Goal: Task Accomplishment & Management: Manage account settings

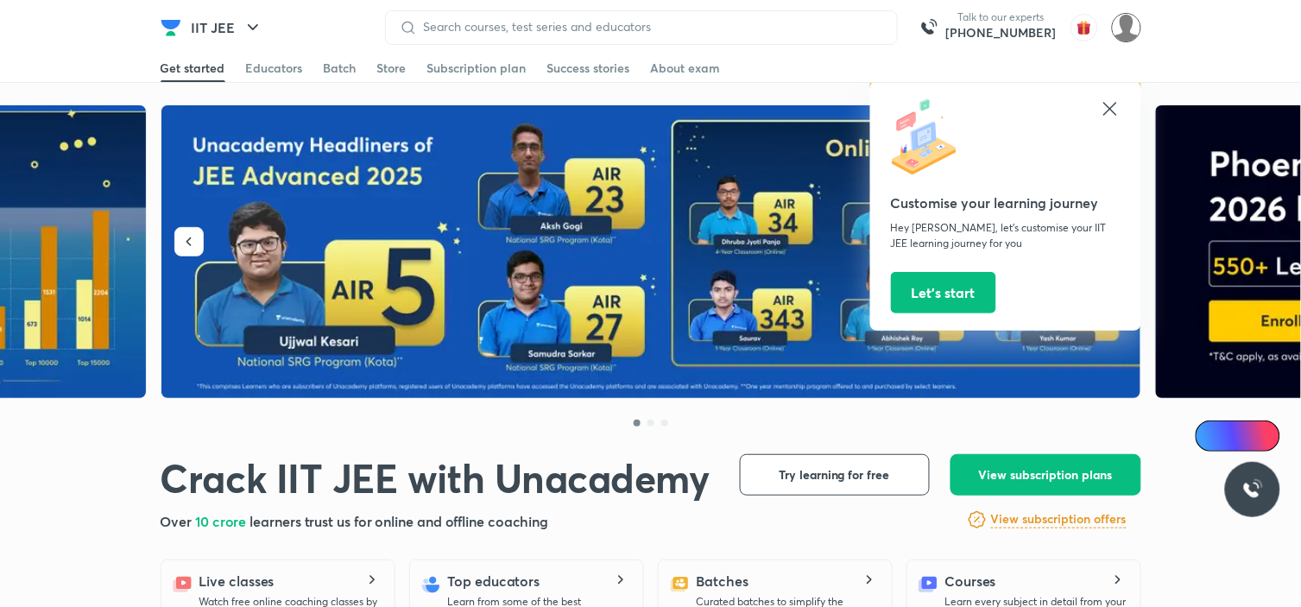
click at [1126, 36] on img at bounding box center [1126, 27] width 29 height 29
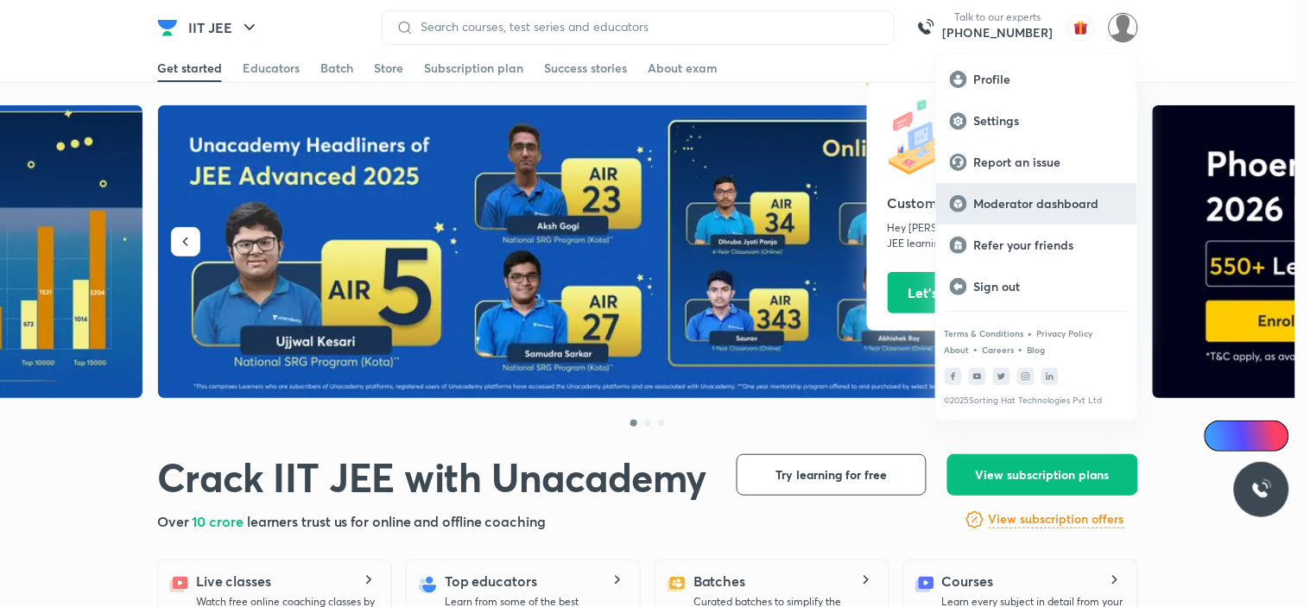
click at [1056, 205] on p "Moderator dashboard" at bounding box center [1048, 204] width 149 height 16
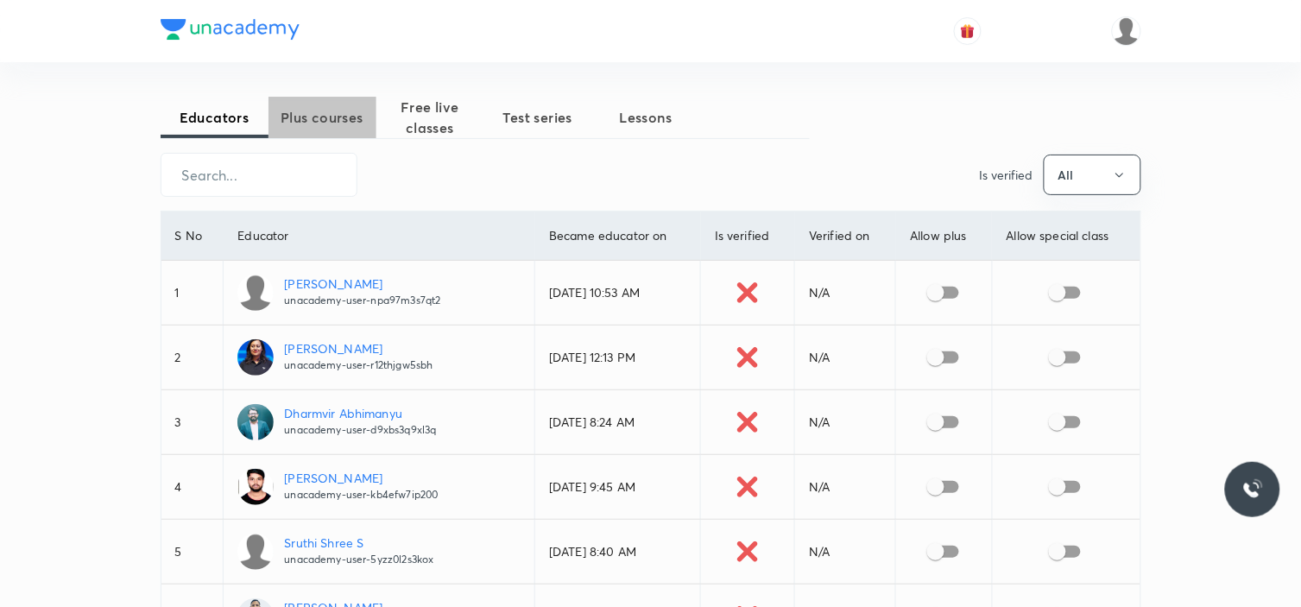
click at [350, 123] on span "Plus courses" at bounding box center [322, 117] width 108 height 21
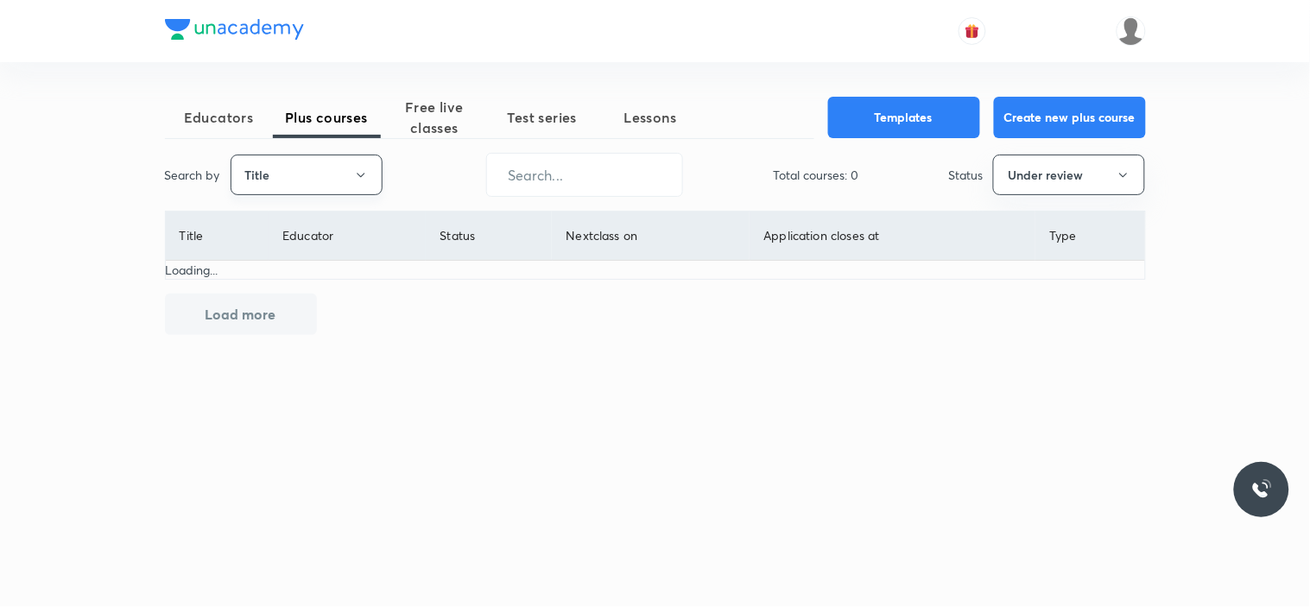
click at [297, 186] on button "Title" at bounding box center [307, 175] width 152 height 41
click at [294, 222] on span "Title" at bounding box center [307, 227] width 130 height 18
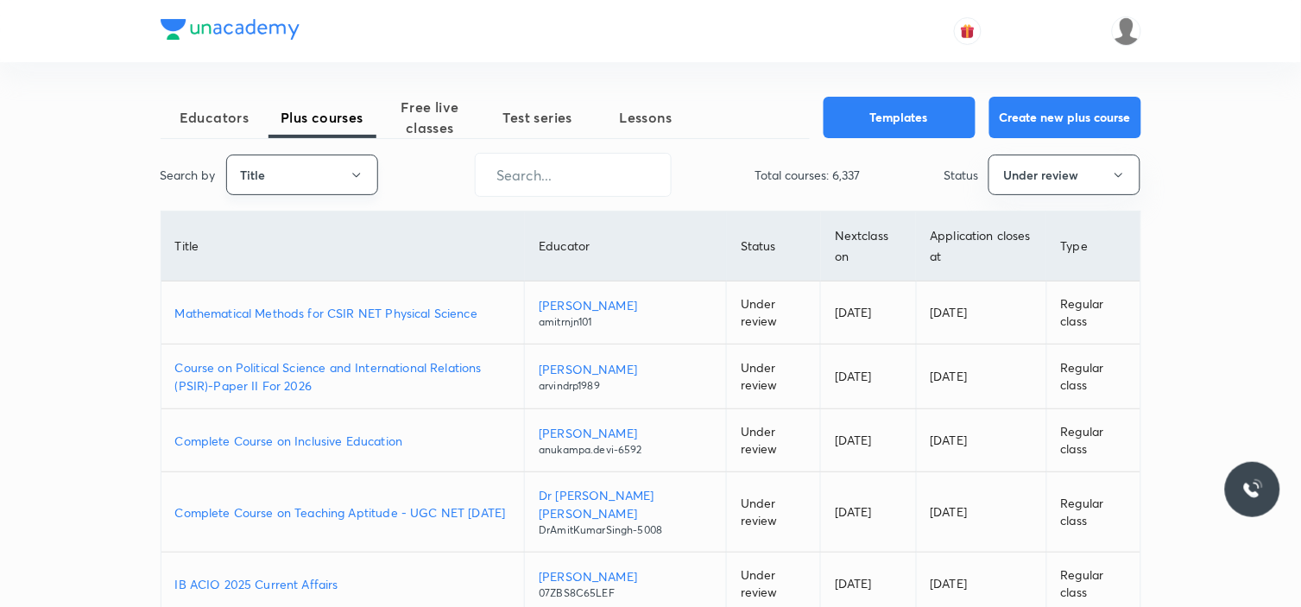
click at [318, 179] on button "Title" at bounding box center [302, 175] width 152 height 41
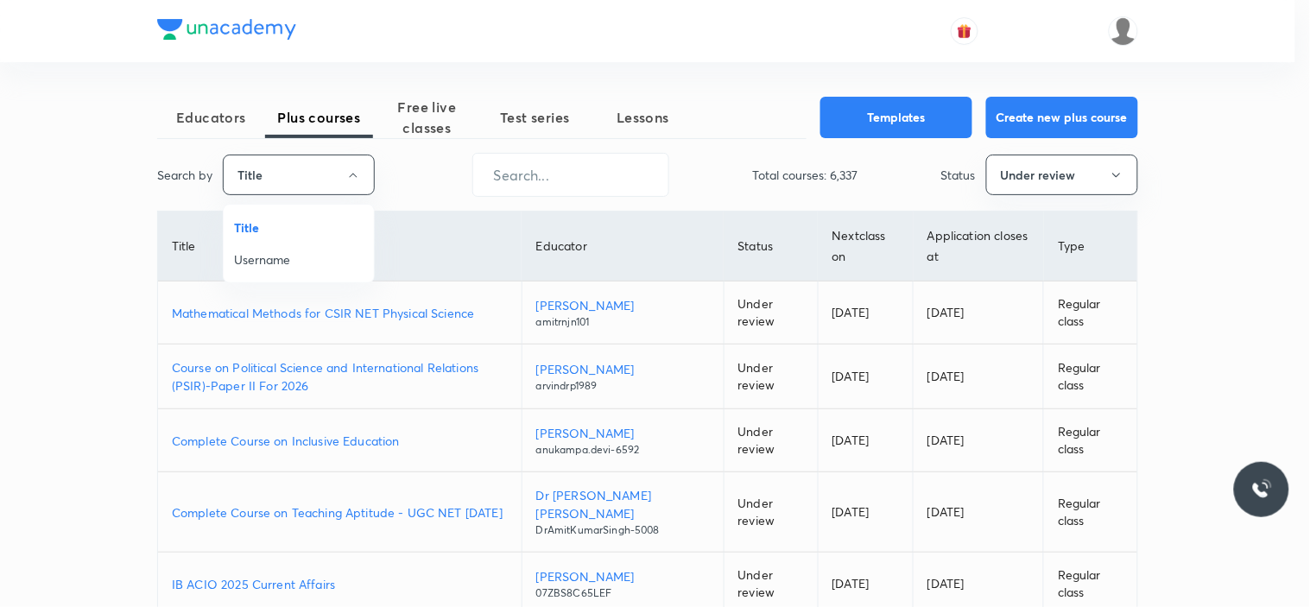
click at [306, 260] on span "Username" at bounding box center [299, 259] width 130 height 18
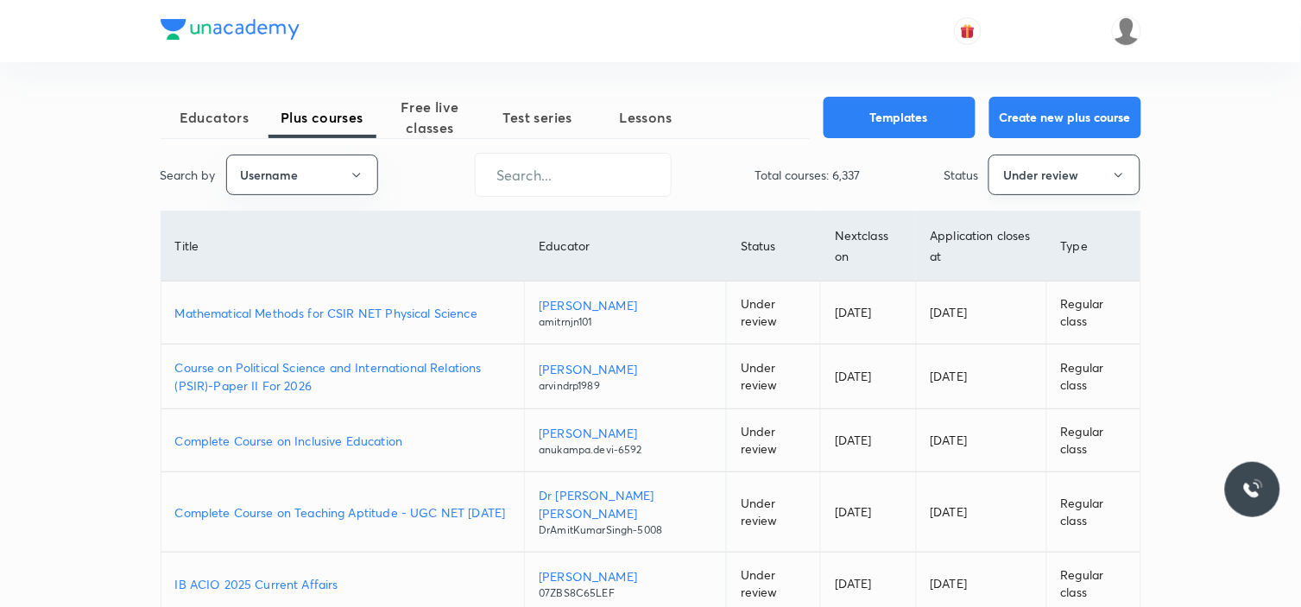
click at [1089, 162] on button "Under review" at bounding box center [1065, 175] width 152 height 41
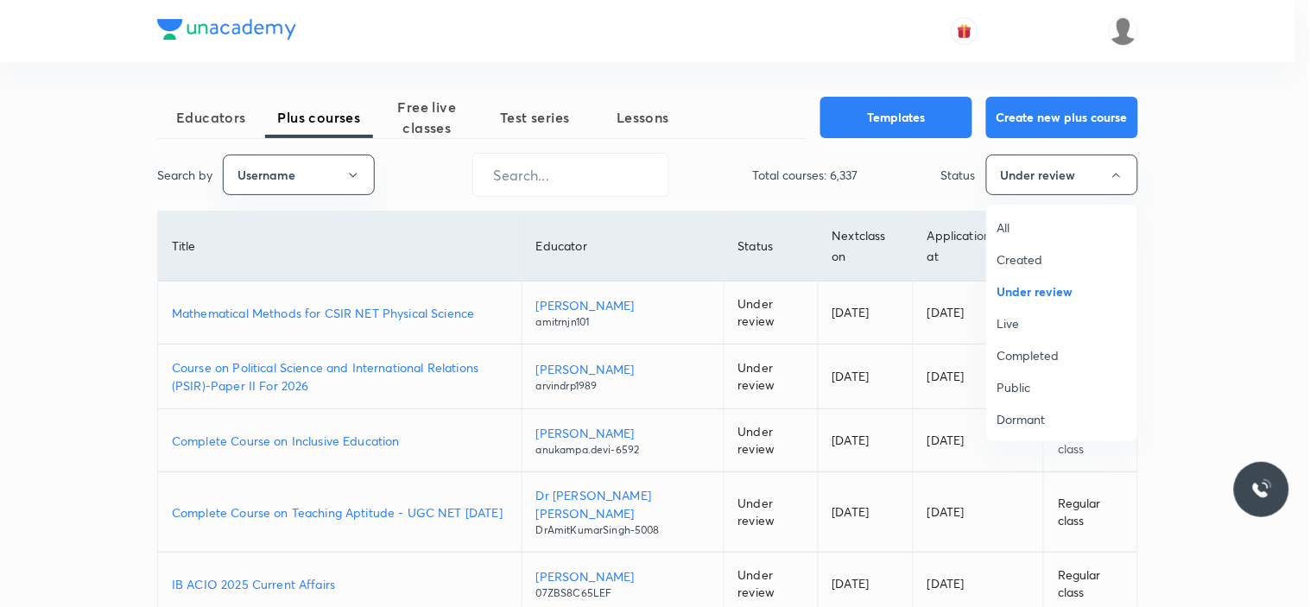
click at [1012, 234] on span "All" at bounding box center [1062, 227] width 130 height 18
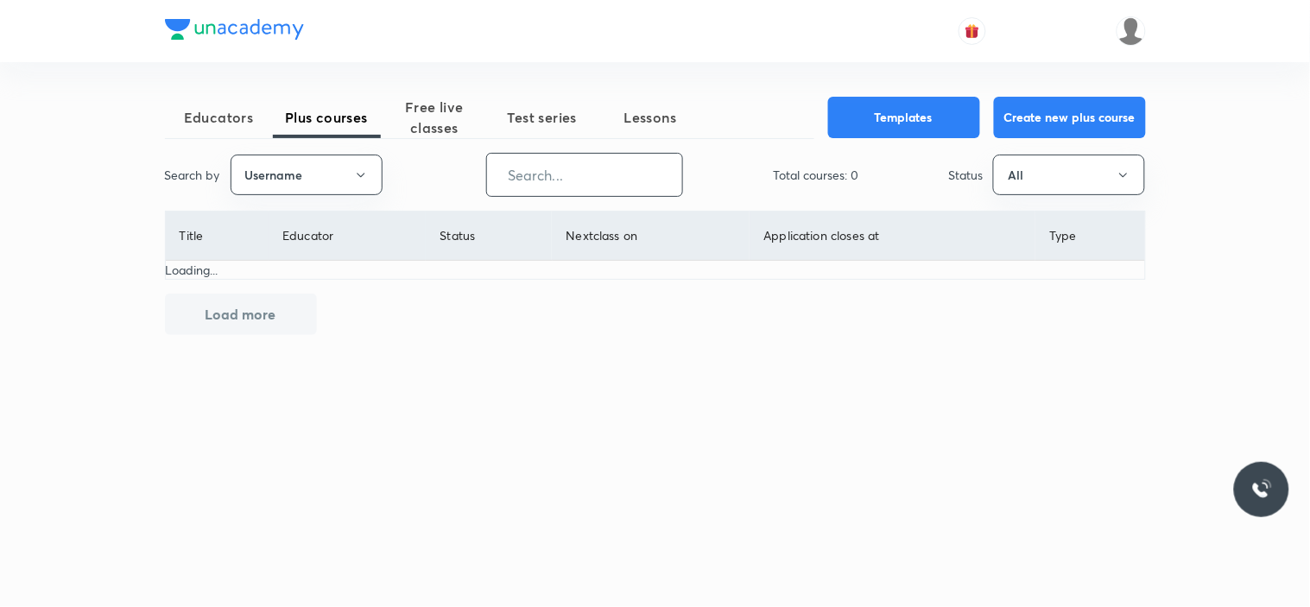
drag, startPoint x: 610, startPoint y: 170, endPoint x: 658, endPoint y: 174, distance: 48.5
click at [610, 167] on input "text" at bounding box center [584, 175] width 195 height 44
paste input "unacademy-user-177BQWGK6D5R"
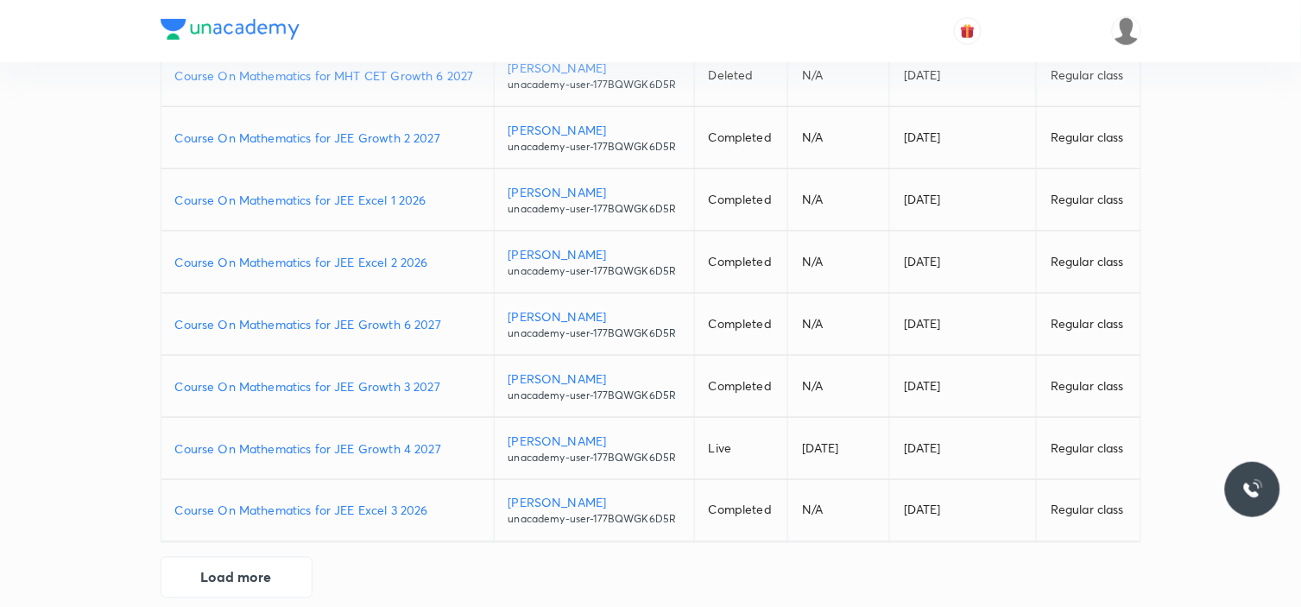
scroll to position [363, 0]
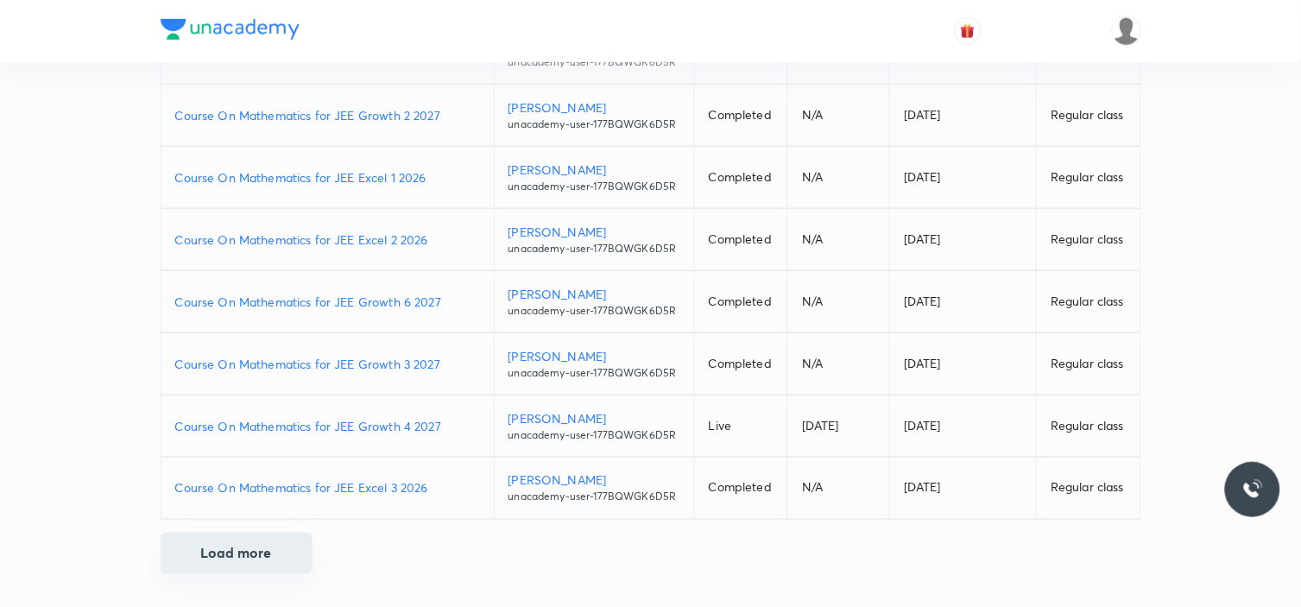
type input "unacademy-user-177BQWGK6D5R"
click at [234, 553] on button "Load more" at bounding box center [237, 553] width 152 height 41
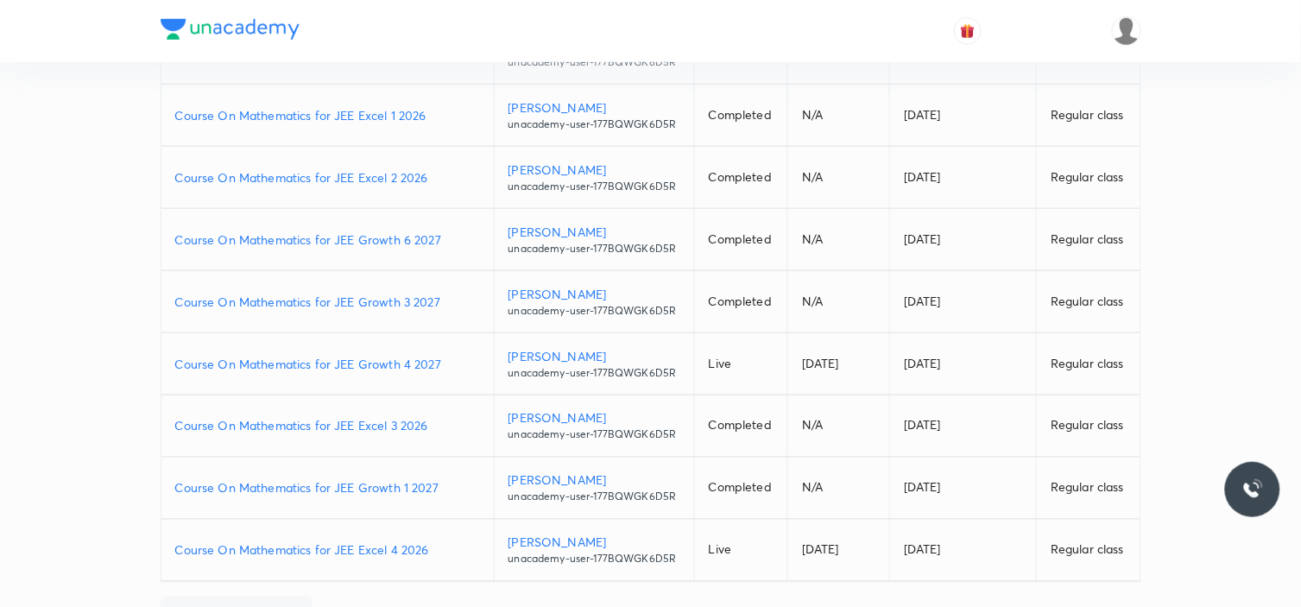
scroll to position [488, 0]
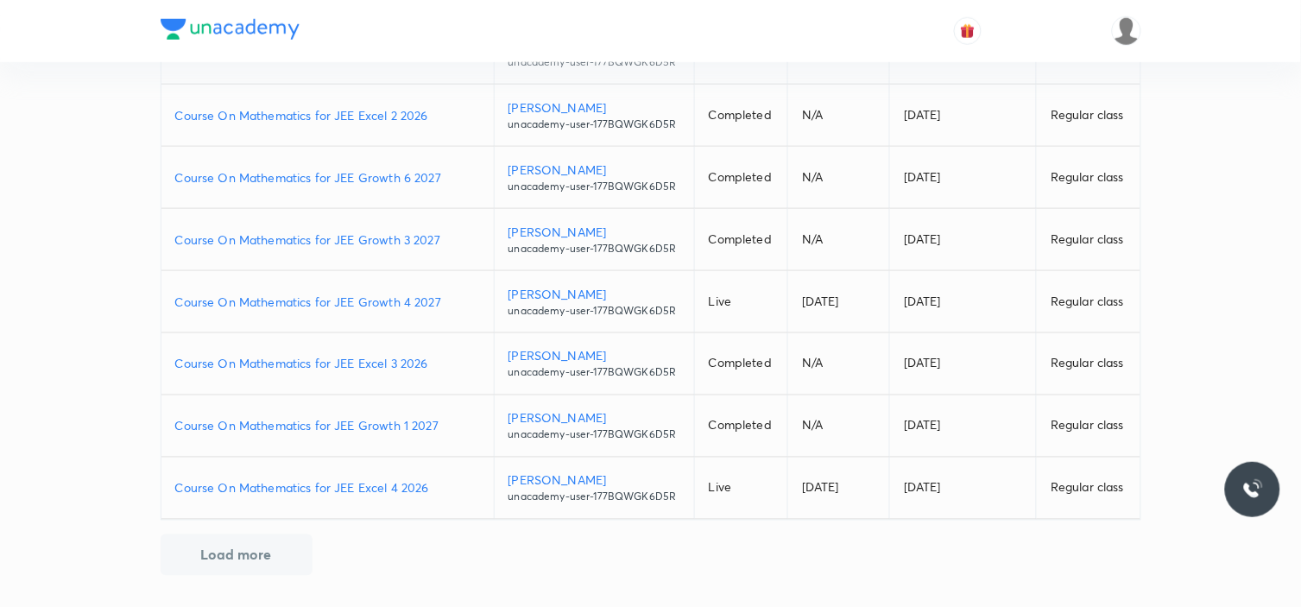
click at [389, 488] on p "Course On Mathematics for JEE Excel 4 2026" at bounding box center [327, 488] width 305 height 18
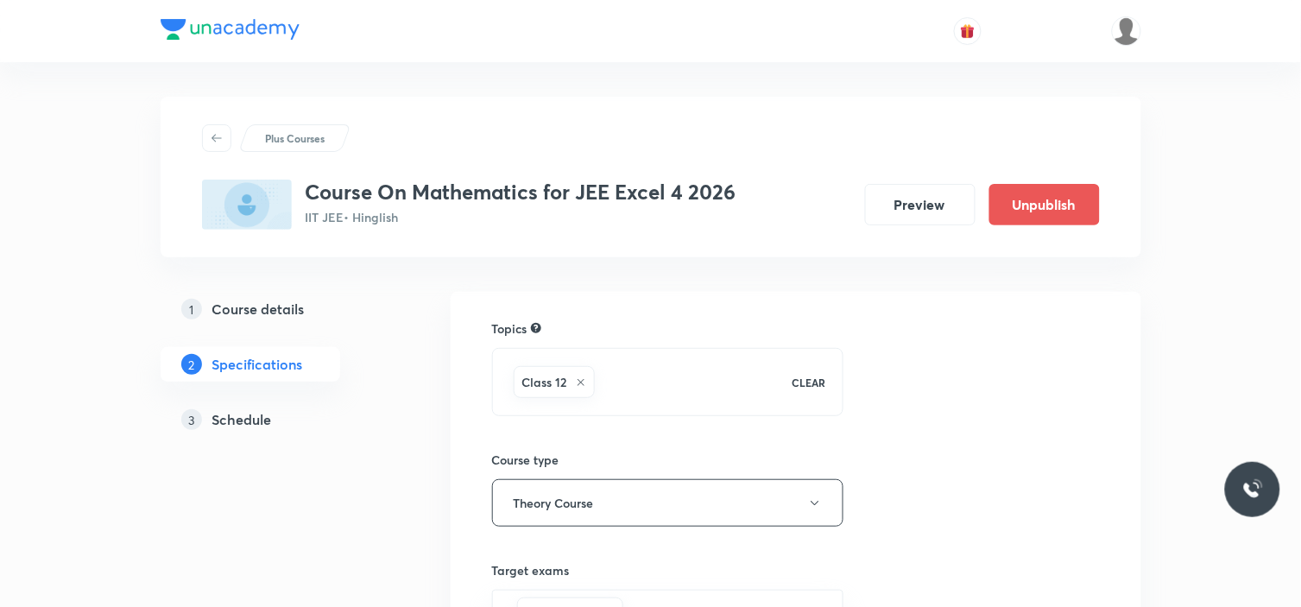
click at [251, 414] on h5 "Schedule" at bounding box center [242, 419] width 60 height 21
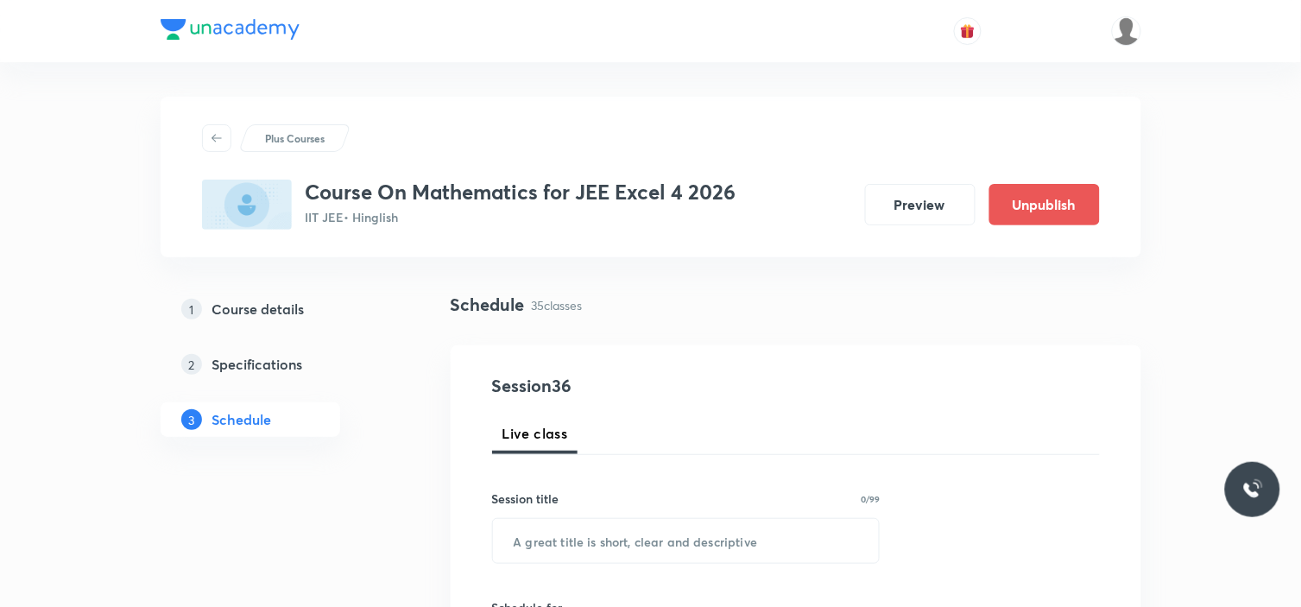
click at [222, 425] on h5 "Schedule" at bounding box center [242, 419] width 60 height 21
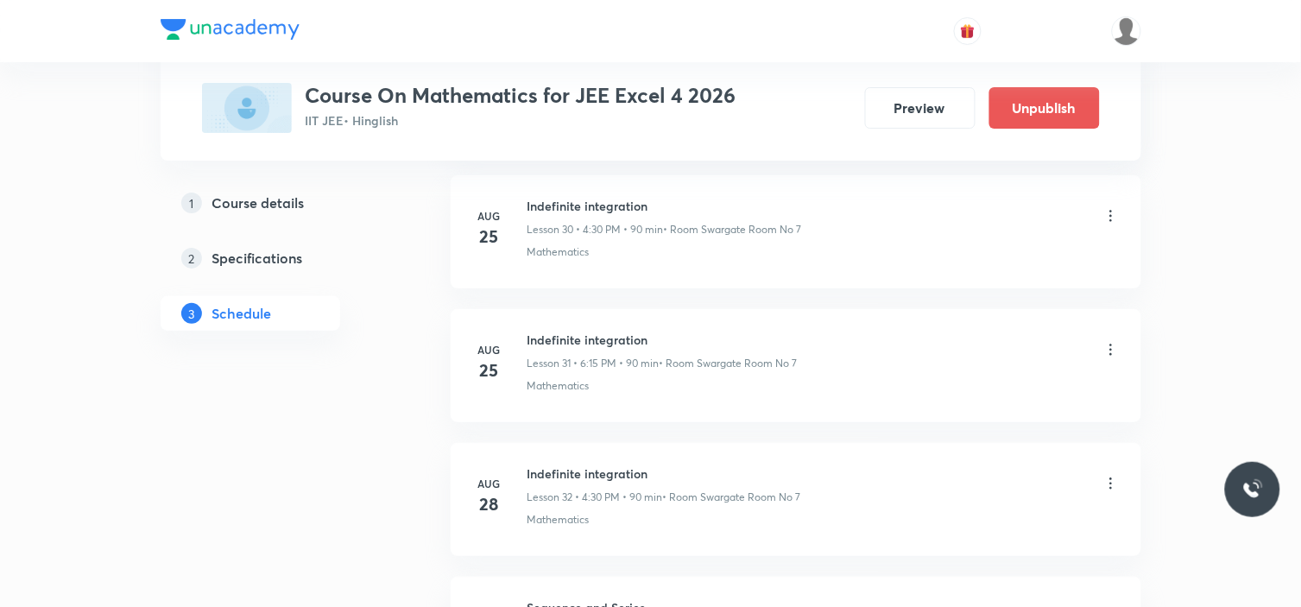
scroll to position [5466, 0]
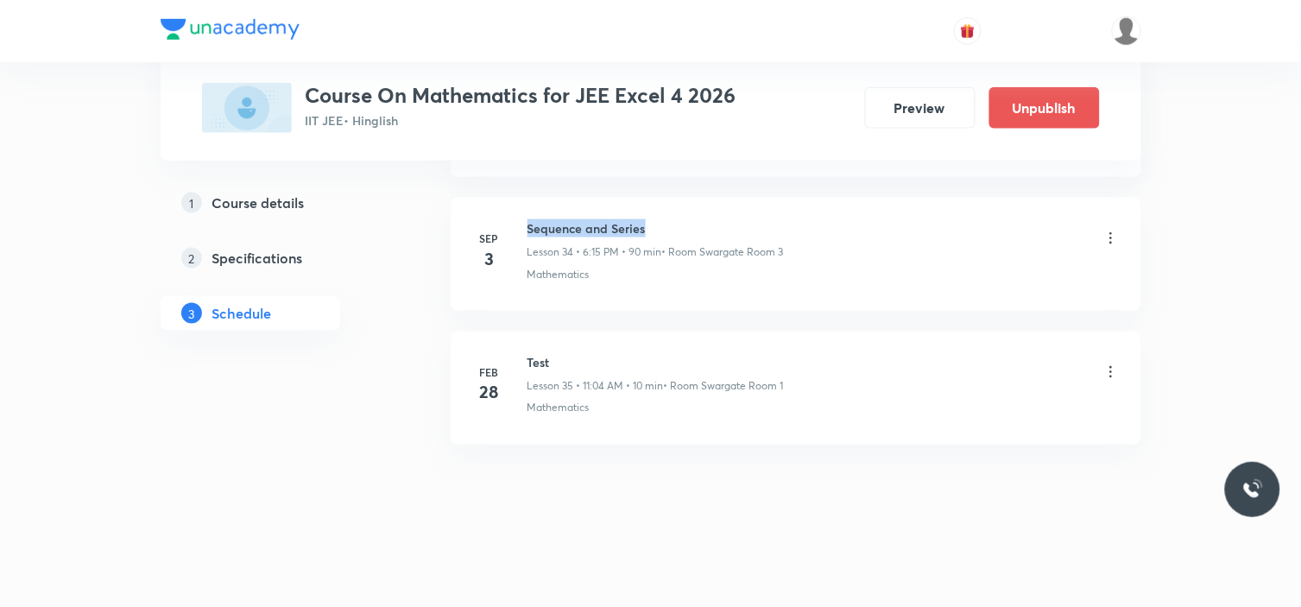
drag, startPoint x: 660, startPoint y: 229, endPoint x: 525, endPoint y: 222, distance: 134.9
click at [525, 222] on div "Sep 3 Sequence and Series Lesson 34 • 6:15 PM • 90 min • Room Swargate Room 3 M…" at bounding box center [796, 250] width 648 height 63
copy h6 "Sequence and Series"
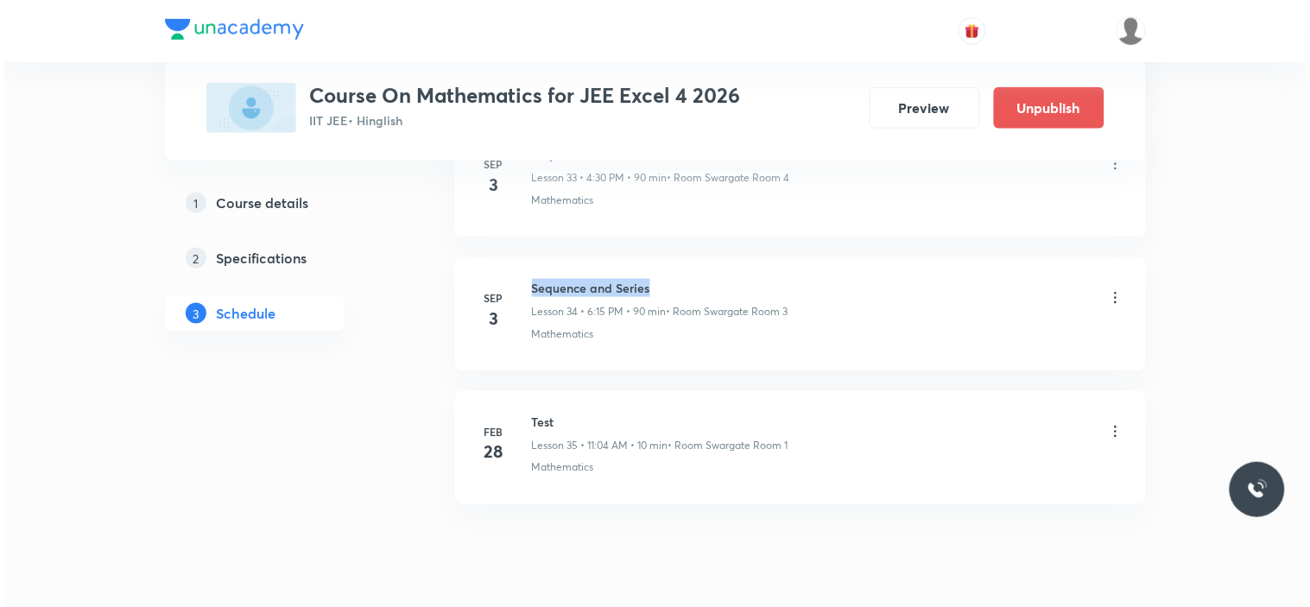
scroll to position [5370, 0]
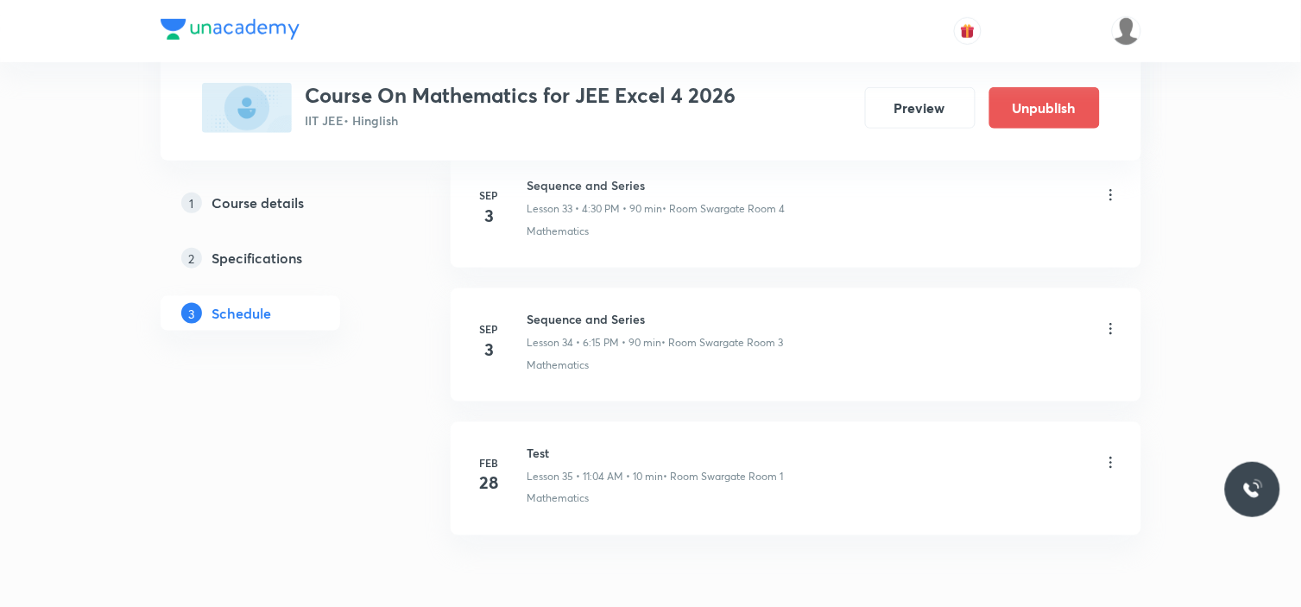
click at [1109, 335] on icon at bounding box center [1110, 328] width 17 height 17
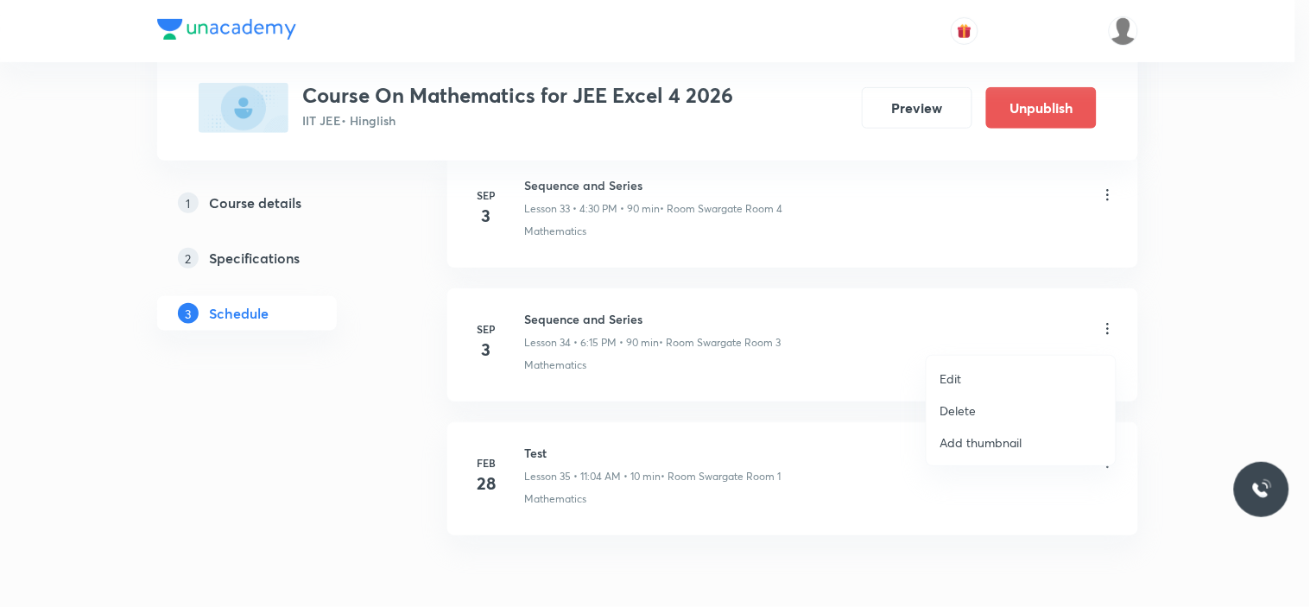
click at [958, 380] on p "Edit" at bounding box center [951, 379] width 22 height 18
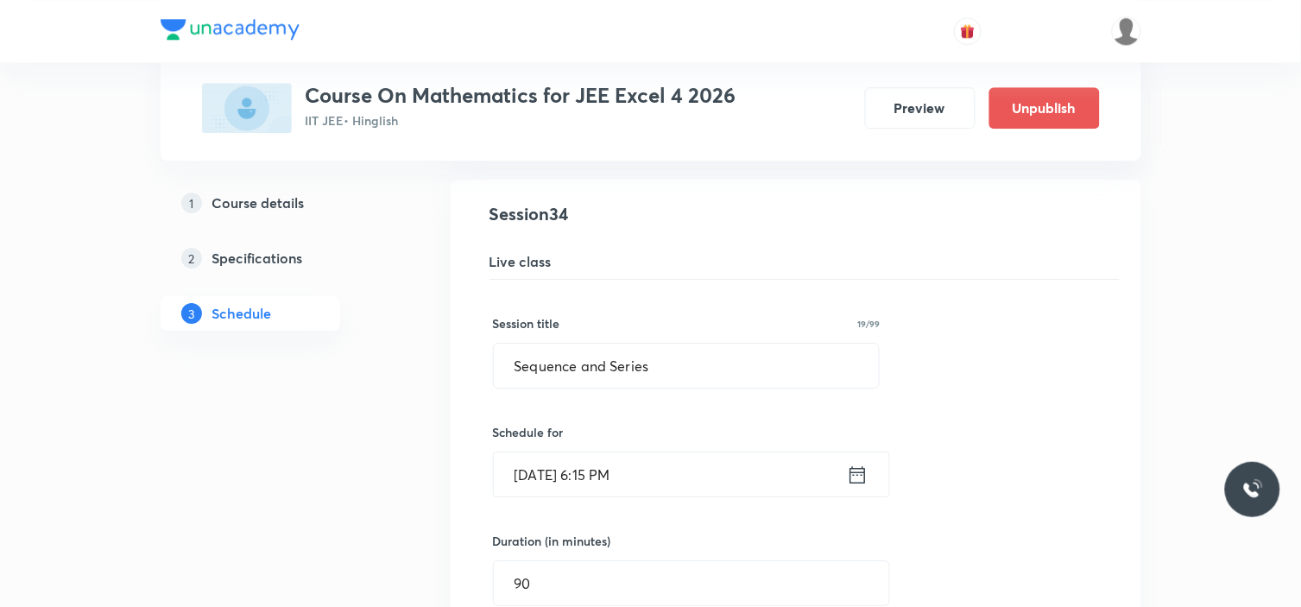
scroll to position [4570, 0]
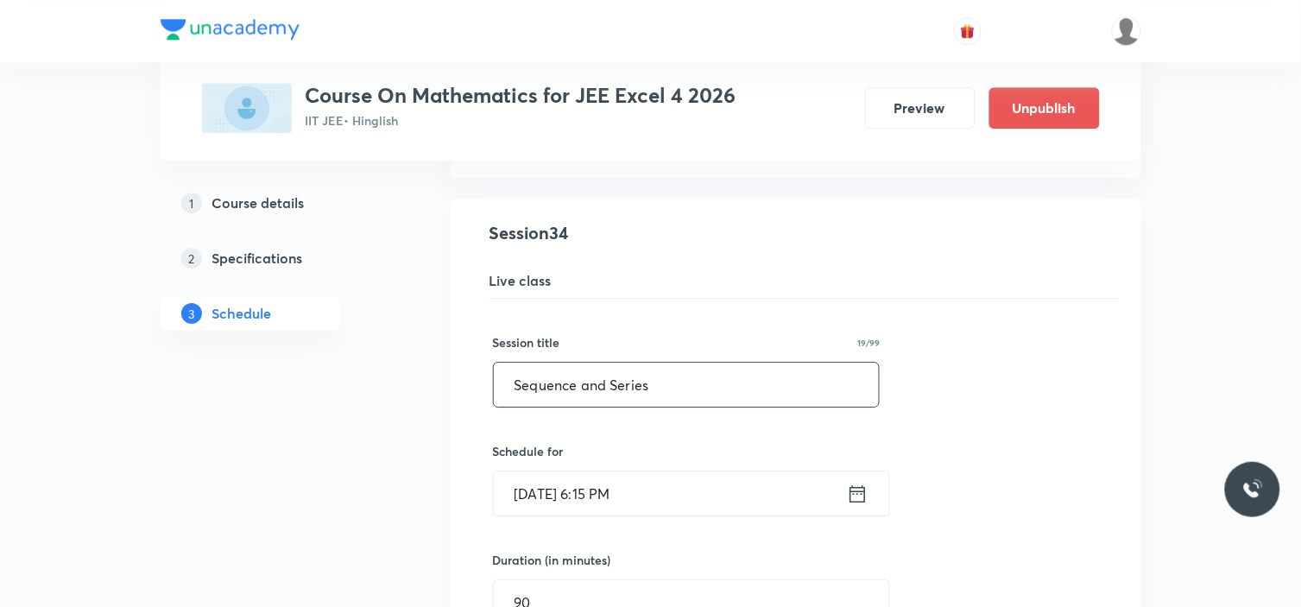
drag, startPoint x: 678, startPoint y: 395, endPoint x: 164, endPoint y: 389, distance: 513.7
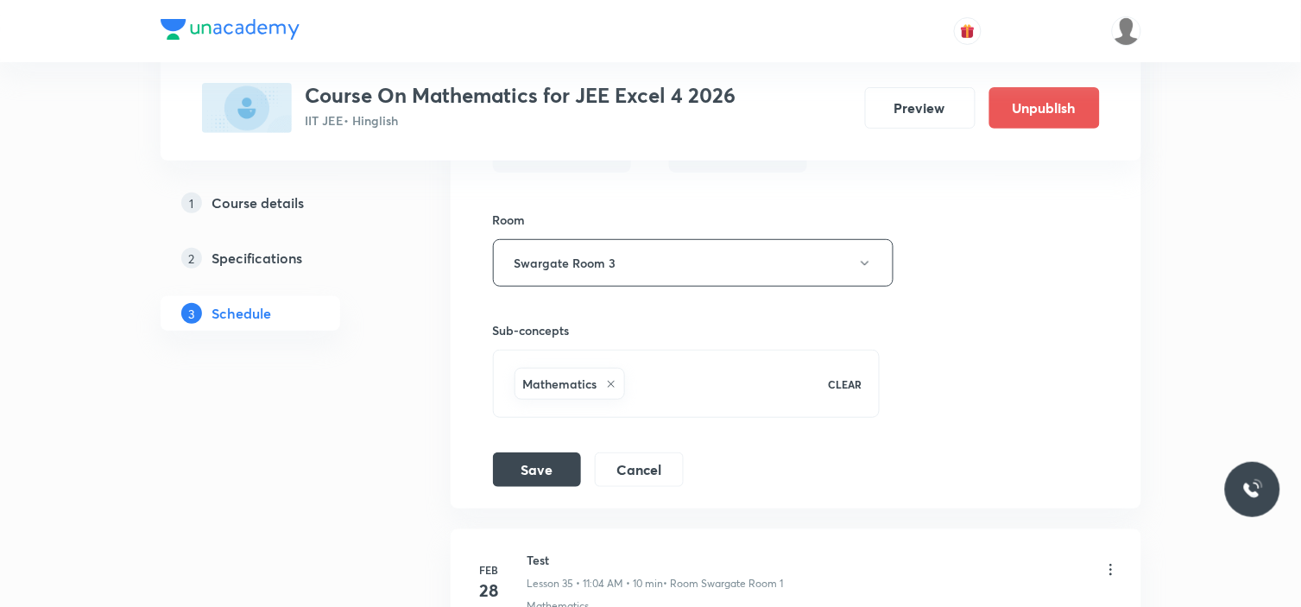
scroll to position [5146, 0]
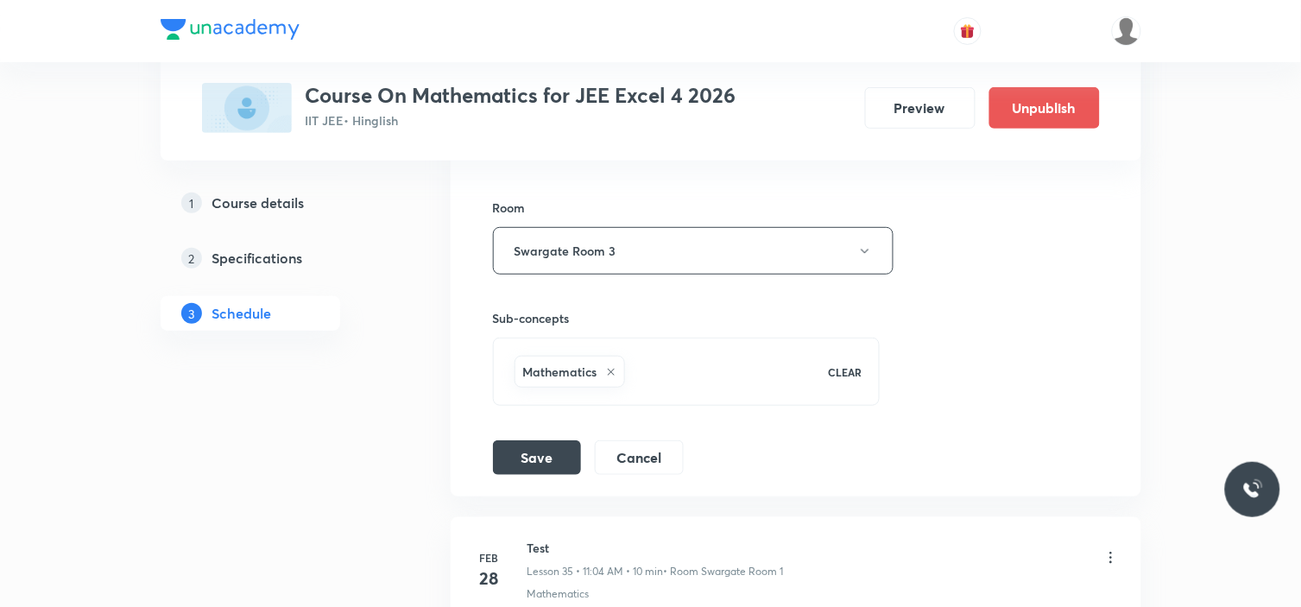
type input "Definite Integration"
click at [525, 481] on li "Sequence and Series Lesson 34 • Room Swargate Room 3 Mathematics Session 34 Liv…" at bounding box center [796, 60] width 691 height 874
click at [529, 471] on button "Save" at bounding box center [537, 456] width 88 height 35
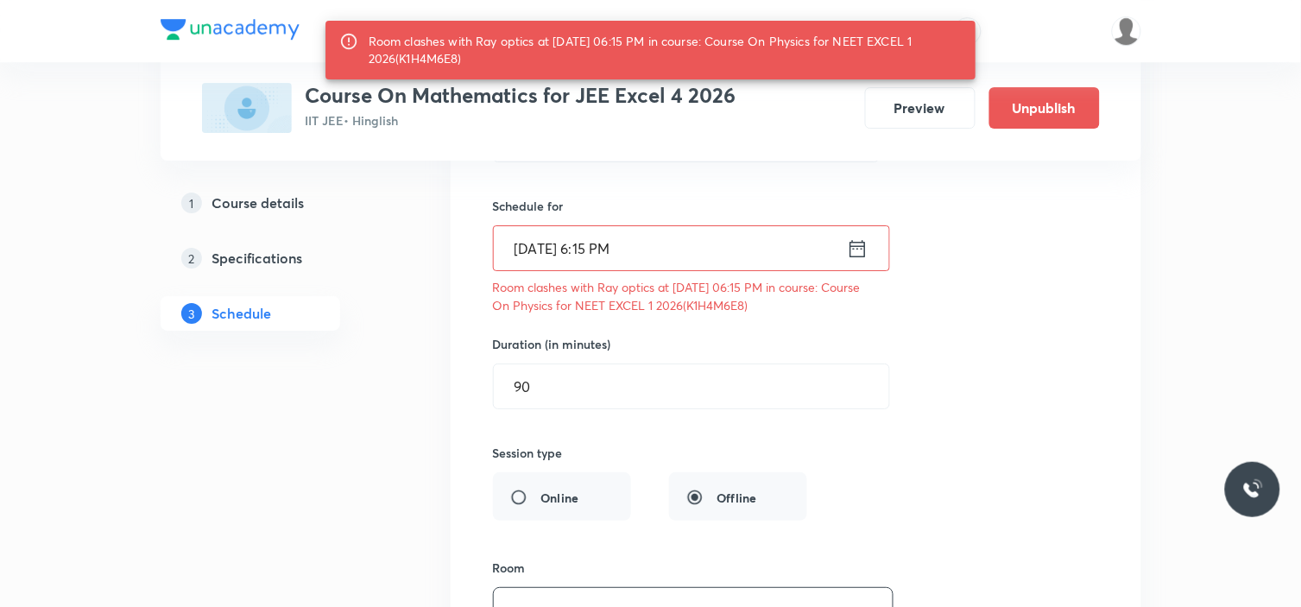
scroll to position [4761, 0]
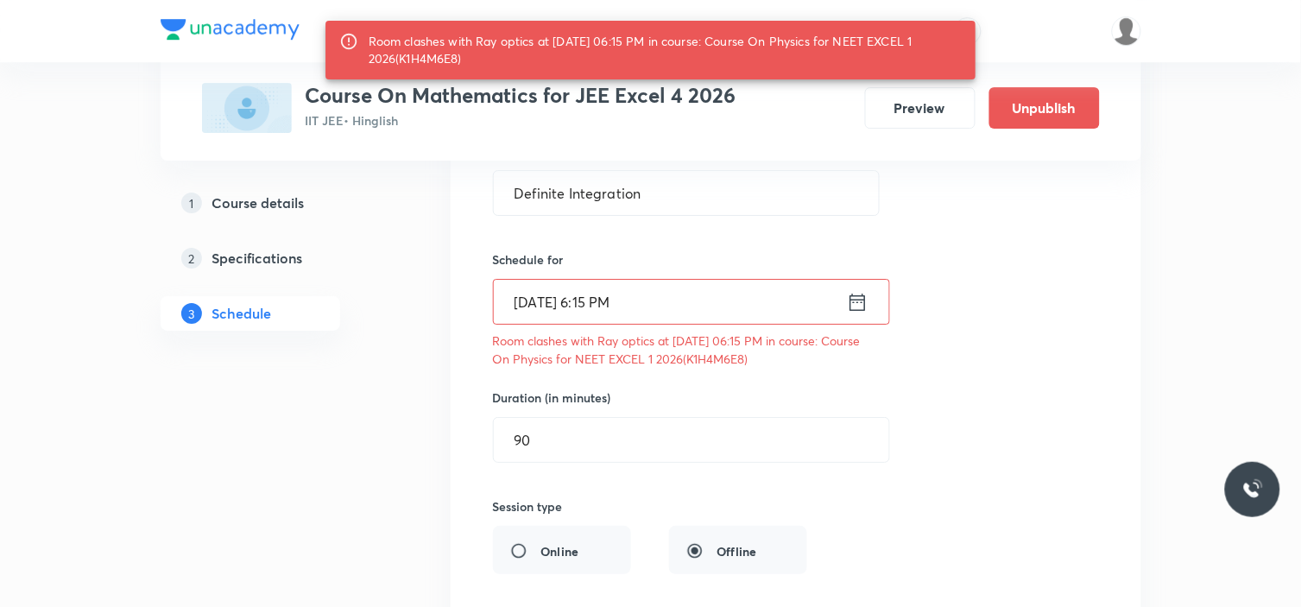
drag, startPoint x: 677, startPoint y: 306, endPoint x: 306, endPoint y: 287, distance: 370.9
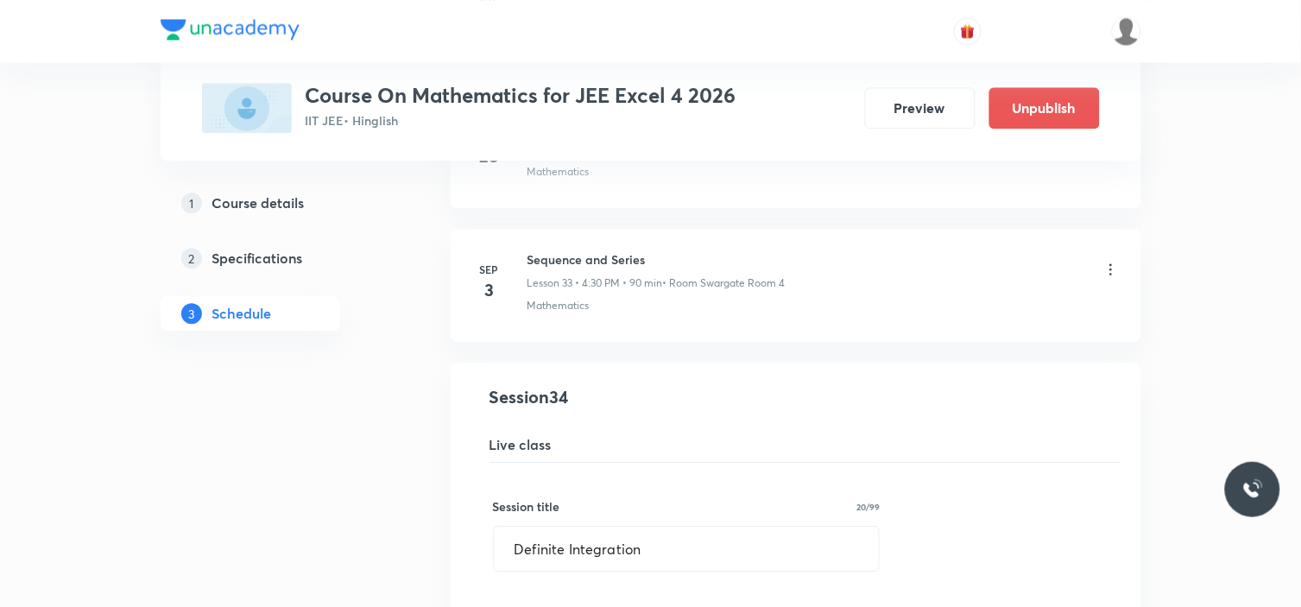
scroll to position [4666, 0]
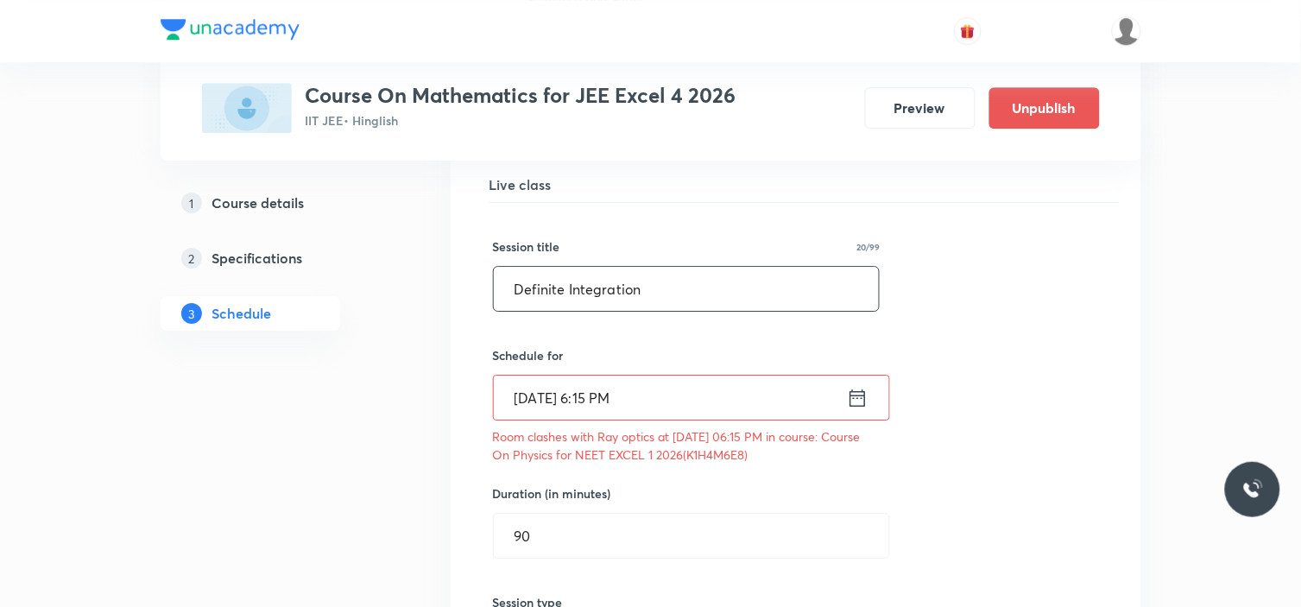
drag, startPoint x: 665, startPoint y: 297, endPoint x: 133, endPoint y: 306, distance: 531.9
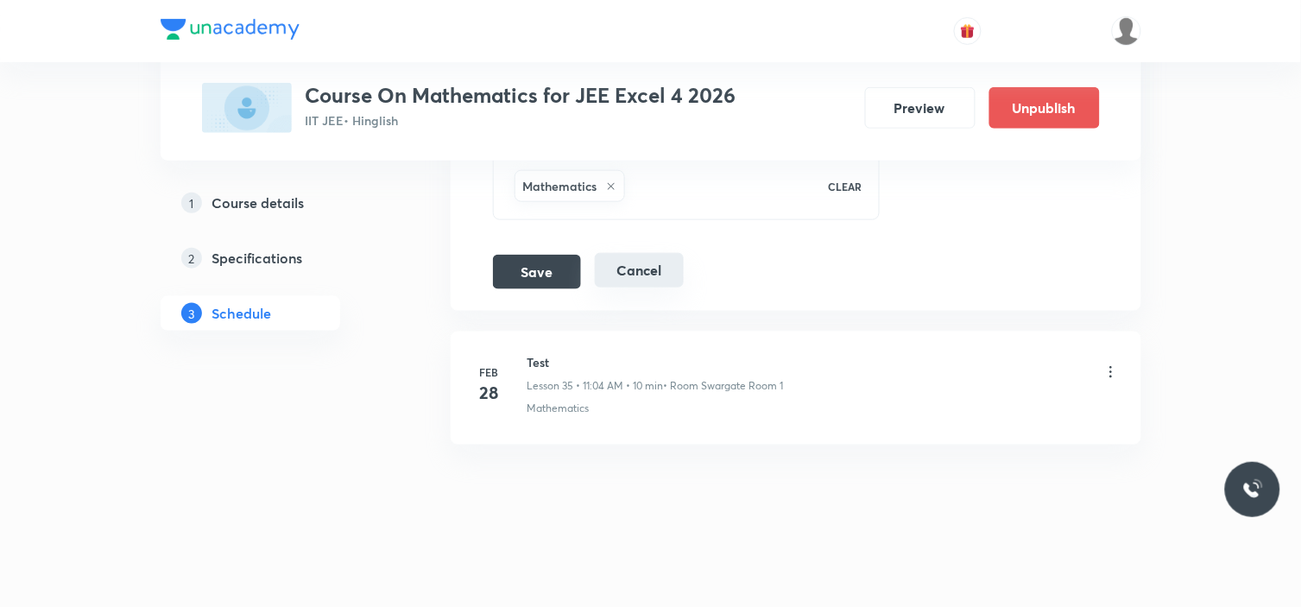
click at [648, 273] on button "Cancel" at bounding box center [639, 270] width 89 height 35
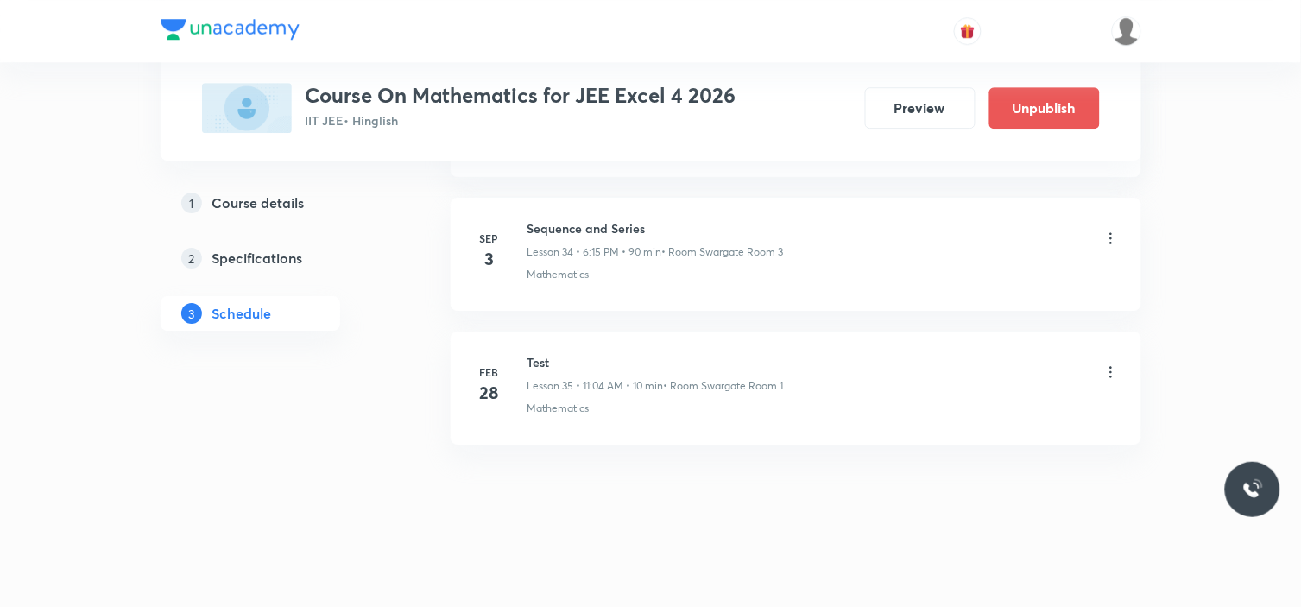
scroll to position [4672, 0]
click at [1110, 238] on icon at bounding box center [1110, 238] width 17 height 17
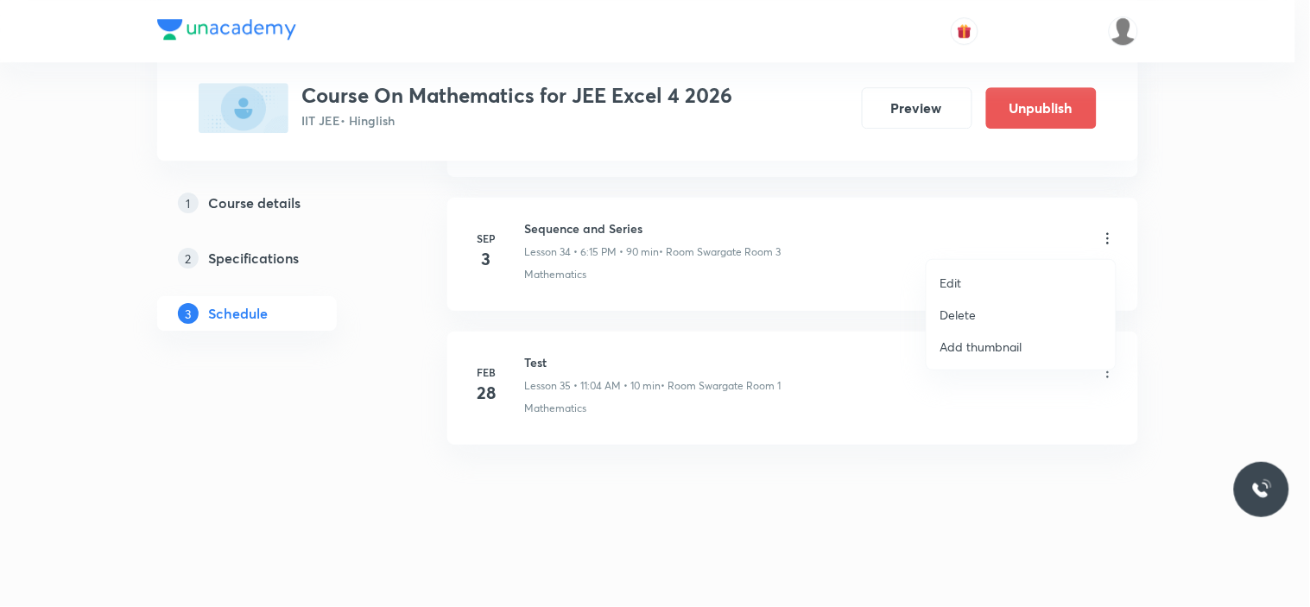
click at [973, 320] on p "Delete" at bounding box center [958, 315] width 36 height 18
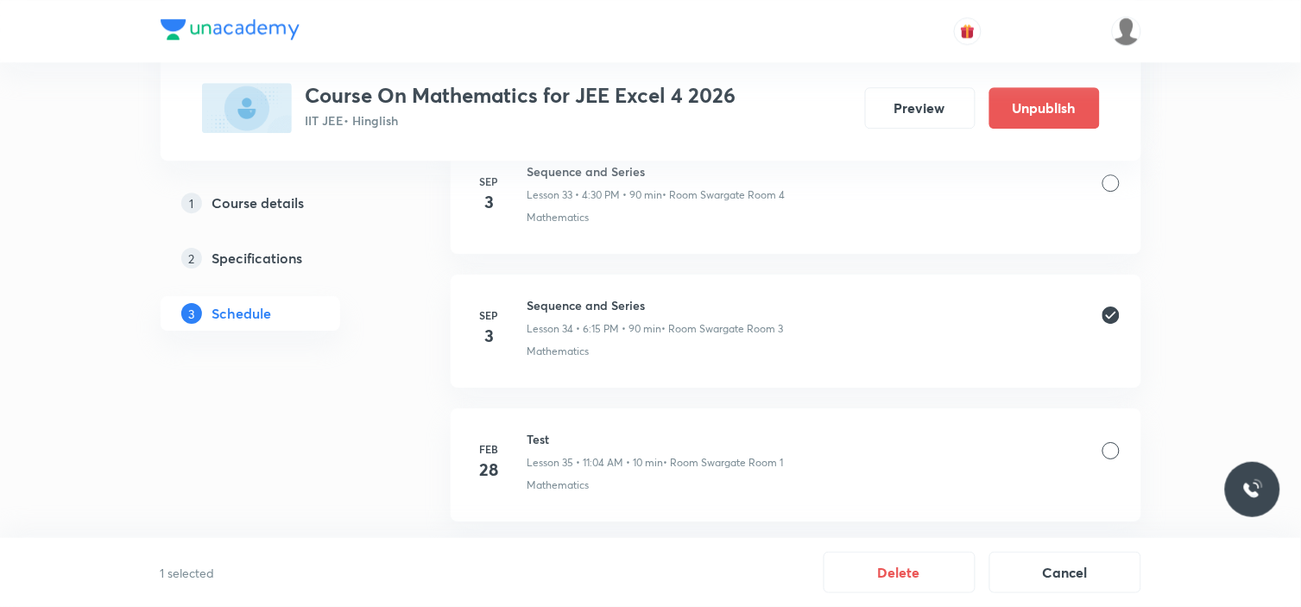
scroll to position [4479, 0]
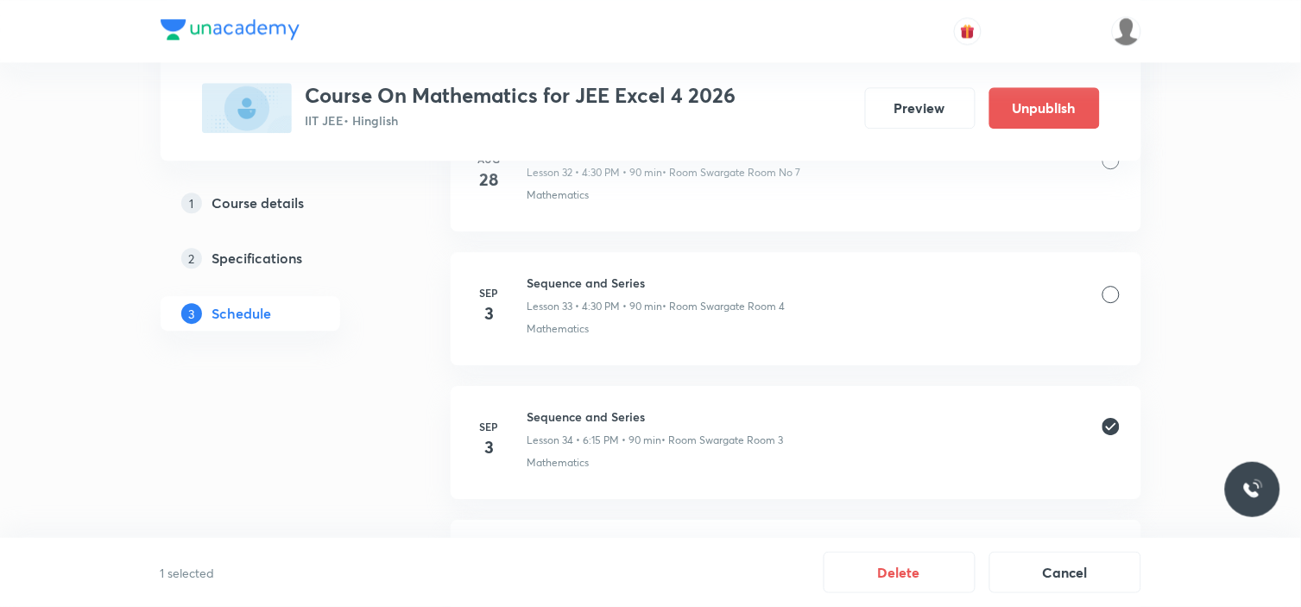
click at [1115, 300] on div at bounding box center [1110, 294] width 17 height 17
click at [893, 568] on button "Delete" at bounding box center [900, 570] width 152 height 41
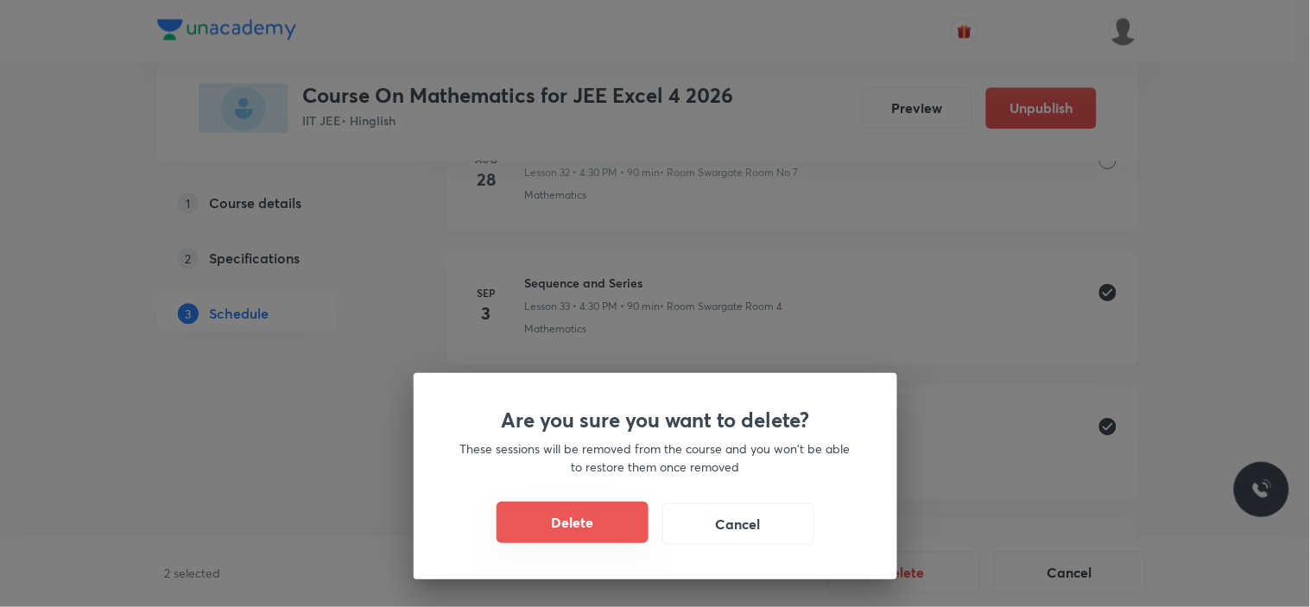
click at [571, 518] on button "Delete" at bounding box center [572, 522] width 152 height 41
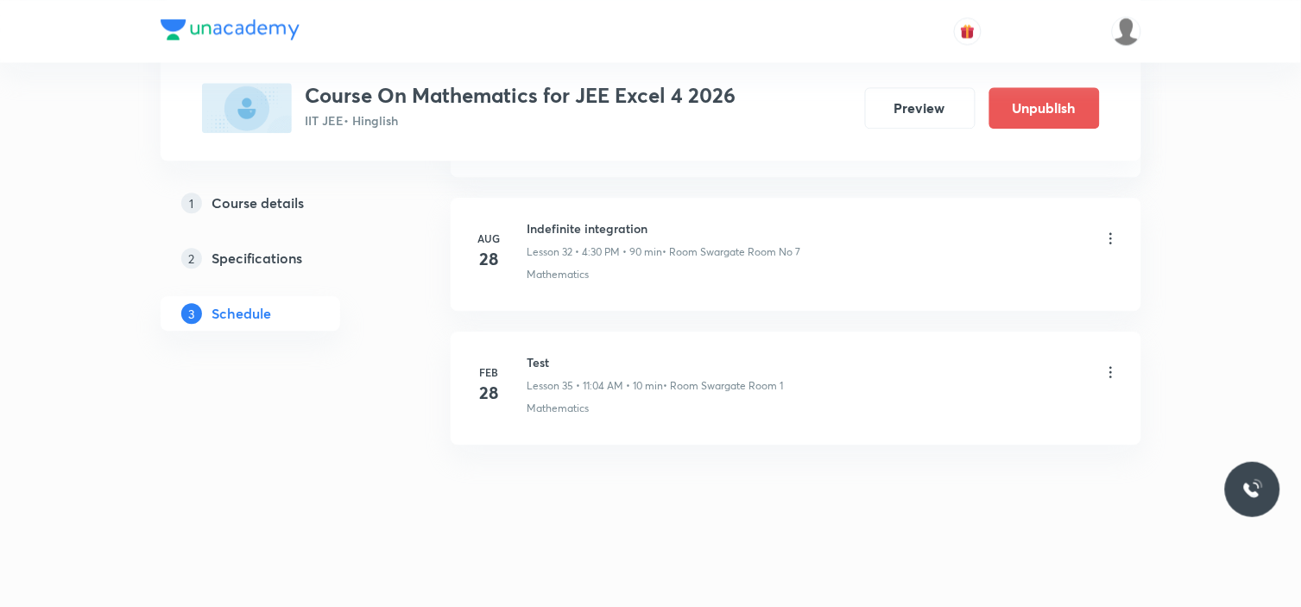
scroll to position [4404, 0]
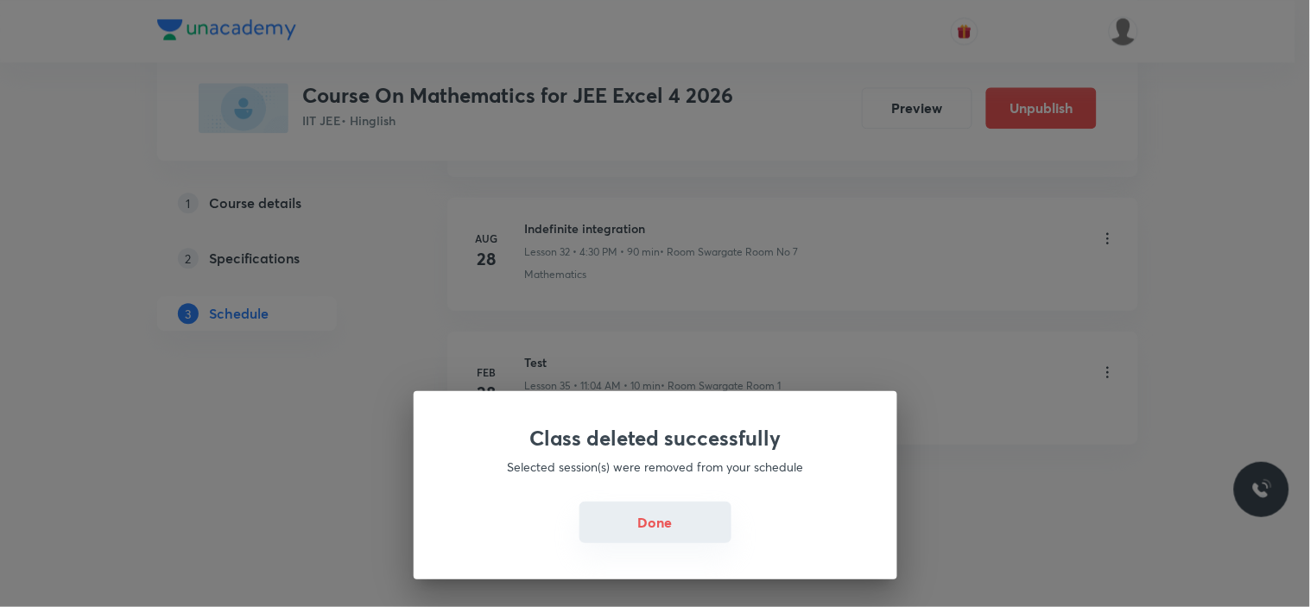
click at [635, 528] on button "Done" at bounding box center [655, 522] width 152 height 41
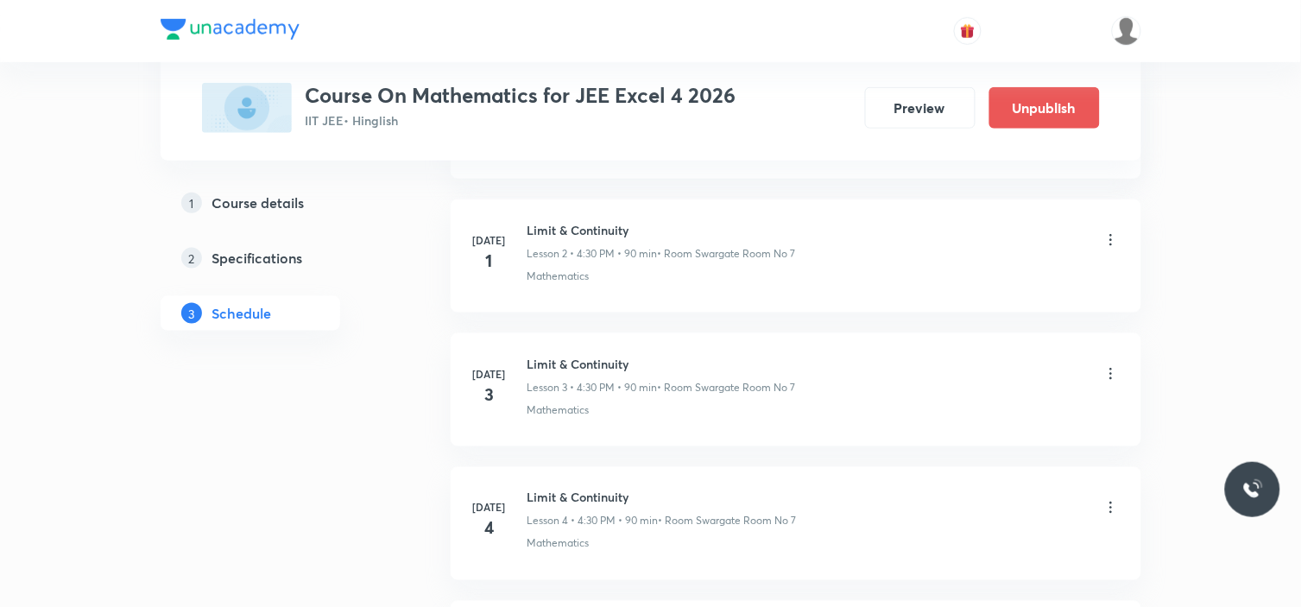
scroll to position [0, 0]
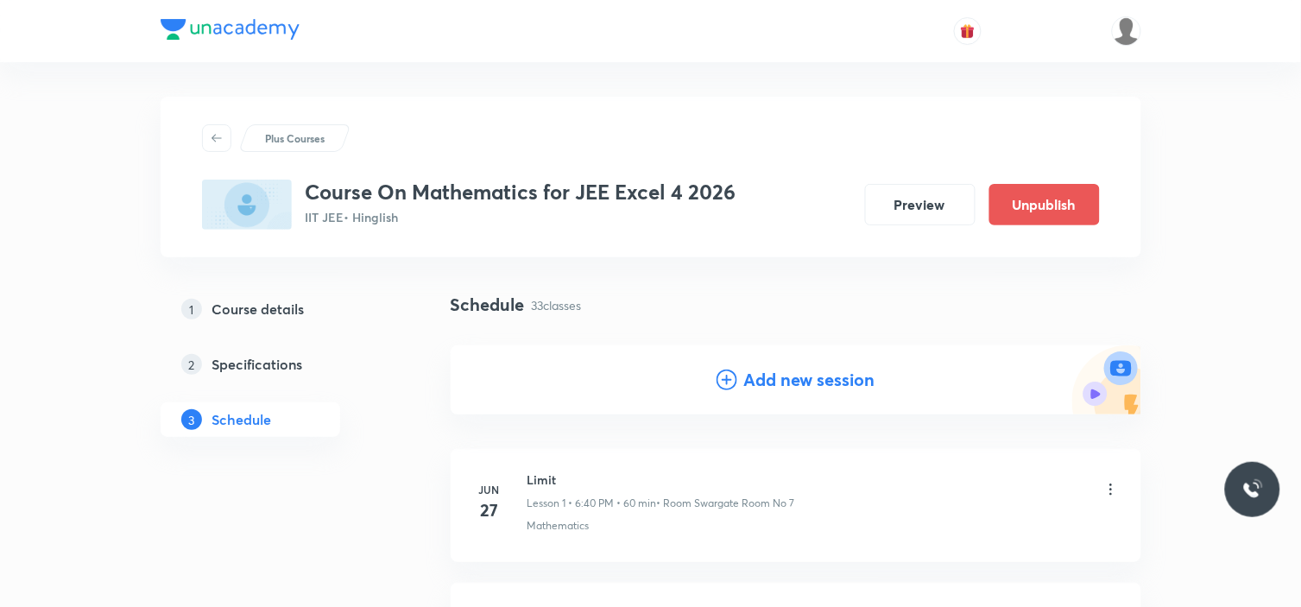
click at [798, 372] on h4 "Add new session" at bounding box center [809, 380] width 131 height 26
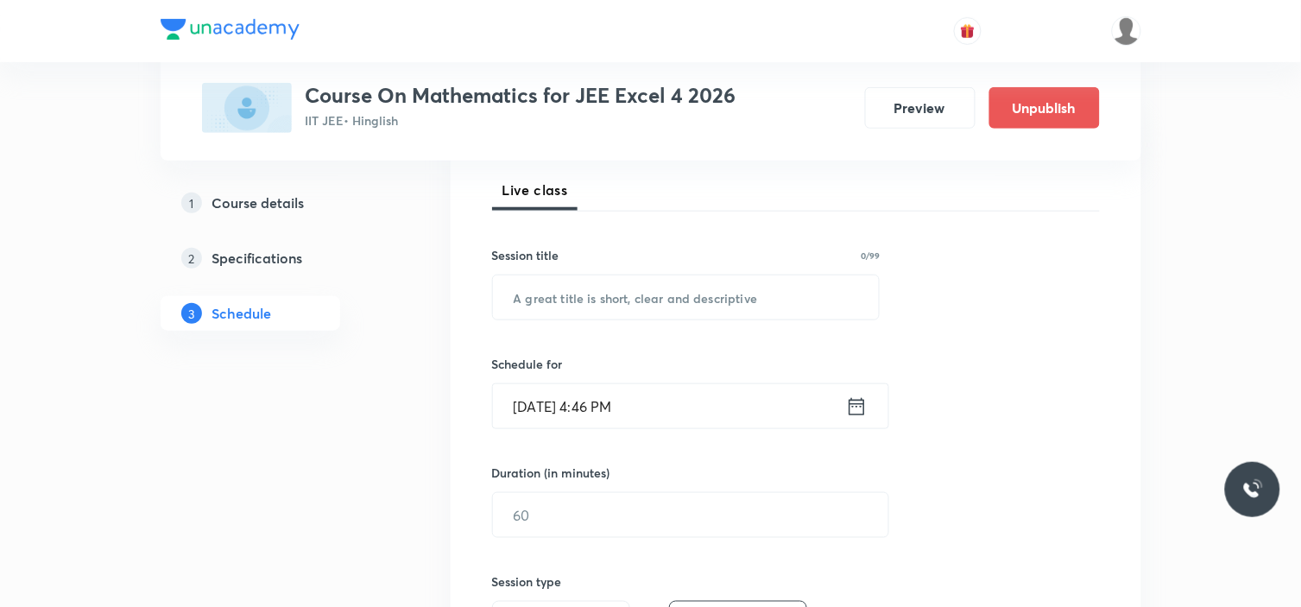
scroll to position [287, 0]
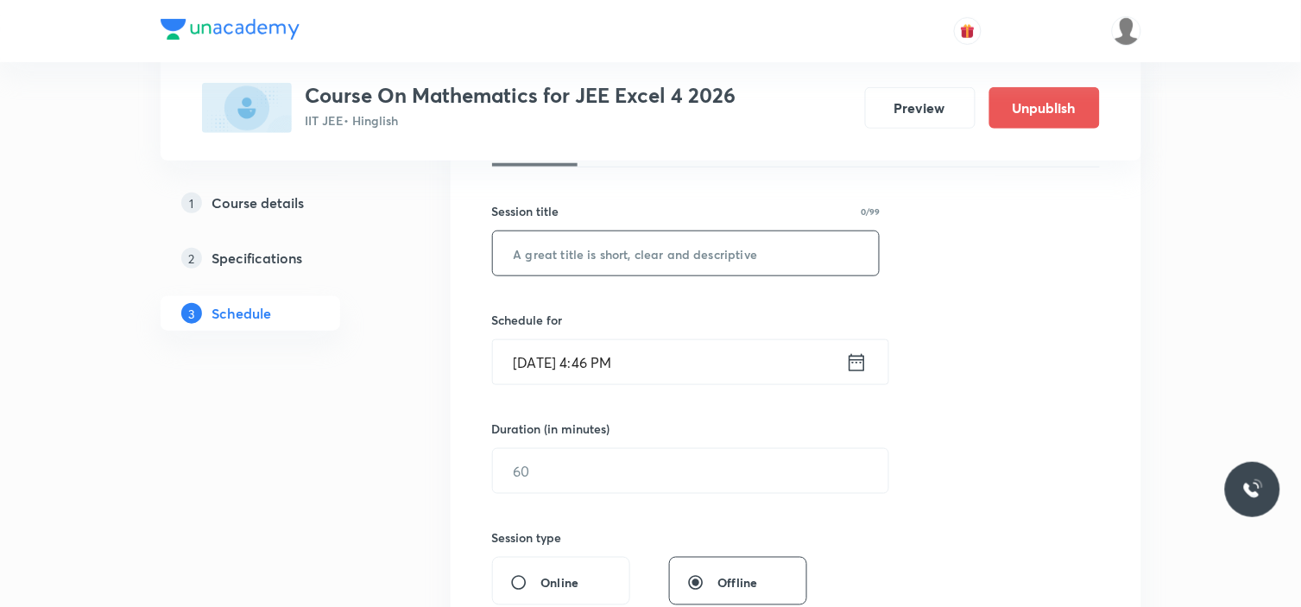
click at [582, 253] on input "text" at bounding box center [686, 253] width 387 height 44
paste input "Definite Integration"
type input "Definite Integration"
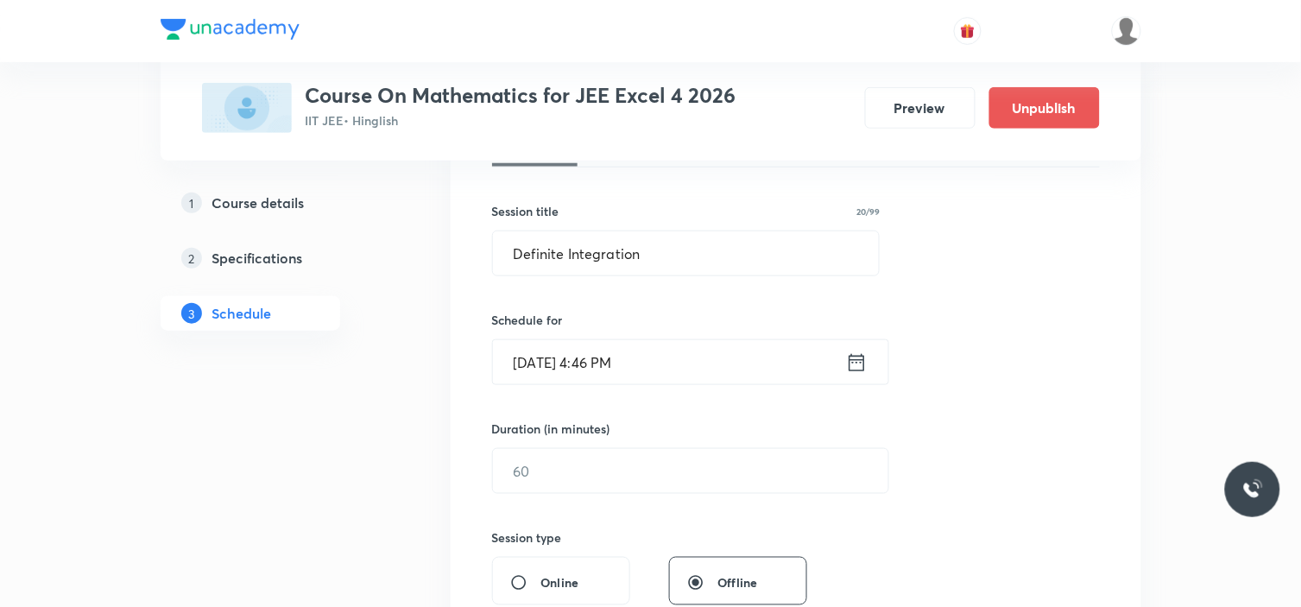
click at [667, 373] on input "Sep 3, 2025, 4:46 PM" at bounding box center [669, 362] width 353 height 44
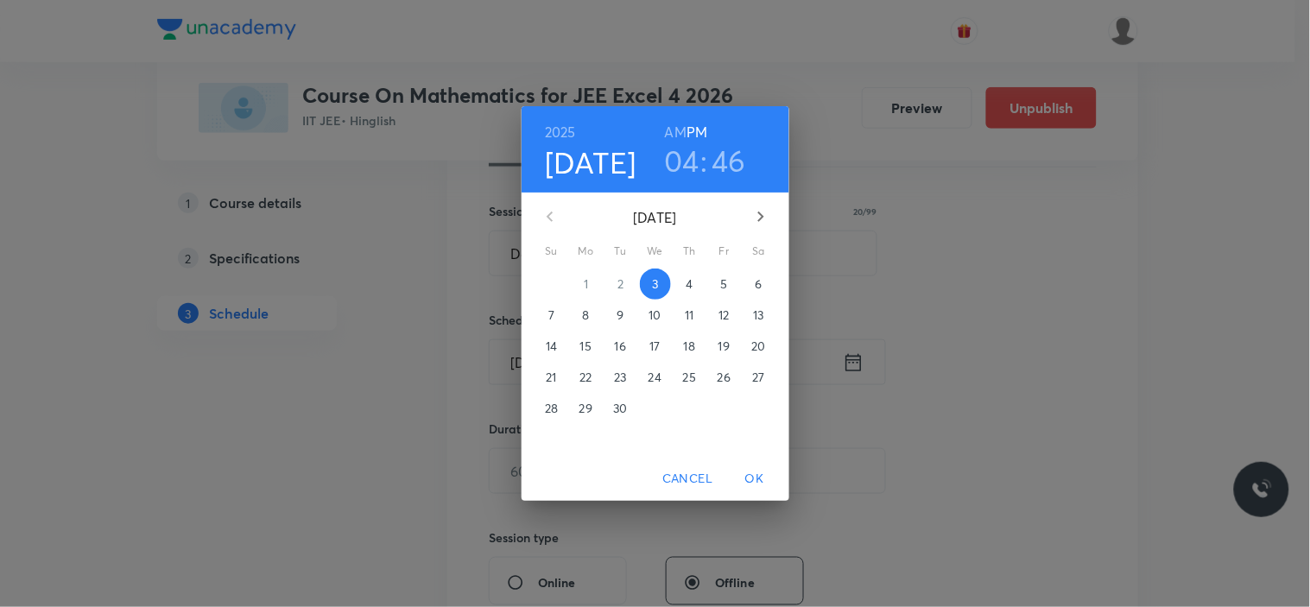
click at [738, 174] on h3 "46" at bounding box center [728, 160] width 35 height 36
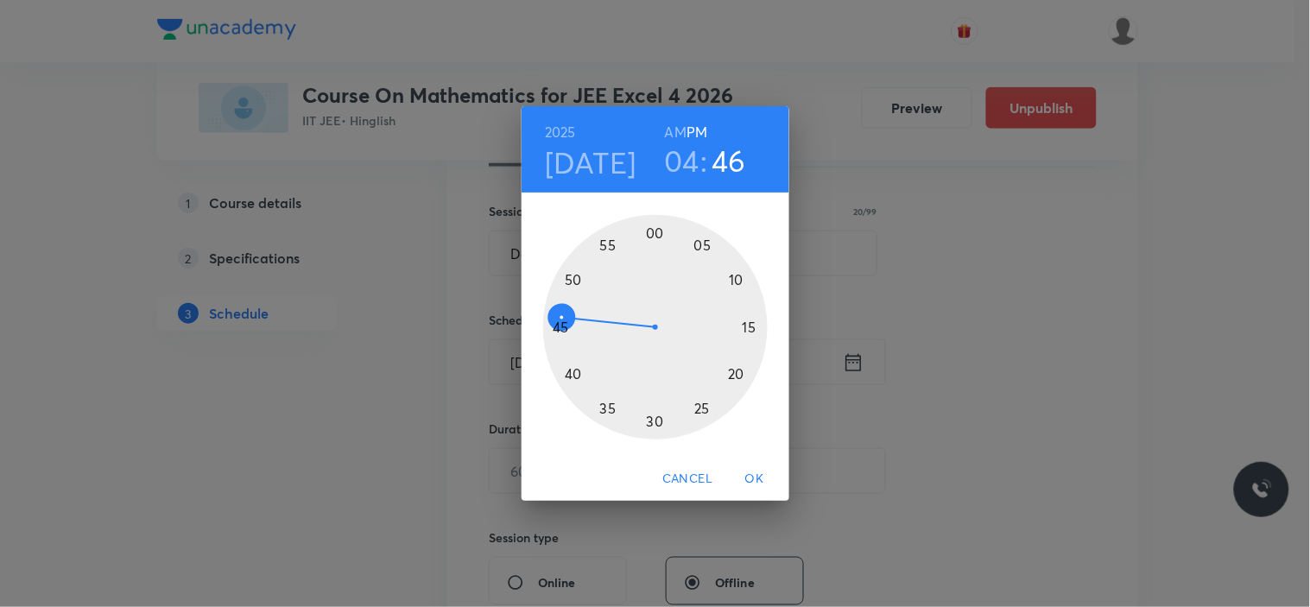
click at [572, 276] on div at bounding box center [655, 327] width 224 height 224
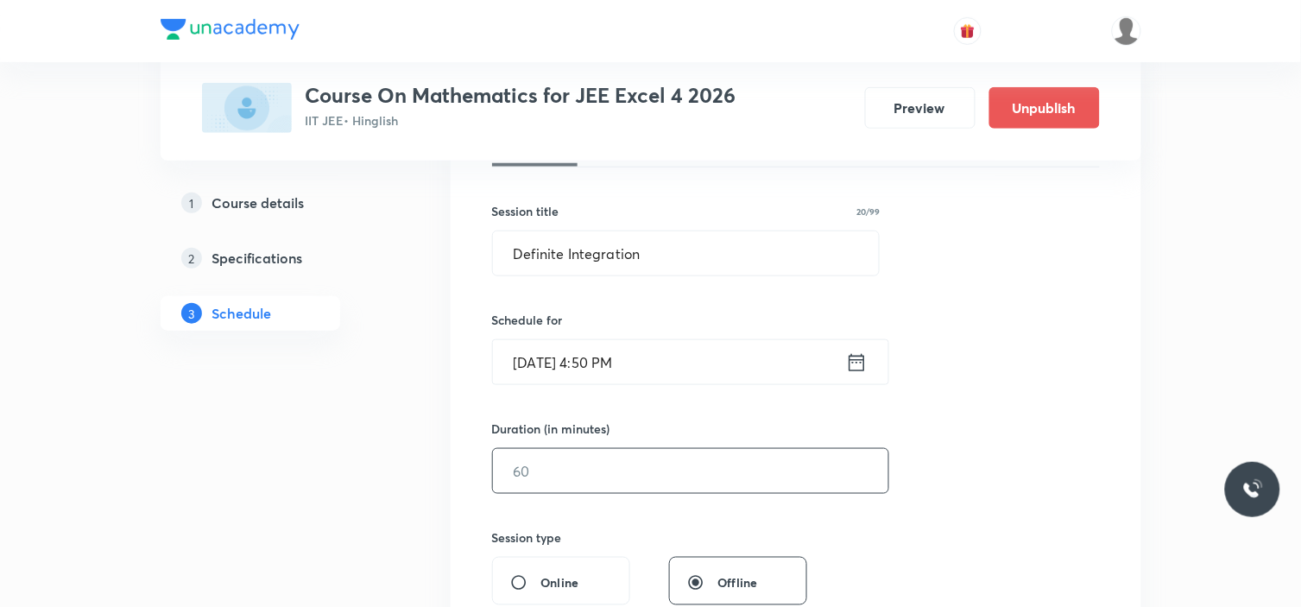
click at [542, 471] on input "text" at bounding box center [690, 471] width 395 height 44
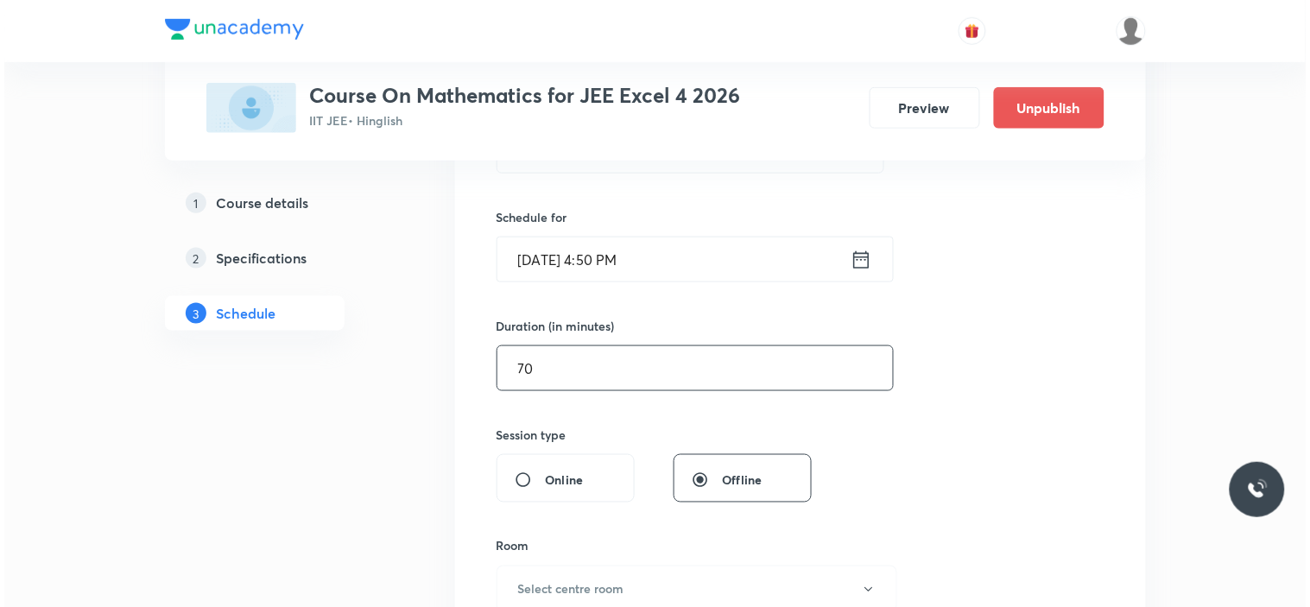
scroll to position [575, 0]
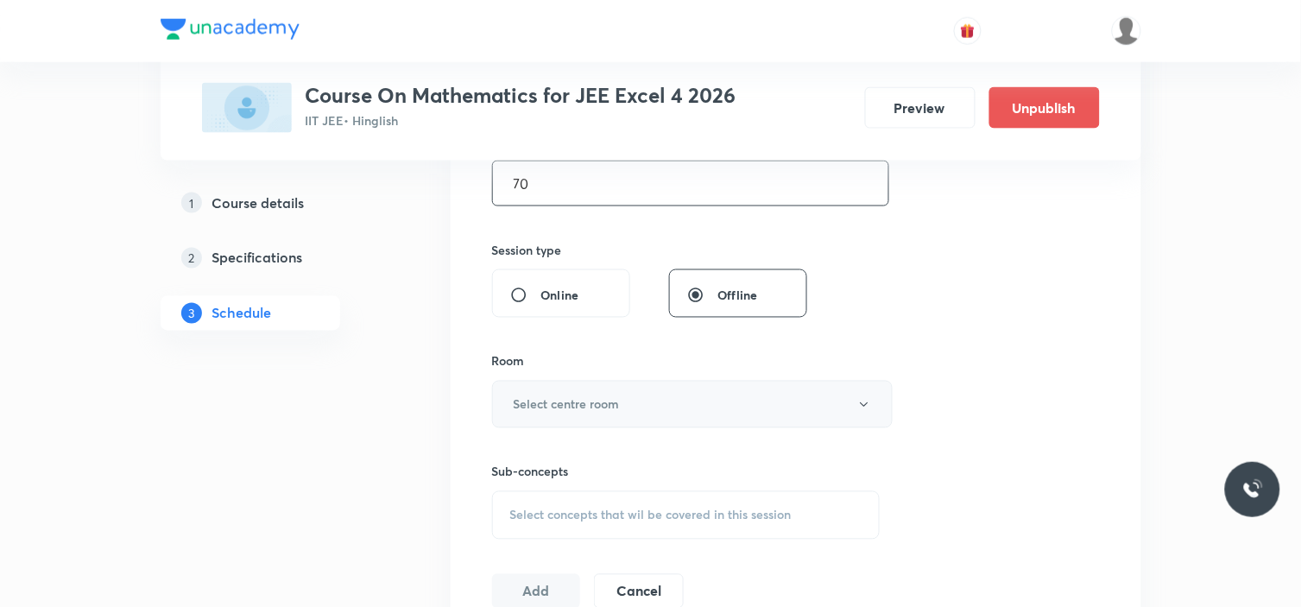
type input "70"
click at [611, 391] on button "Select centre room" at bounding box center [692, 404] width 401 height 47
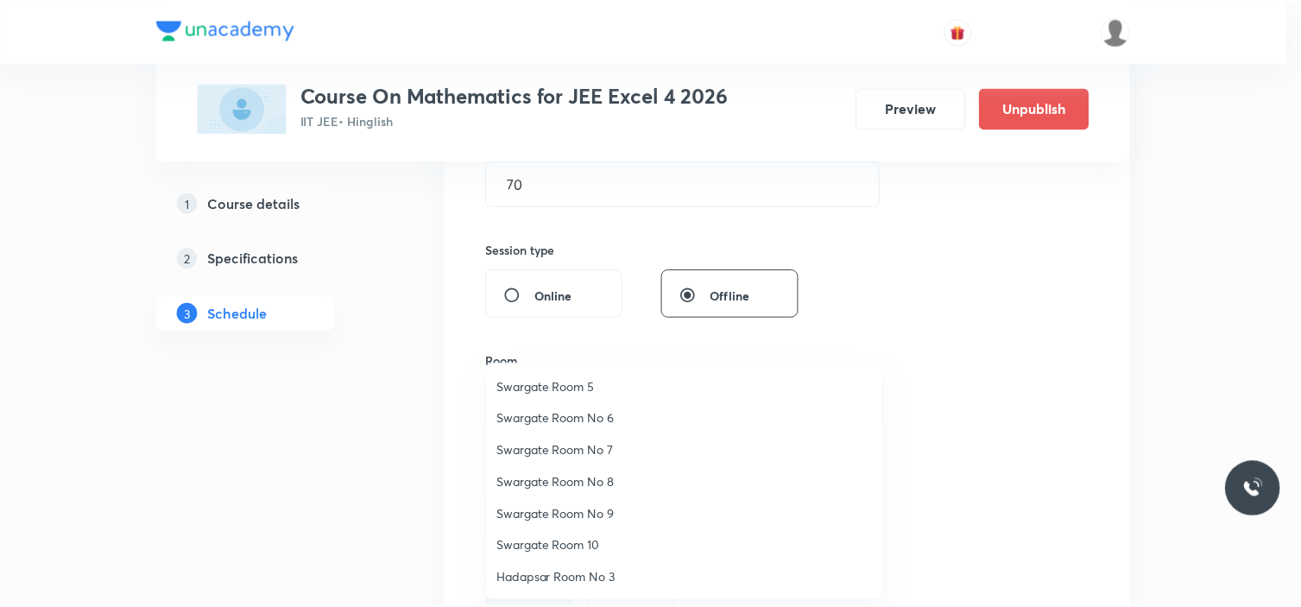
scroll to position [32, 0]
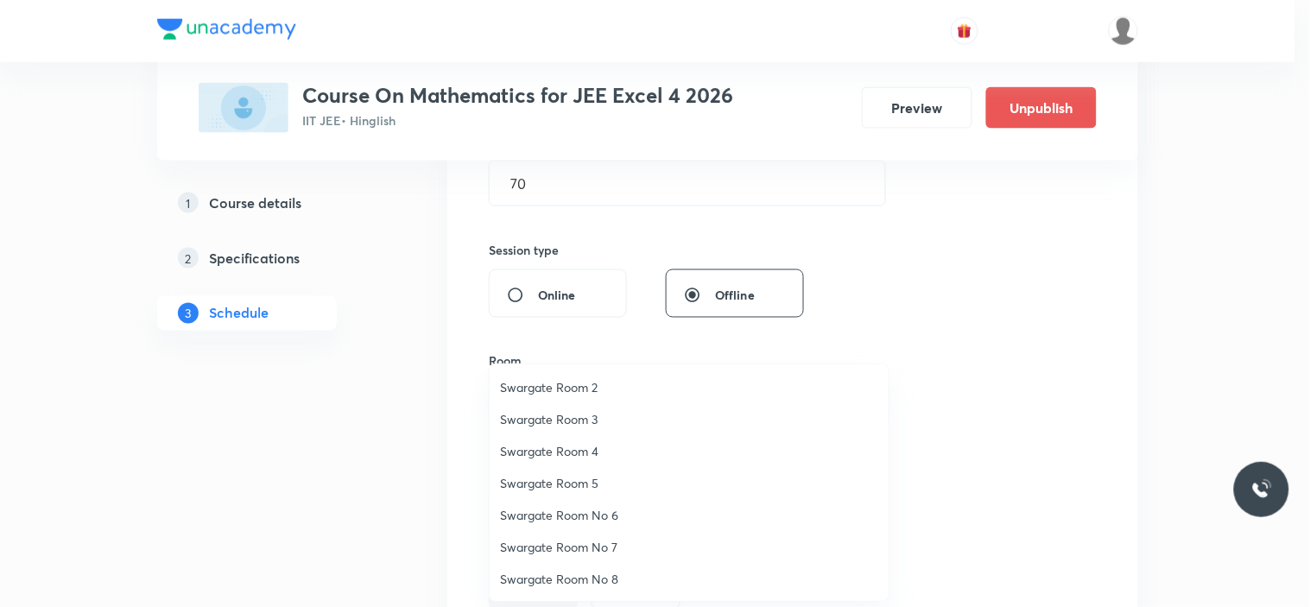
click at [585, 540] on span "Swargate Room No 7" at bounding box center [689, 547] width 378 height 18
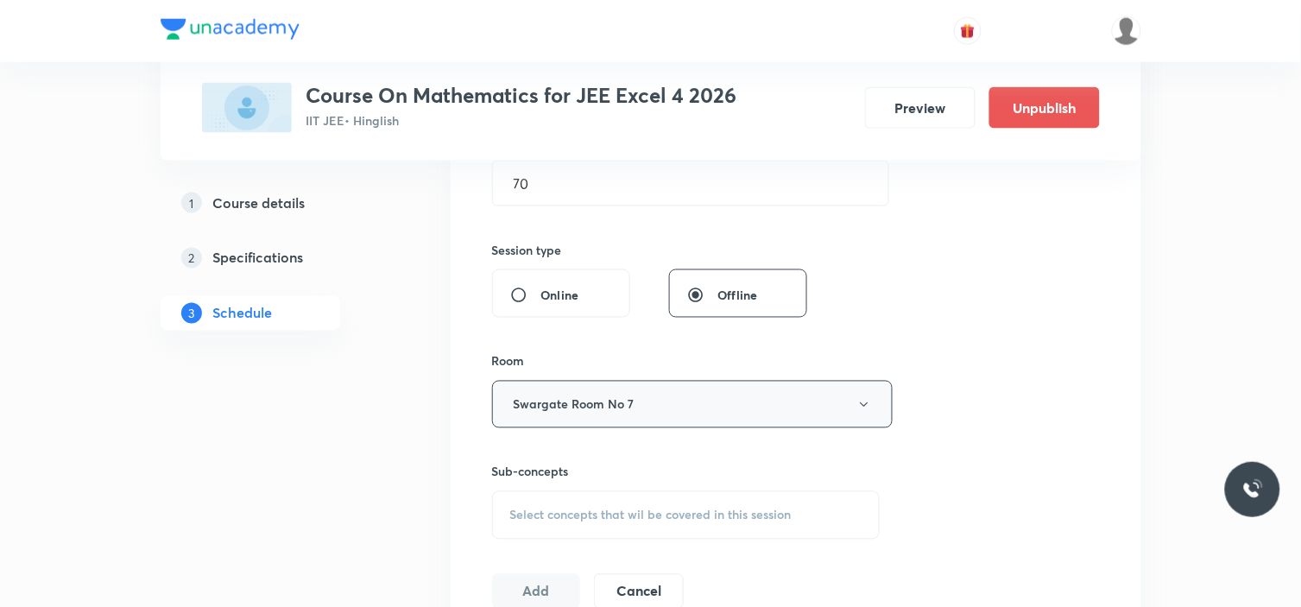
scroll to position [767, 0]
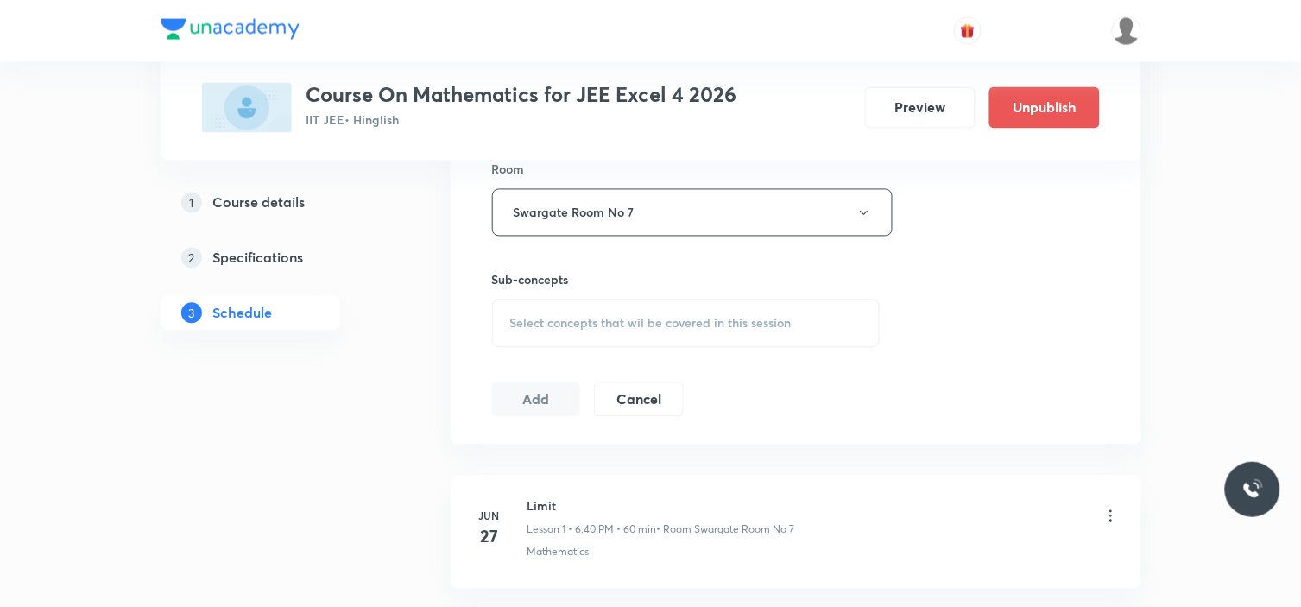
click at [604, 338] on div "Select concepts that wil be covered in this session" at bounding box center [686, 324] width 389 height 48
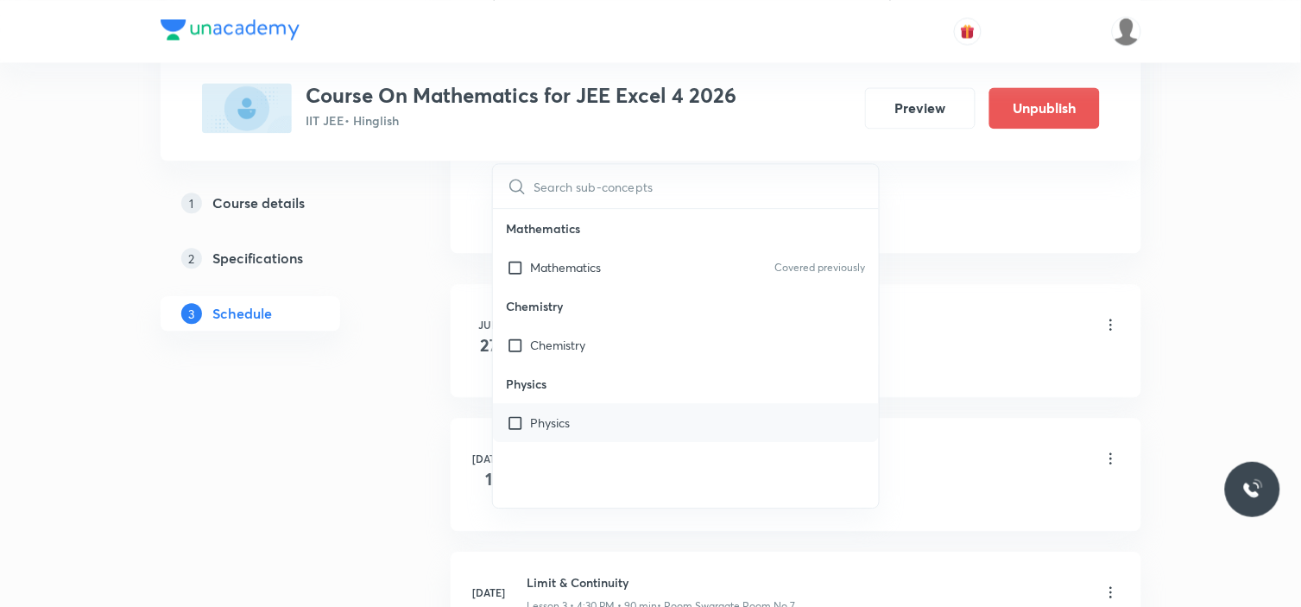
scroll to position [959, 0]
click at [519, 262] on input "checkbox" at bounding box center [519, 266] width 24 height 18
checkbox input "true"
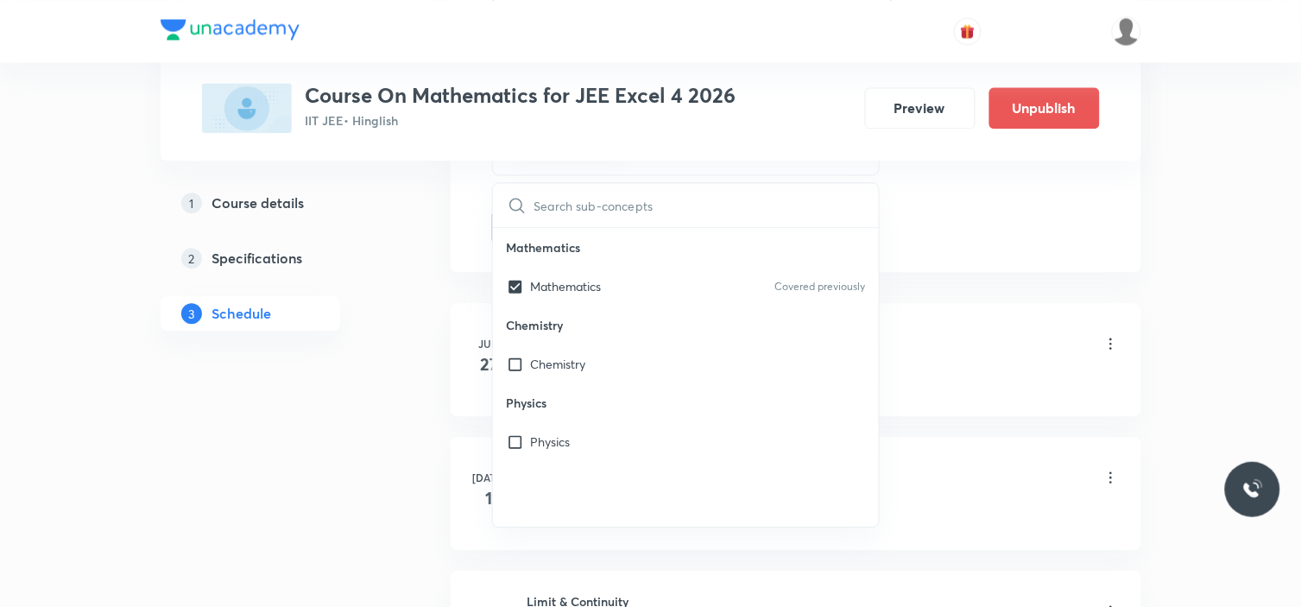
click at [391, 241] on link "2 Specifications" at bounding box center [278, 258] width 235 height 35
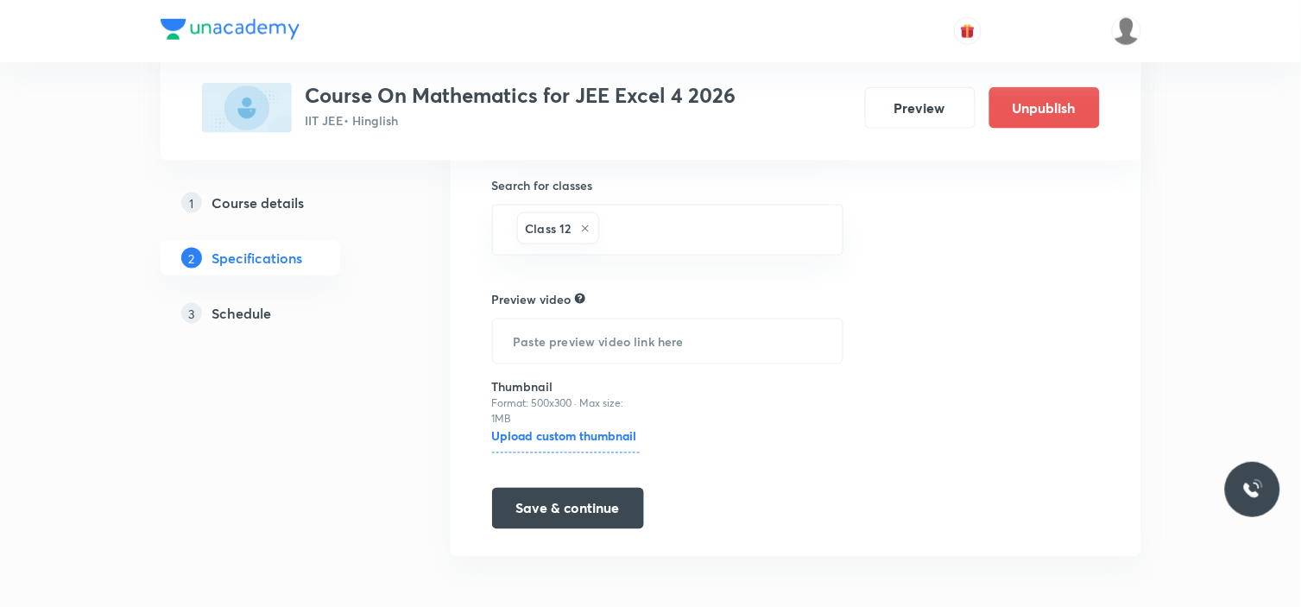
scroll to position [505, 0]
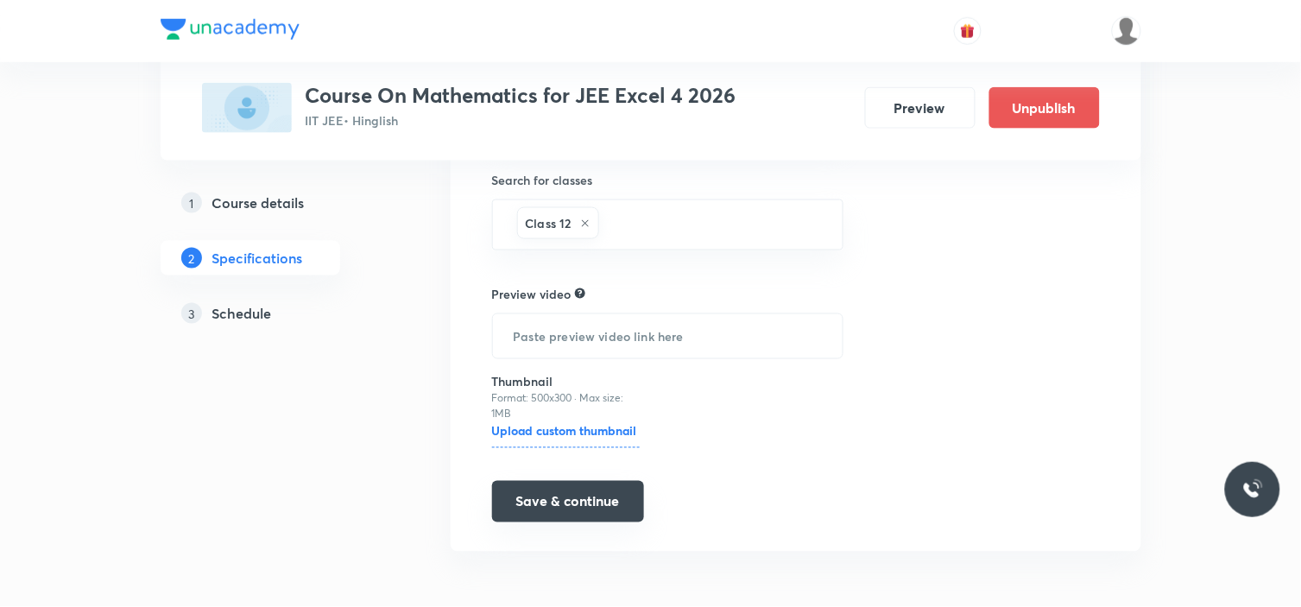
click at [600, 512] on button "Save & continue" at bounding box center [568, 501] width 152 height 41
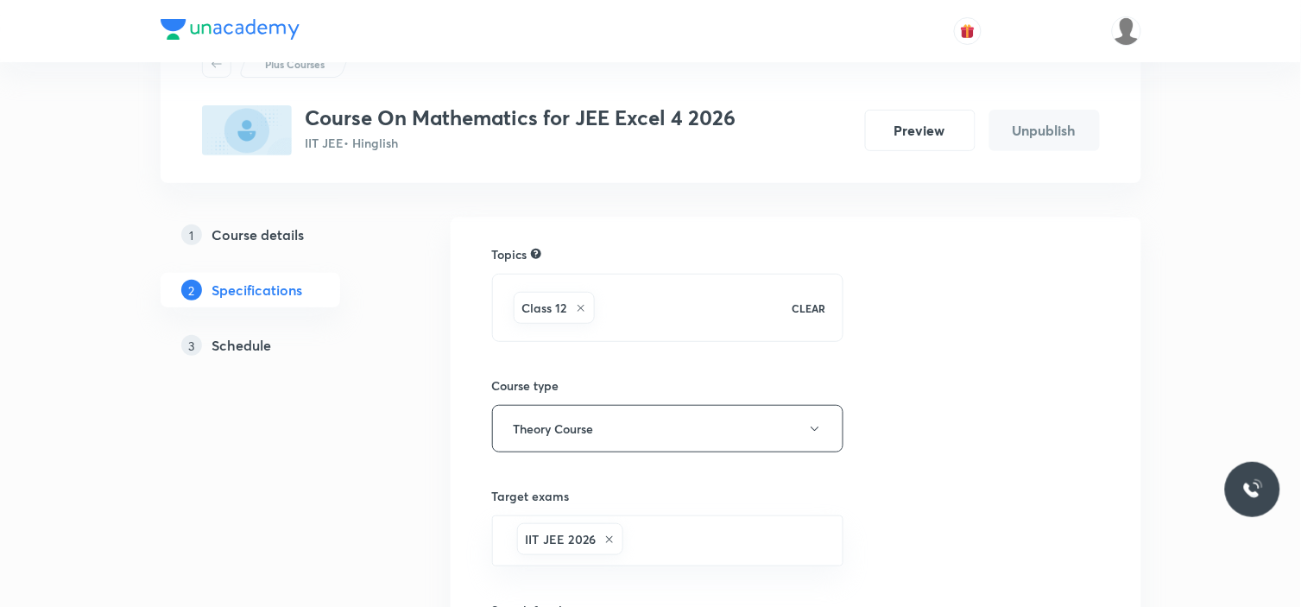
scroll to position [26, 0]
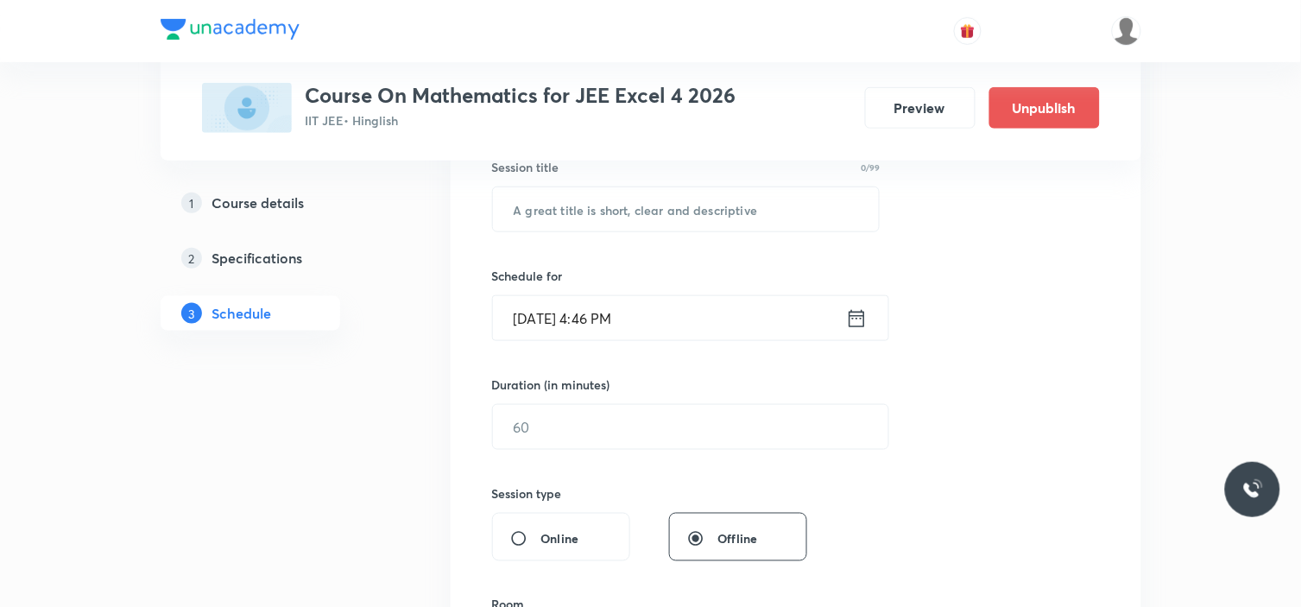
scroll to position [287, 0]
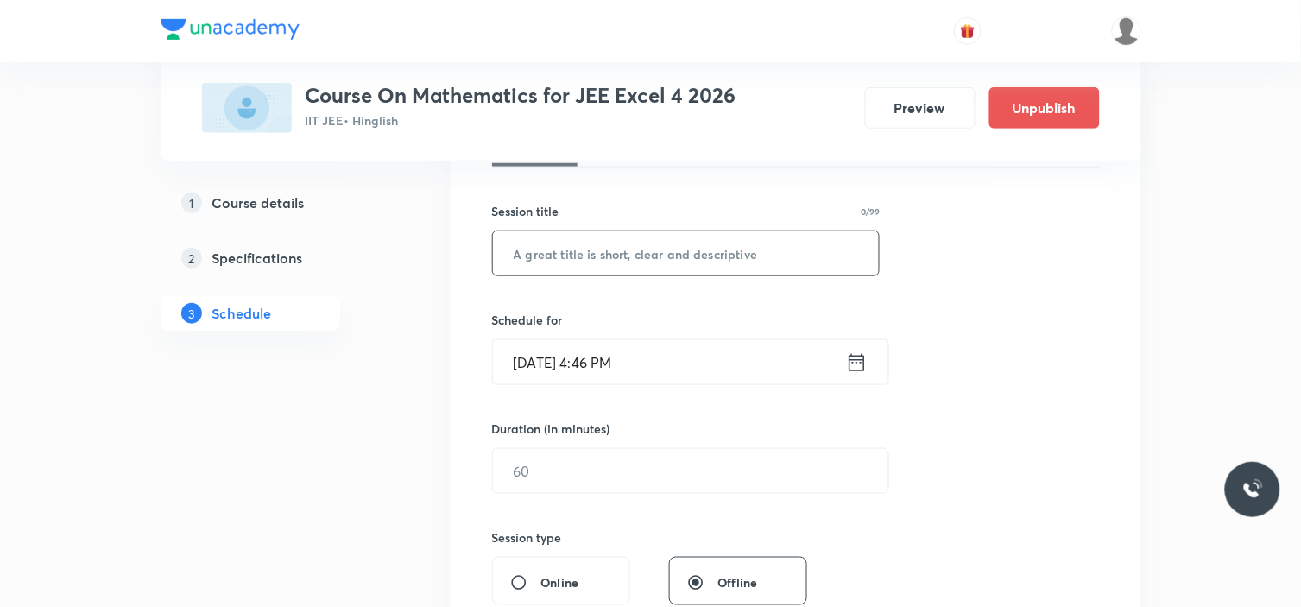
click at [651, 269] on input "text" at bounding box center [686, 253] width 387 height 44
paste input "Definite Integration"
type input "Definite Integration"
click at [857, 360] on icon at bounding box center [857, 363] width 22 height 24
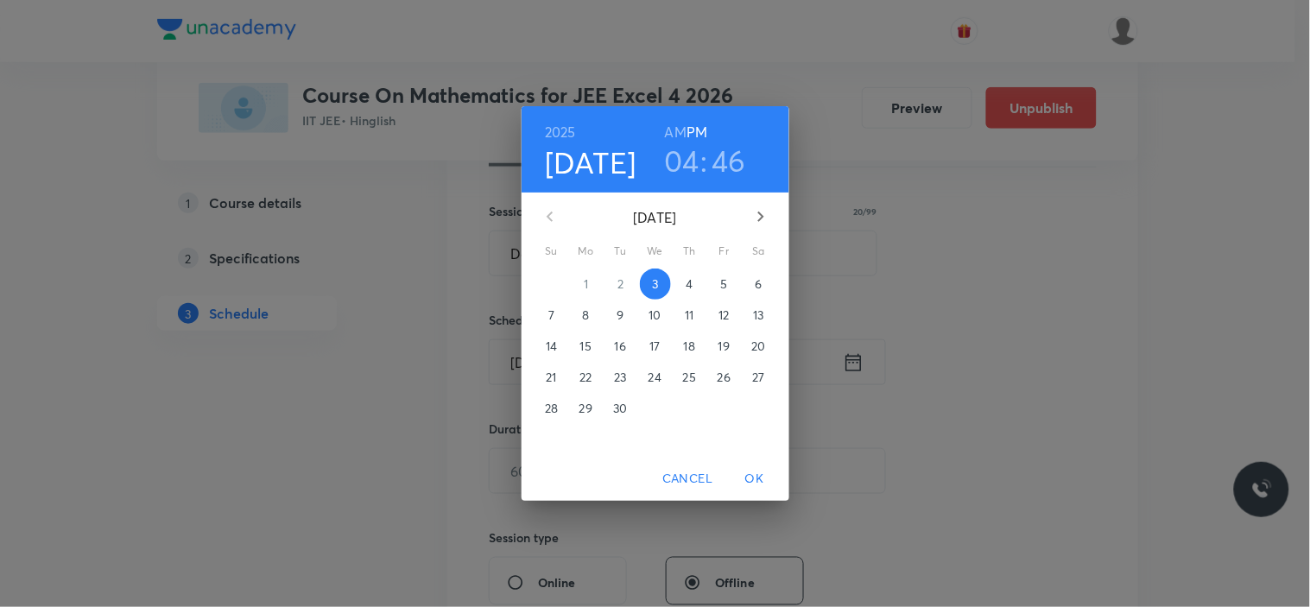
click at [698, 160] on h3 "04" at bounding box center [681, 160] width 35 height 36
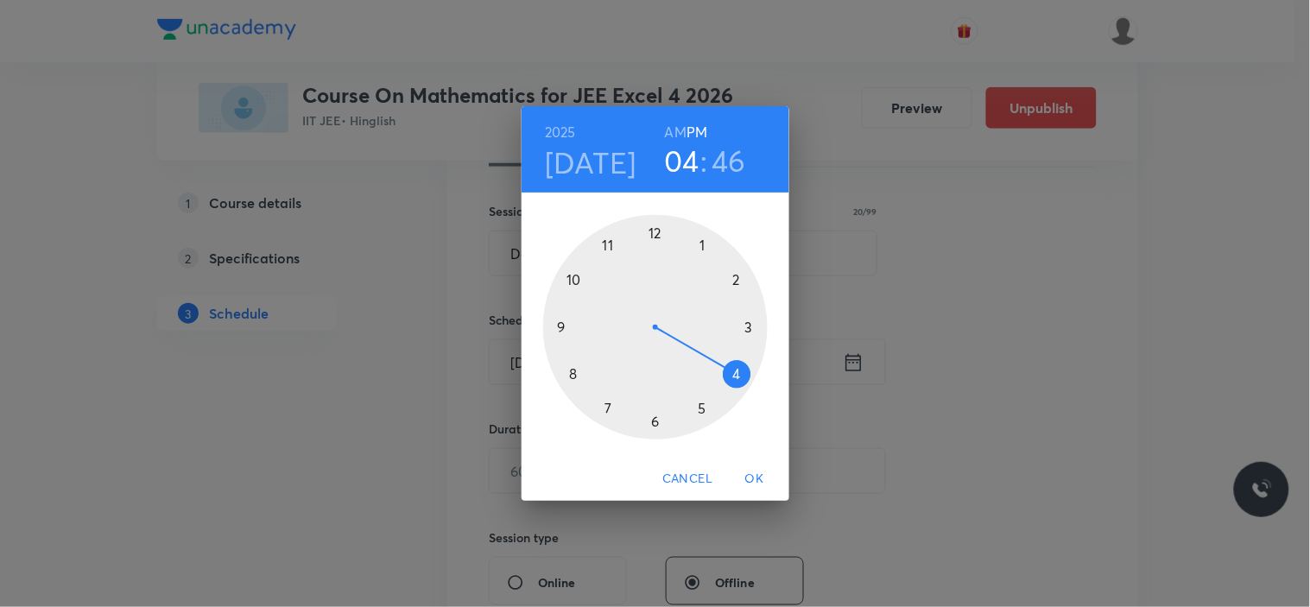
click at [654, 423] on div at bounding box center [655, 327] width 224 height 224
click at [749, 325] on div at bounding box center [655, 327] width 224 height 224
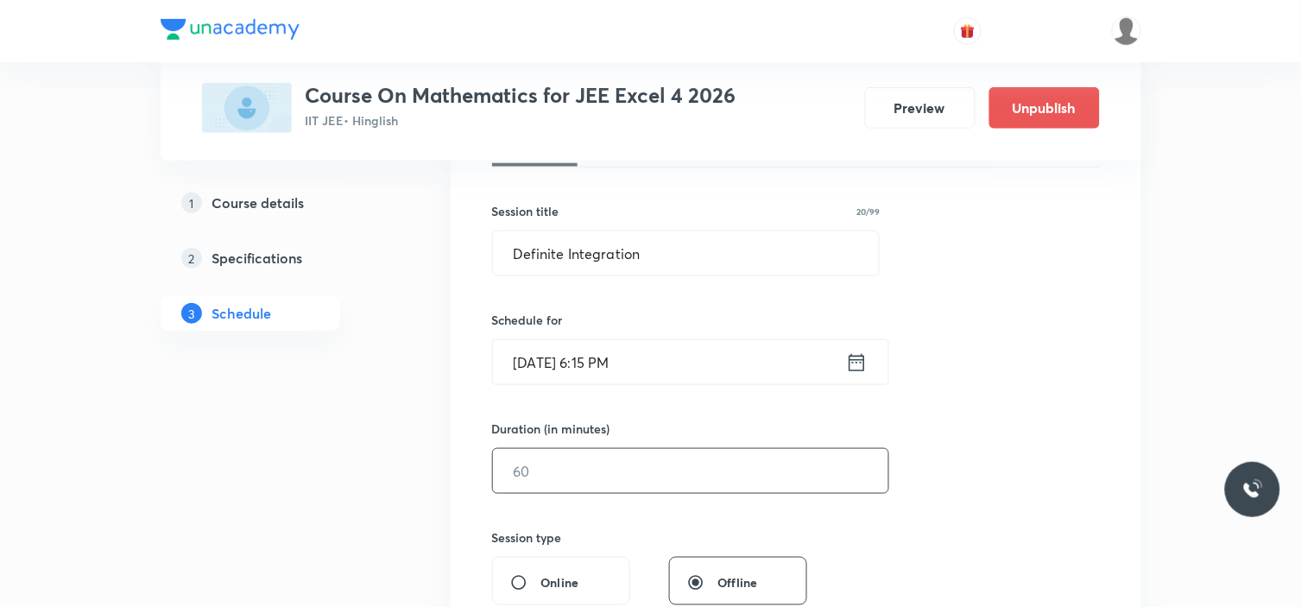
click at [597, 458] on input "text" at bounding box center [690, 471] width 395 height 44
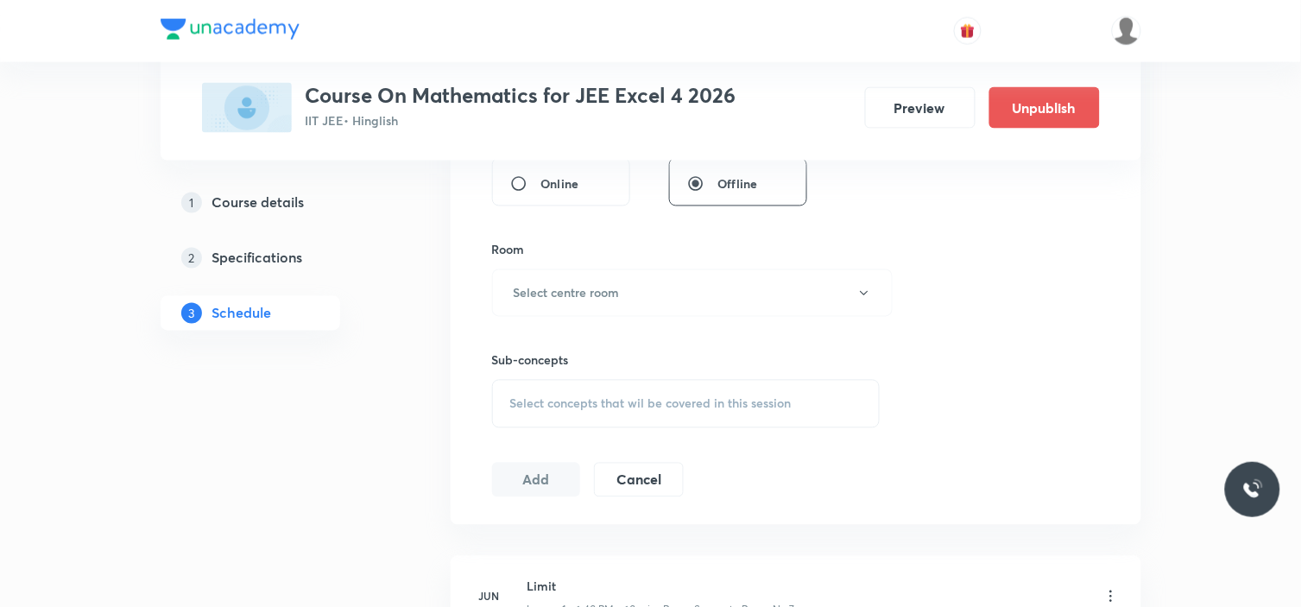
scroll to position [671, 0]
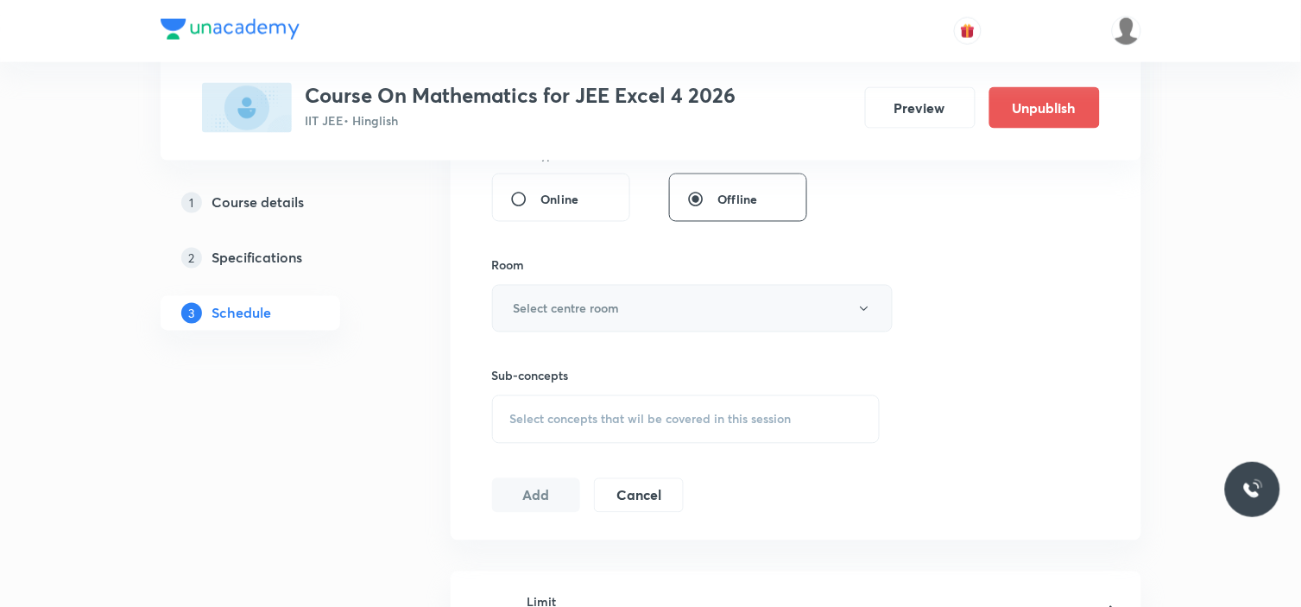
type input "90"
click at [631, 313] on button "Select centre room" at bounding box center [692, 308] width 401 height 47
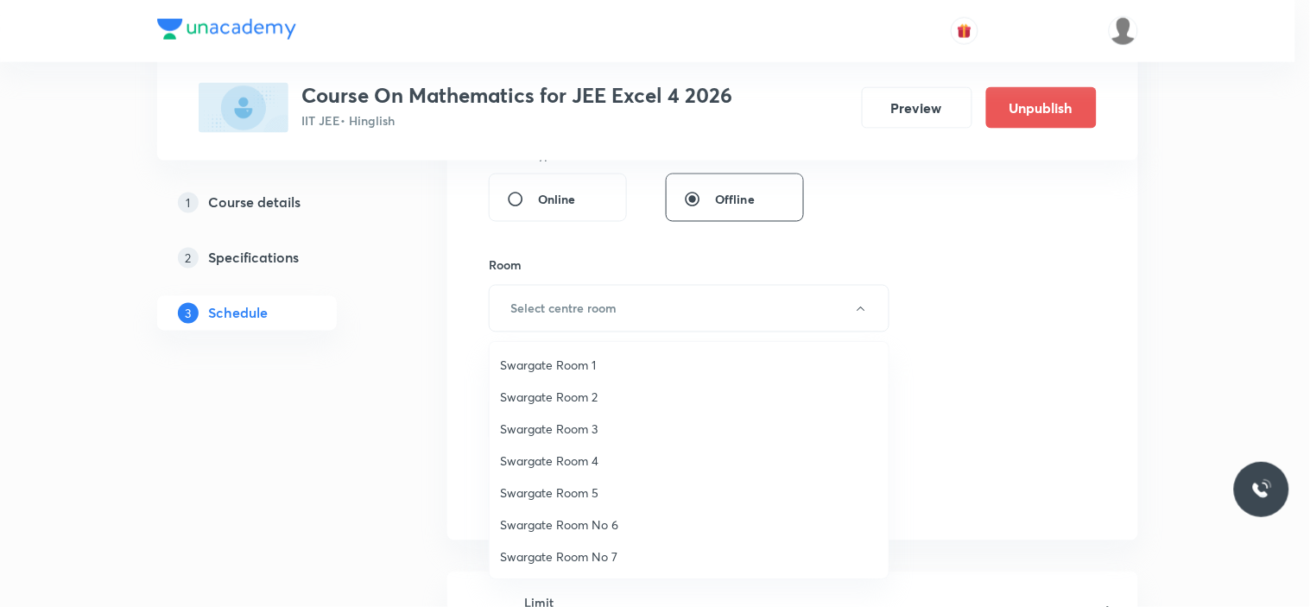
click at [615, 556] on span "Swargate Room No 7" at bounding box center [689, 556] width 378 height 18
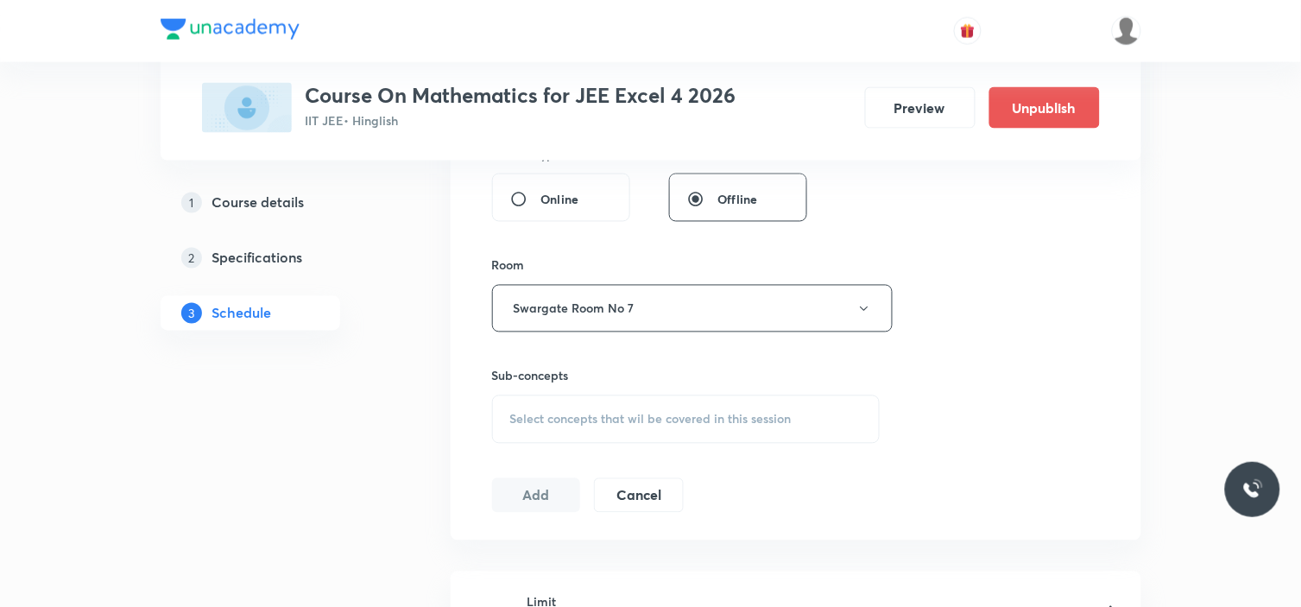
click at [624, 420] on span "Select concepts that wil be covered in this session" at bounding box center [650, 420] width 281 height 14
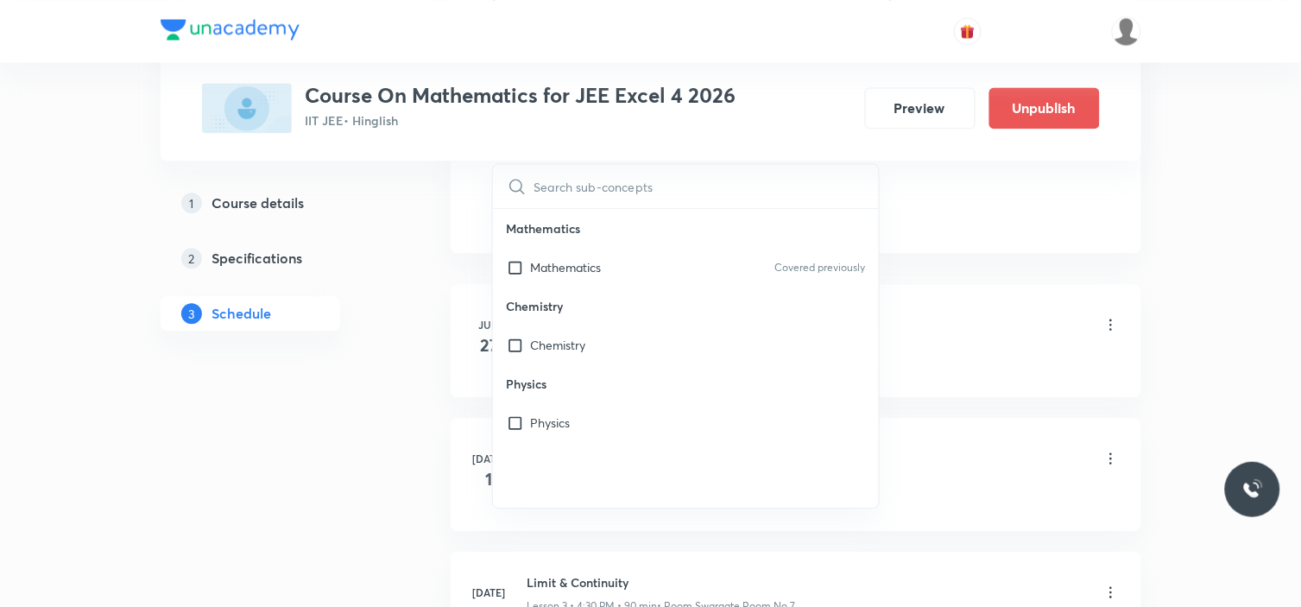
scroll to position [959, 0]
click at [565, 425] on p "Physics" at bounding box center [551, 422] width 40 height 18
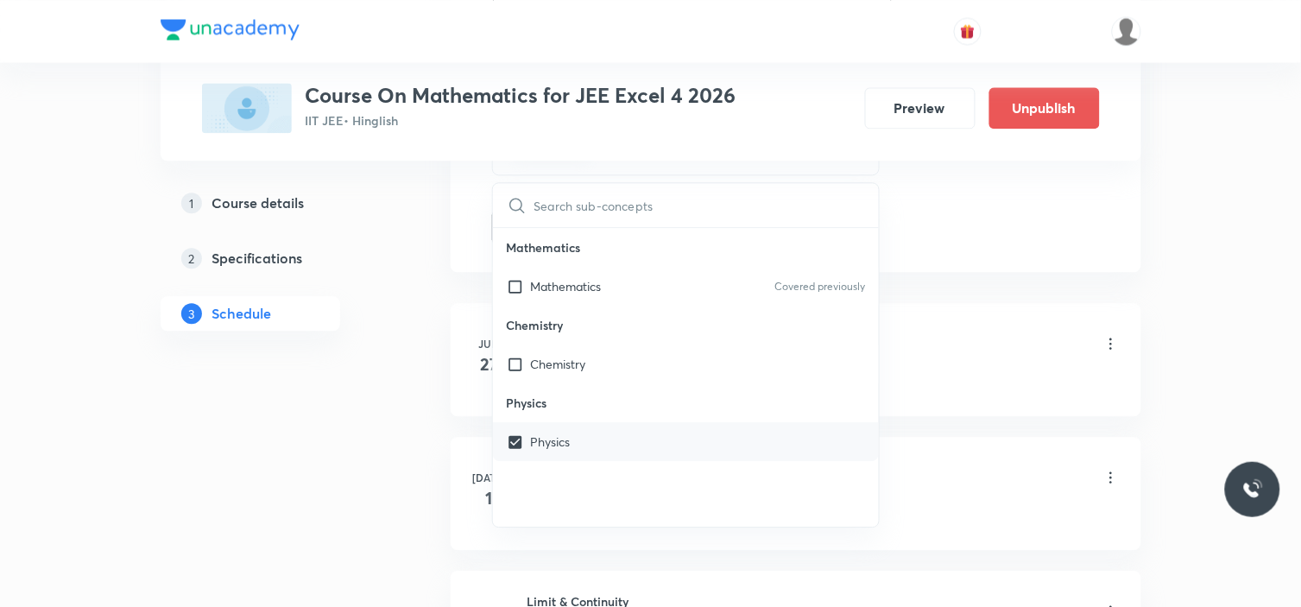
click at [578, 441] on div "Physics" at bounding box center [686, 441] width 387 height 39
checkbox input "false"
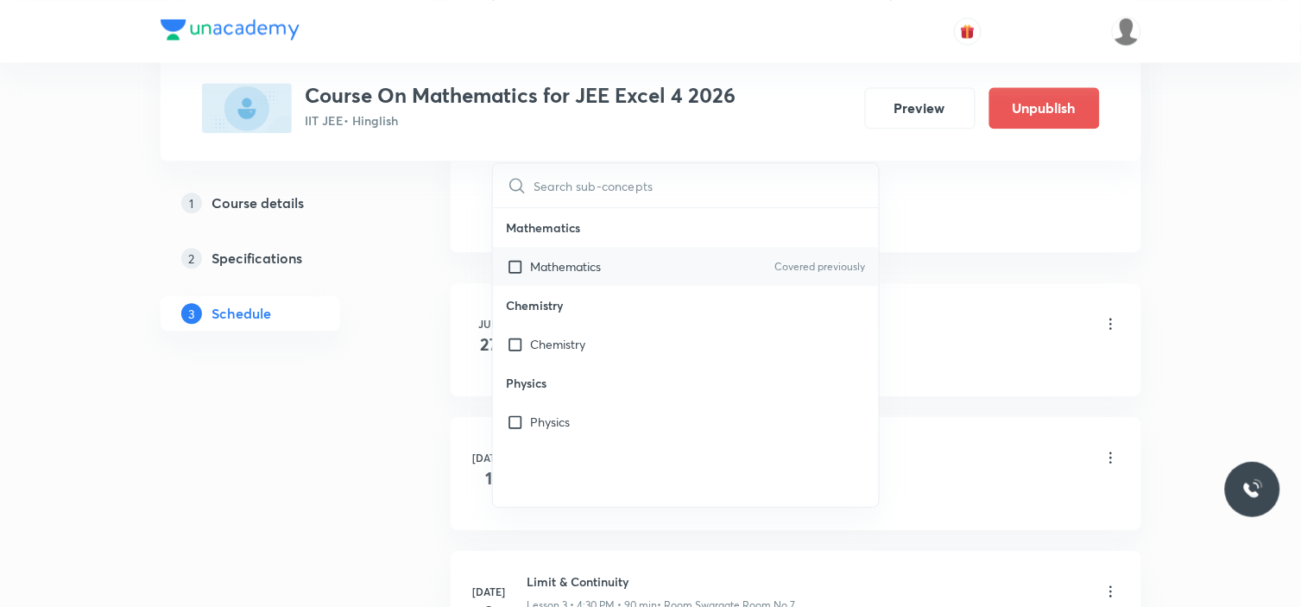
click at [516, 269] on input "checkbox" at bounding box center [519, 266] width 24 height 18
checkbox input "true"
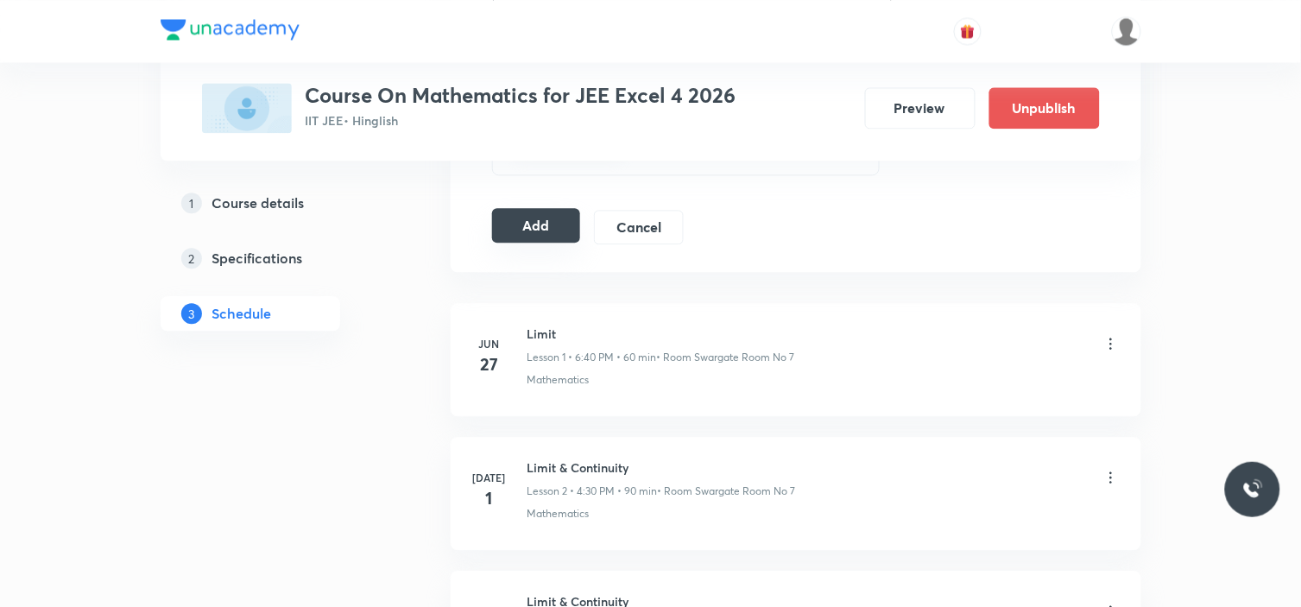
click at [532, 238] on button "Add" at bounding box center [536, 225] width 89 height 35
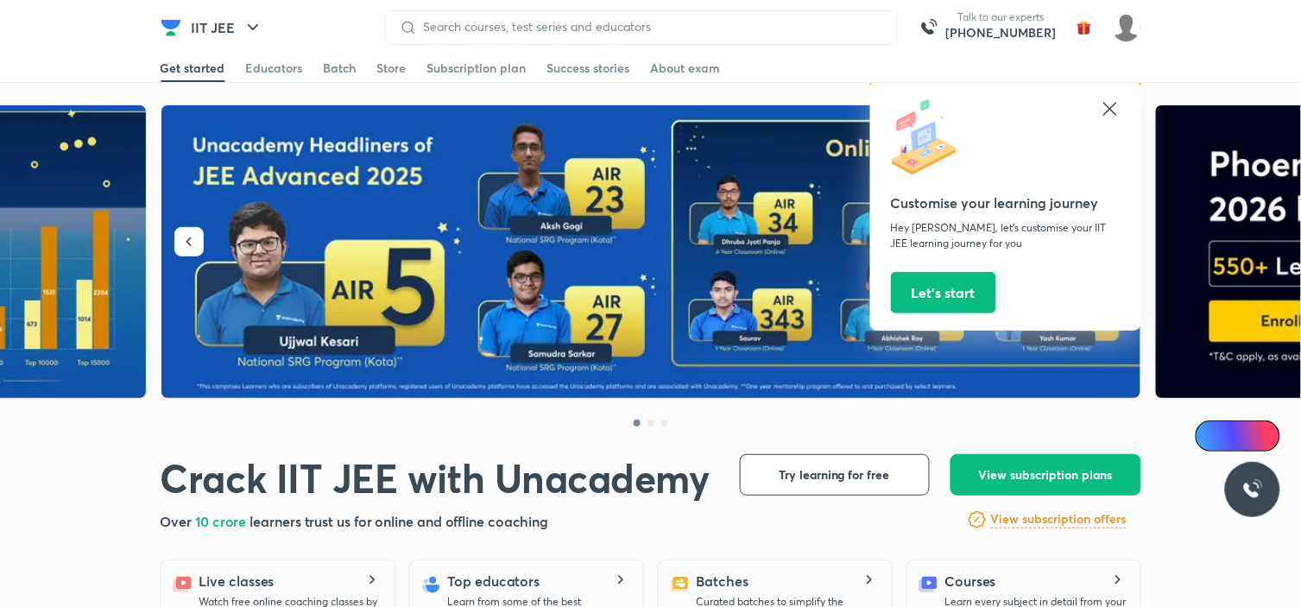
click at [1124, 116] on div "Customise your learning journey Hey Laxmikant, let’s customise your IIT JEE lea…" at bounding box center [1005, 206] width 271 height 250
click at [1124, 33] on img at bounding box center [1126, 27] width 29 height 29
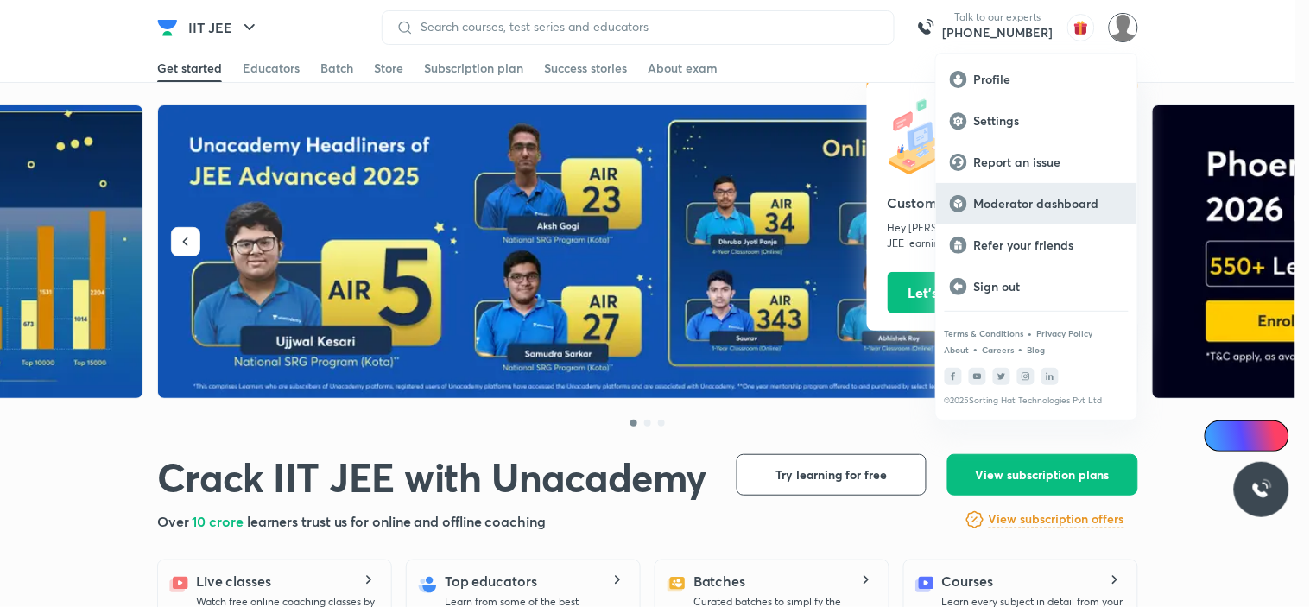
click at [1016, 196] on p "Moderator dashboard" at bounding box center [1048, 204] width 149 height 16
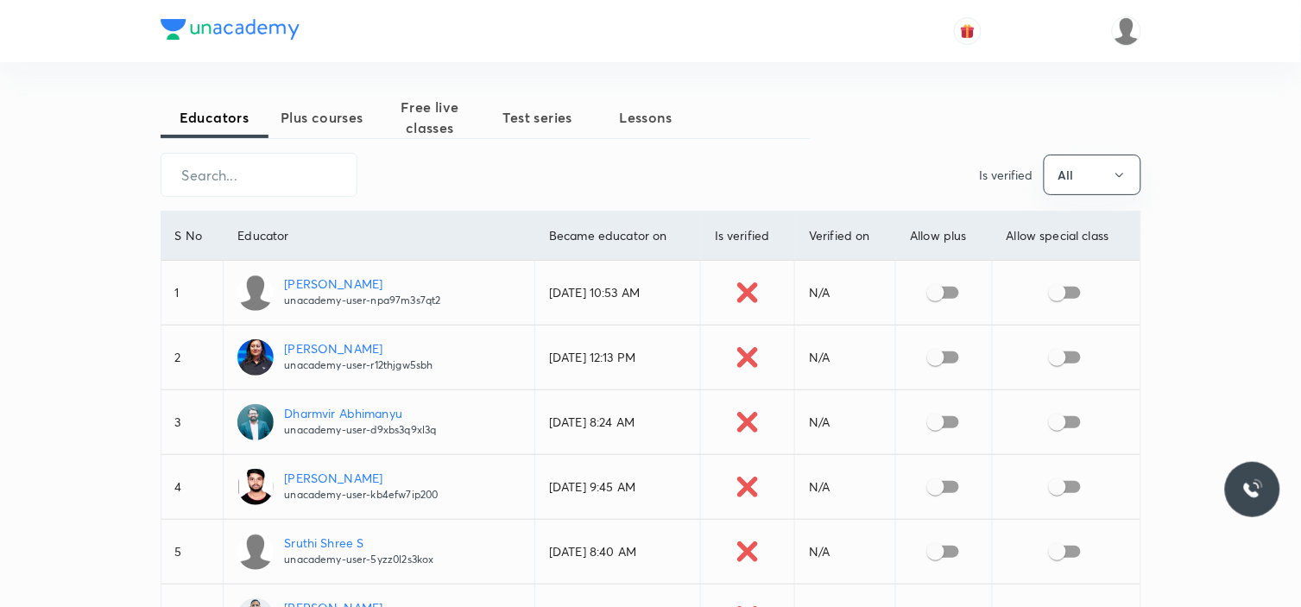
click at [330, 107] on span "Plus courses" at bounding box center [322, 117] width 108 height 21
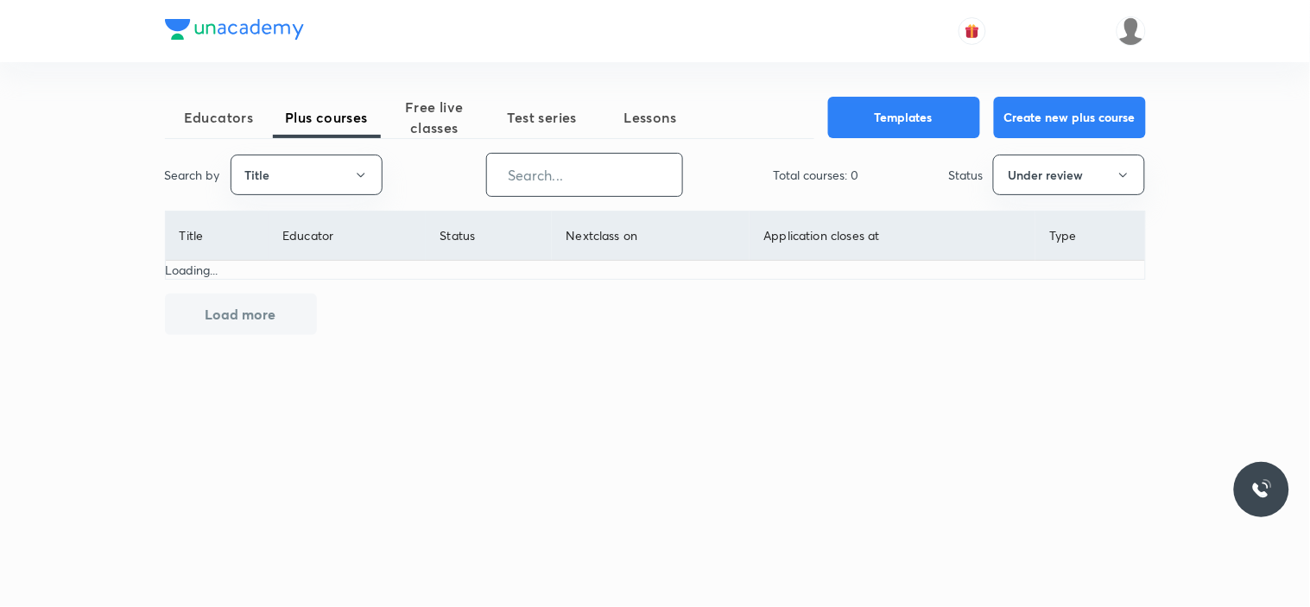
click at [556, 183] on input "text" at bounding box center [584, 175] width 195 height 44
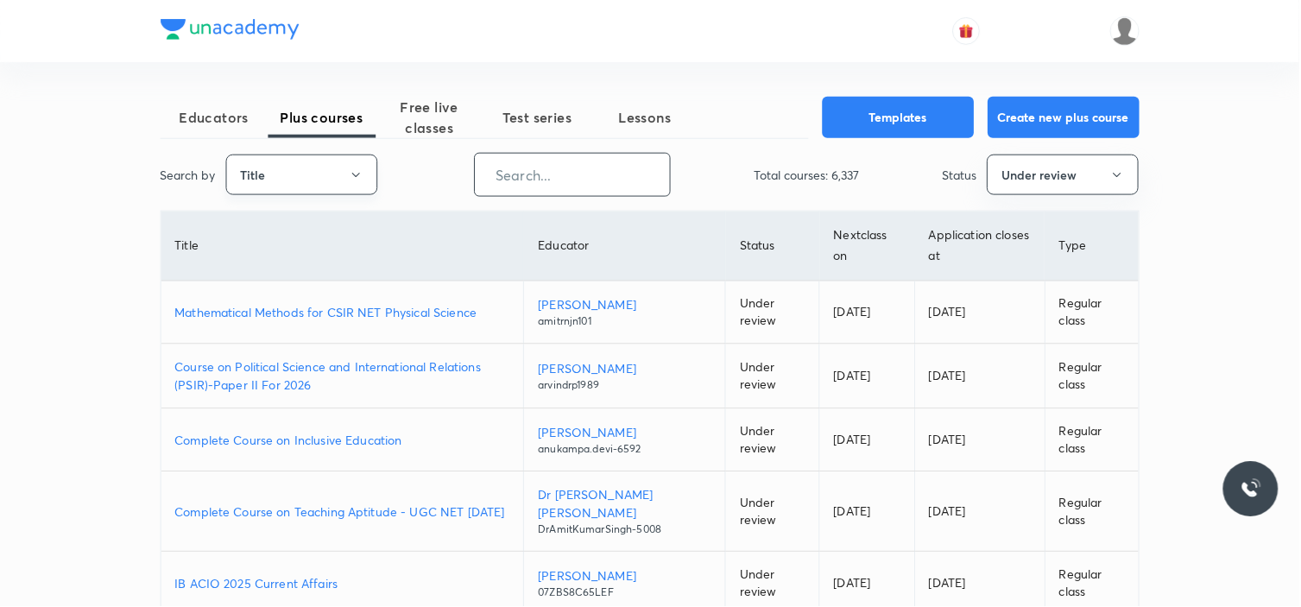
paste input "unacademy-user-177BQWGK6D5R"
type input "unacademy-user-177BQWGK6D5R"
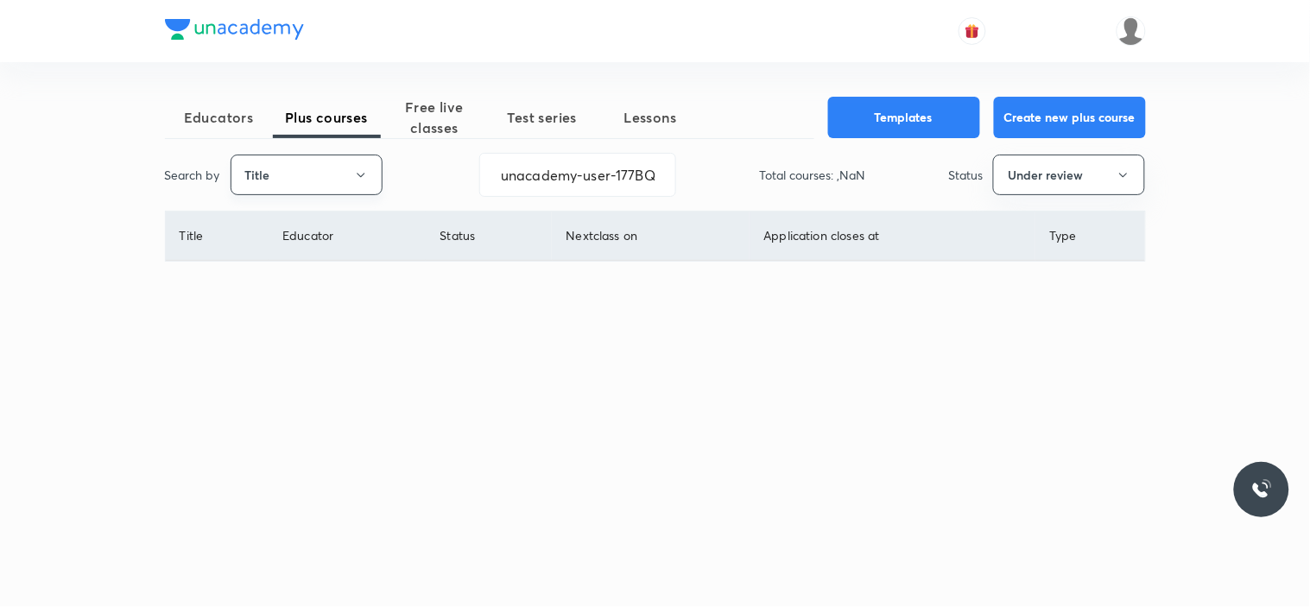
drag, startPoint x: 376, startPoint y: 180, endPoint x: 367, endPoint y: 180, distance: 9.5
click at [367, 180] on div "Search by Title" at bounding box center [280, 175] width 231 height 41
click at [366, 180] on icon "button" at bounding box center [361, 175] width 14 height 14
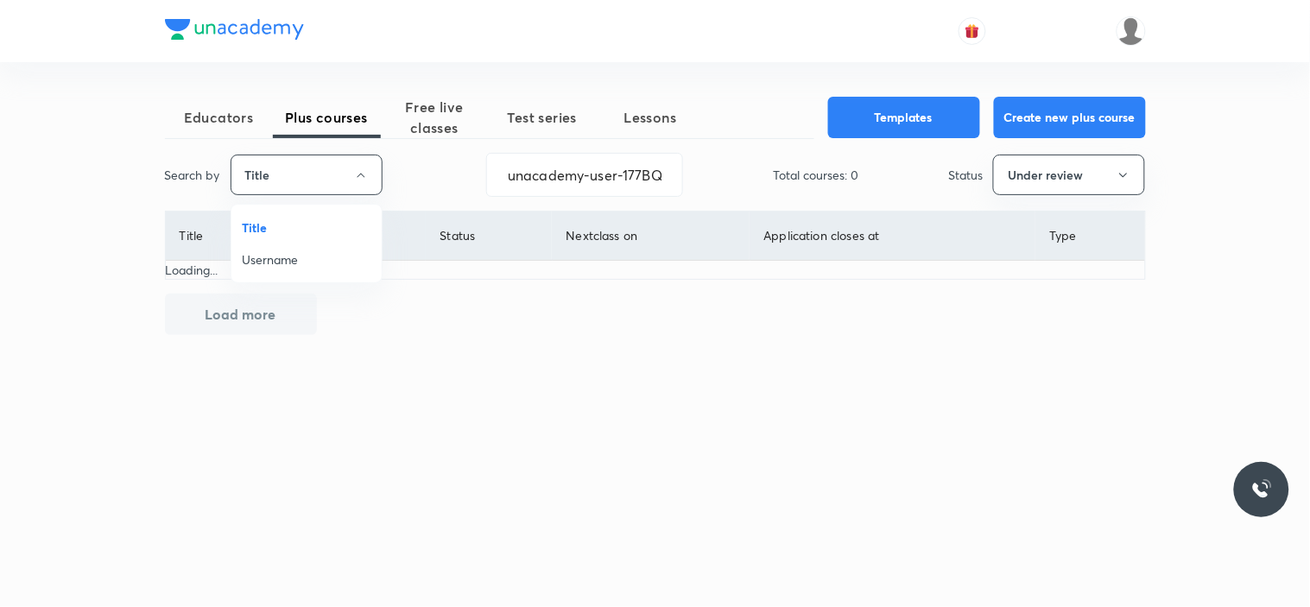
click at [292, 268] on span "Username" at bounding box center [307, 259] width 130 height 18
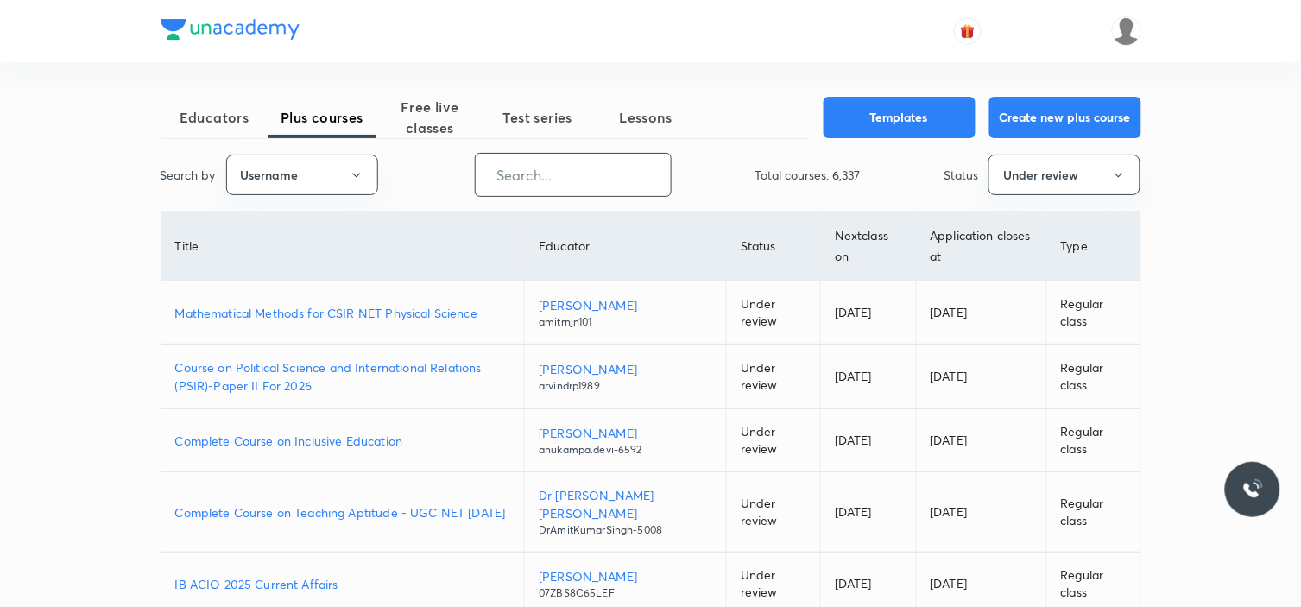
click at [622, 176] on input "text" at bounding box center [573, 175] width 195 height 44
paste input "unacademy-user-177BQWGK6D5R"
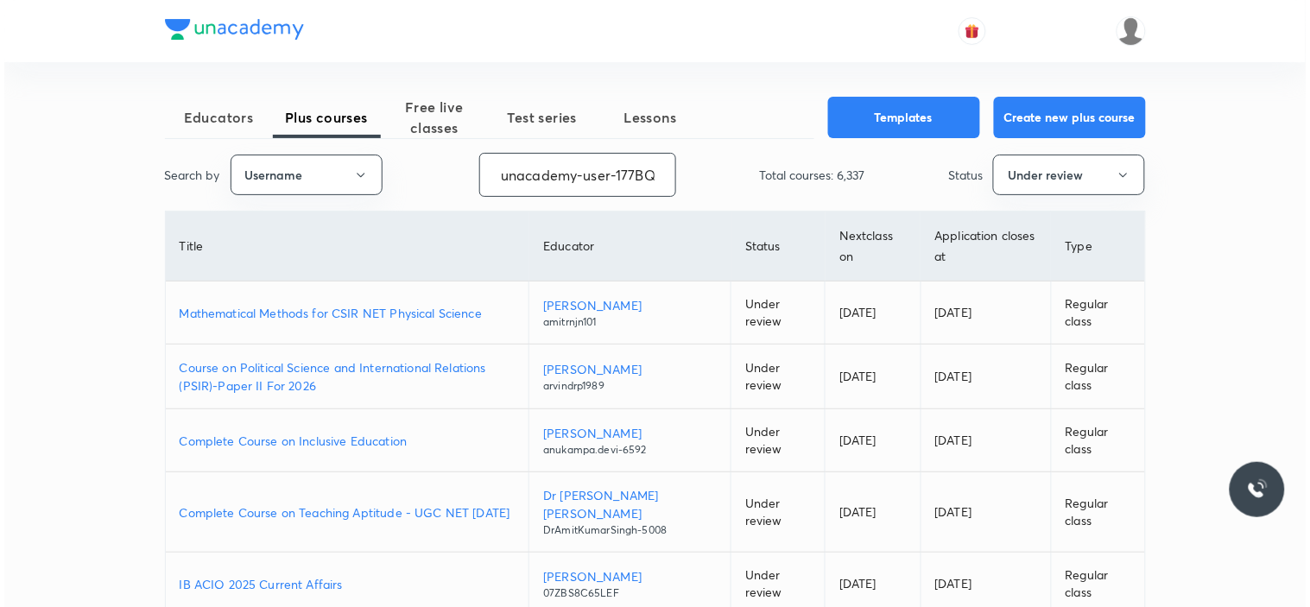
scroll to position [0, 72]
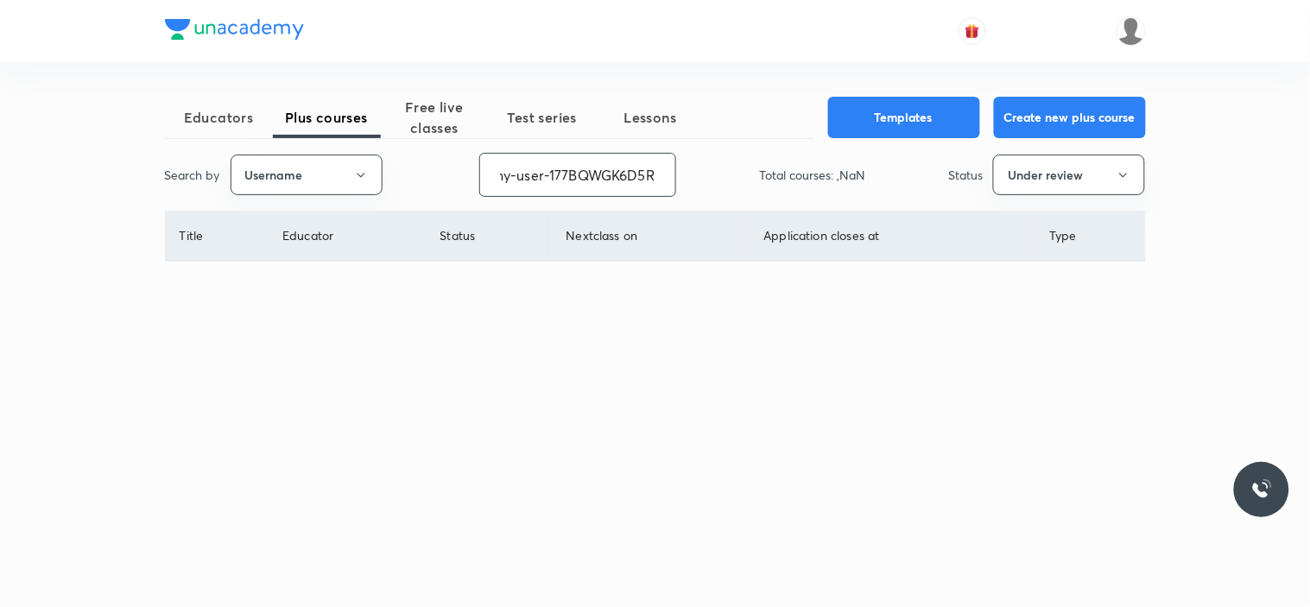
type input "unacademy-user-177BQWGK6D5R"
click at [984, 183] on div "Status Under review" at bounding box center [1046, 175] width 197 height 41
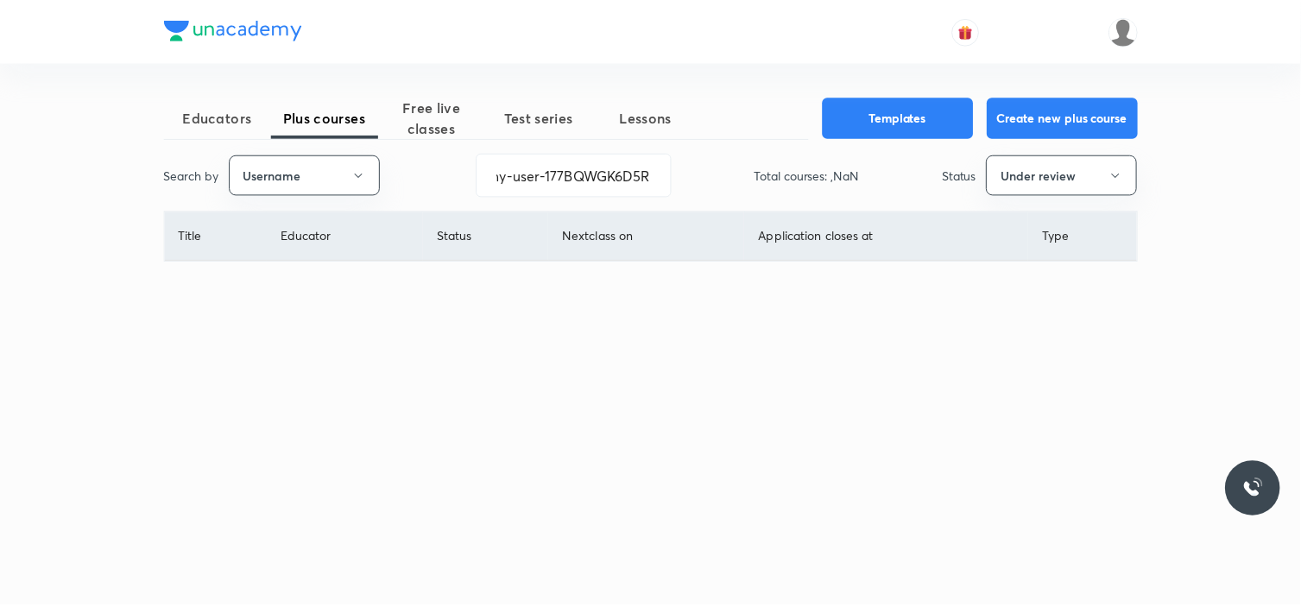
scroll to position [0, 0]
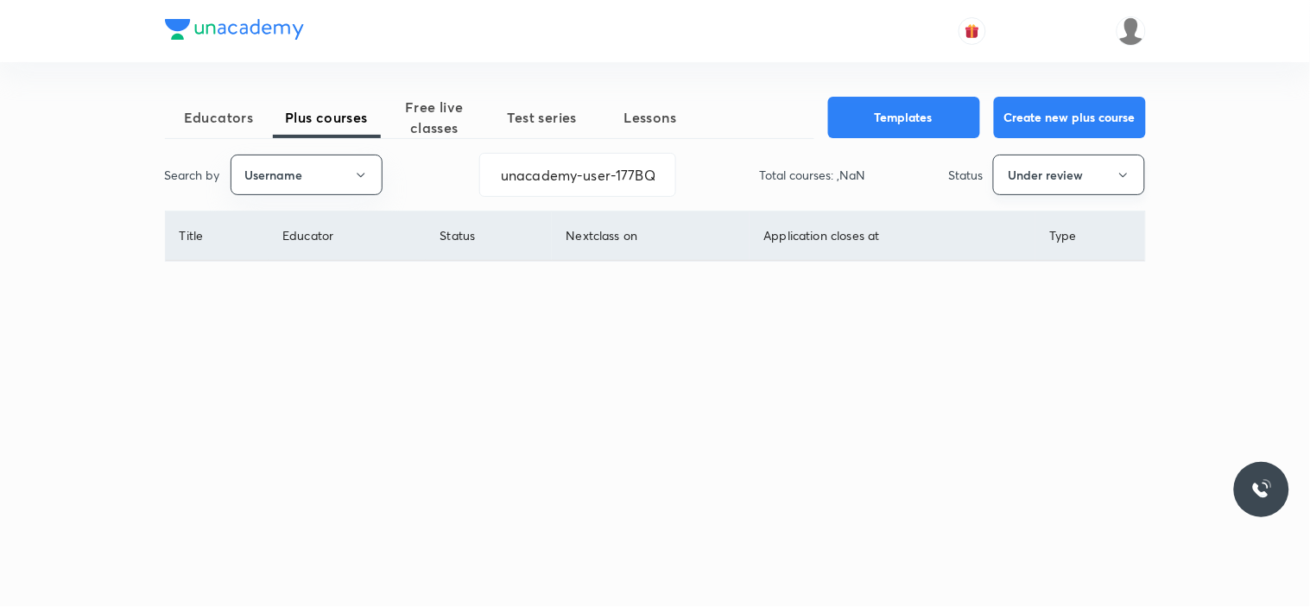
click at [1023, 181] on button "Under review" at bounding box center [1069, 175] width 152 height 41
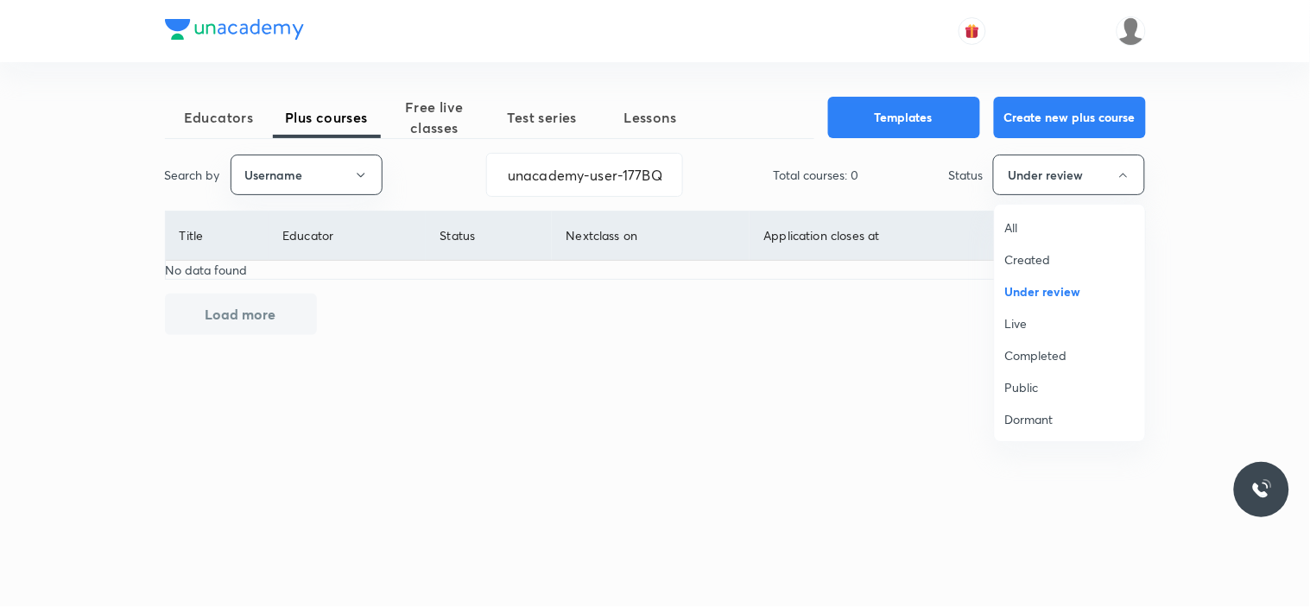
click at [1029, 231] on span "All" at bounding box center [1070, 227] width 130 height 18
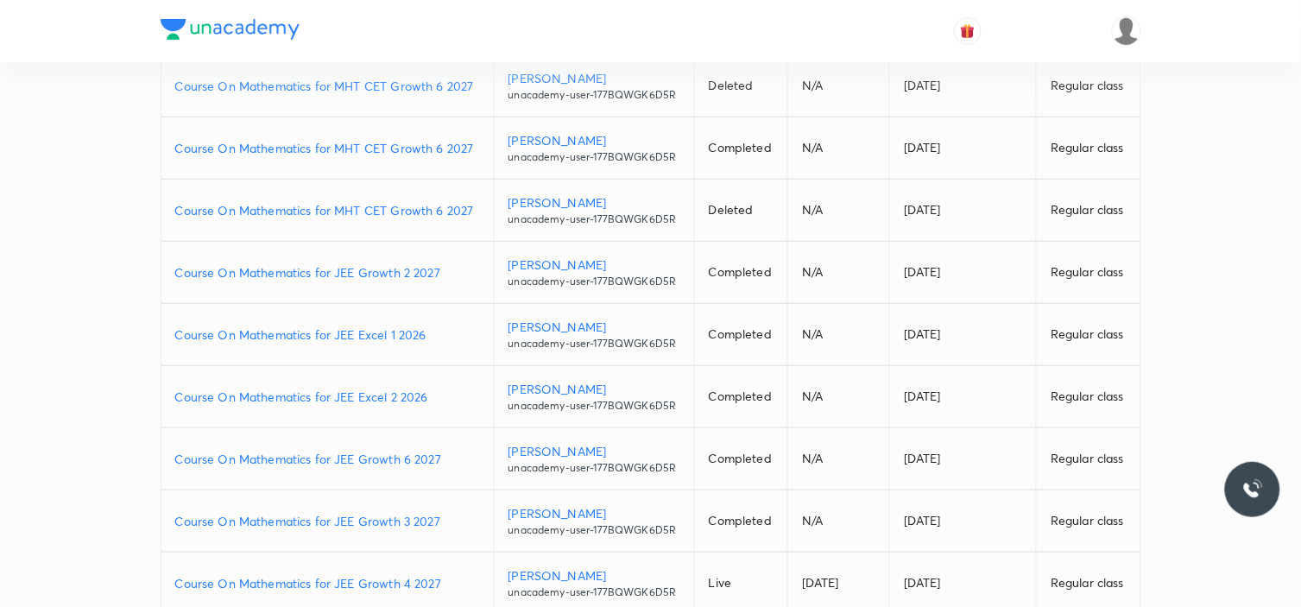
scroll to position [363, 0]
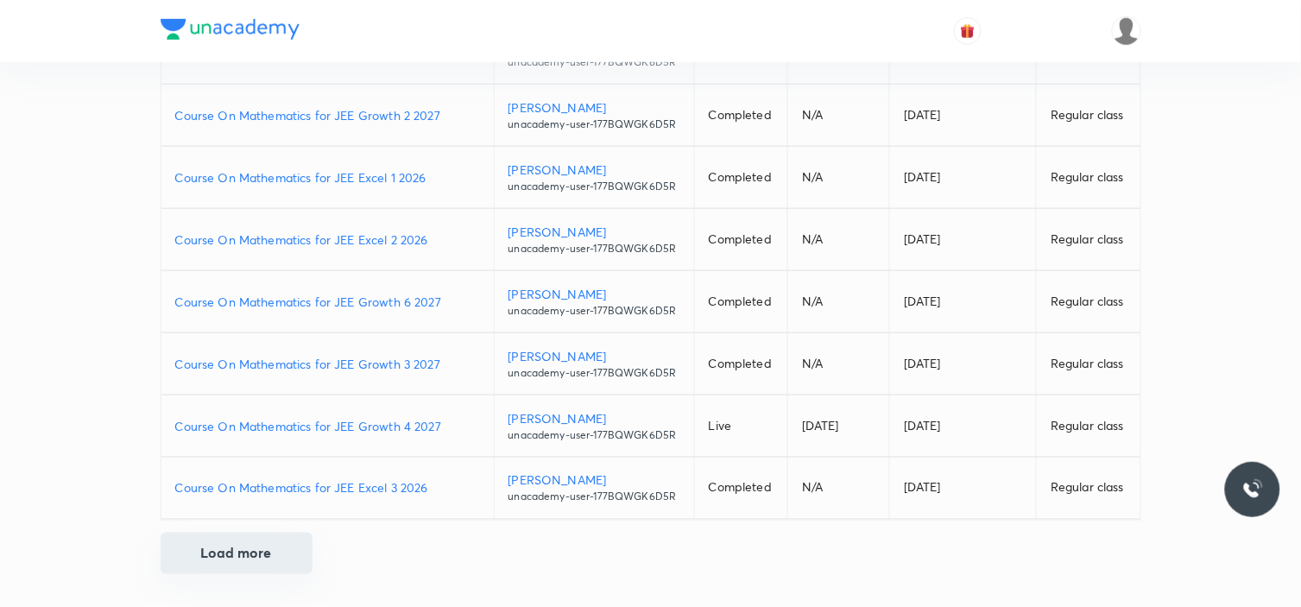
click at [233, 559] on button "Load more" at bounding box center [237, 553] width 152 height 41
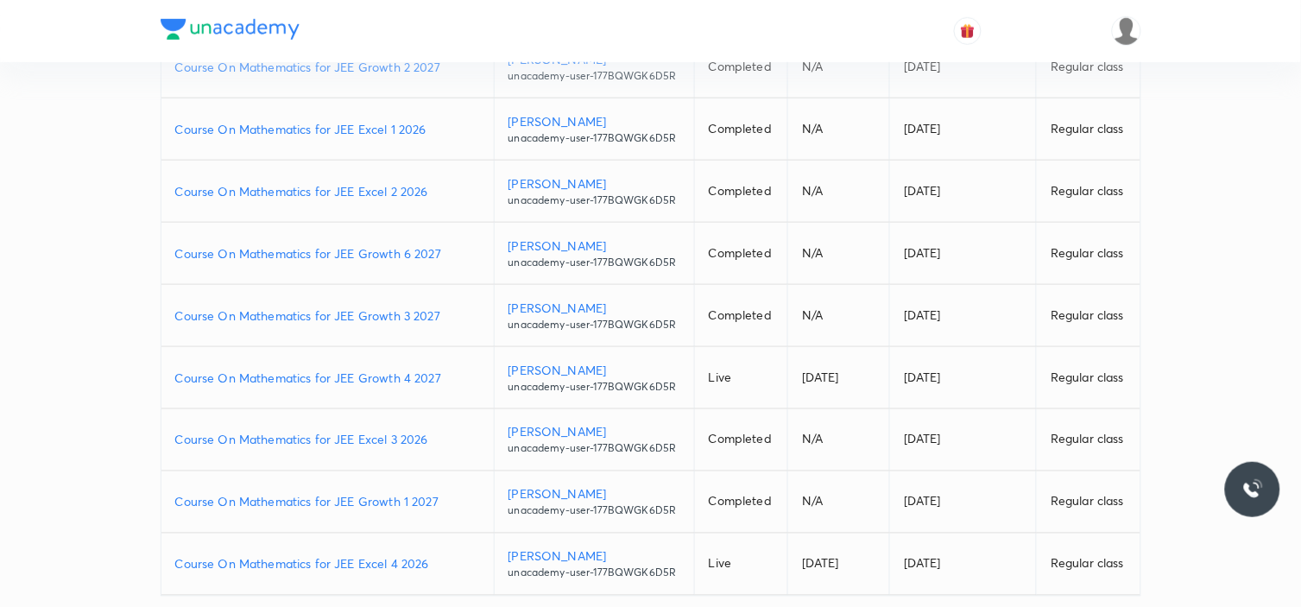
scroll to position [488, 0]
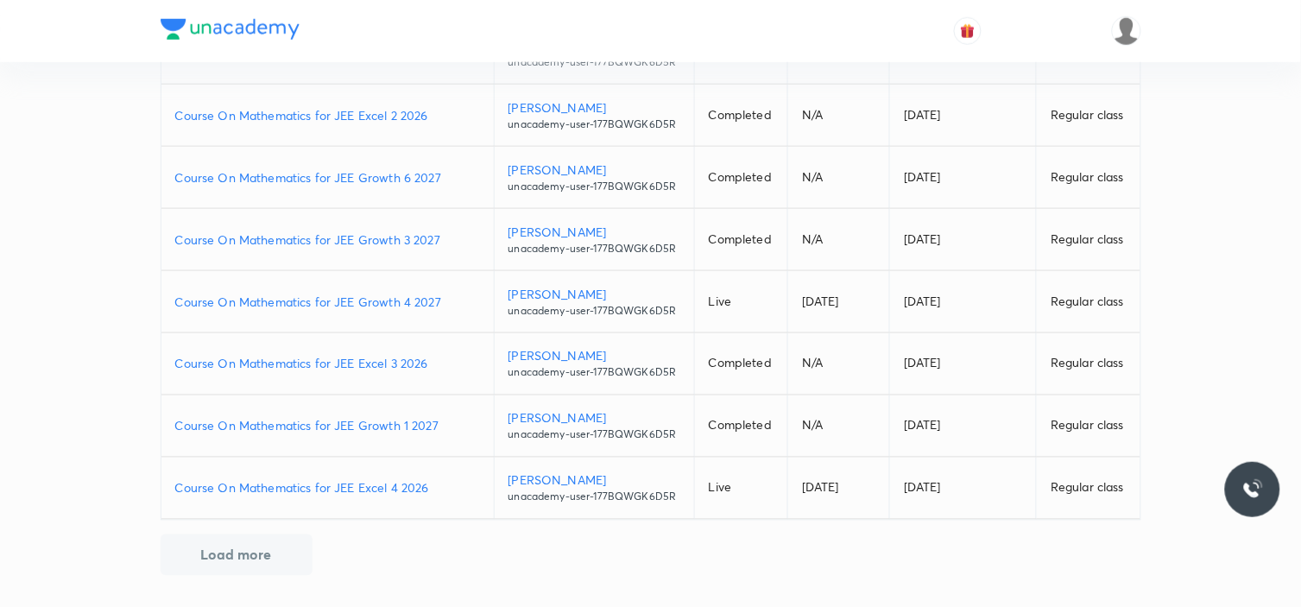
click at [382, 496] on p "Course On Mathematics for JEE Excel 4 2026" at bounding box center [327, 488] width 305 height 18
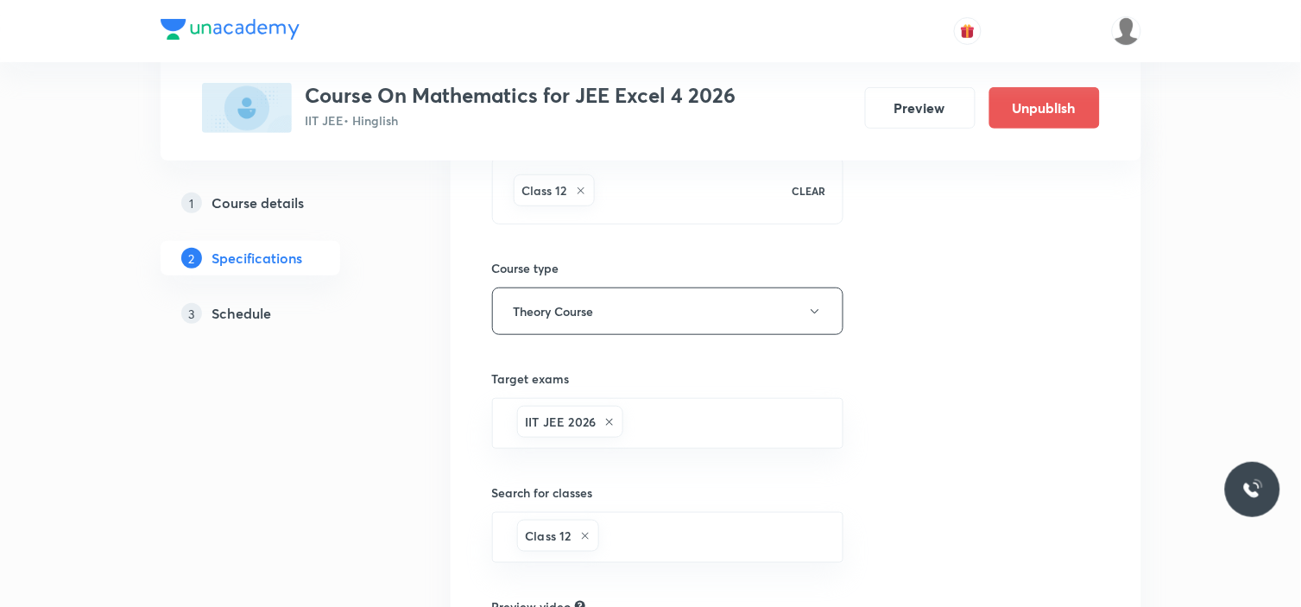
click at [276, 324] on link "3 Schedule" at bounding box center [278, 313] width 235 height 35
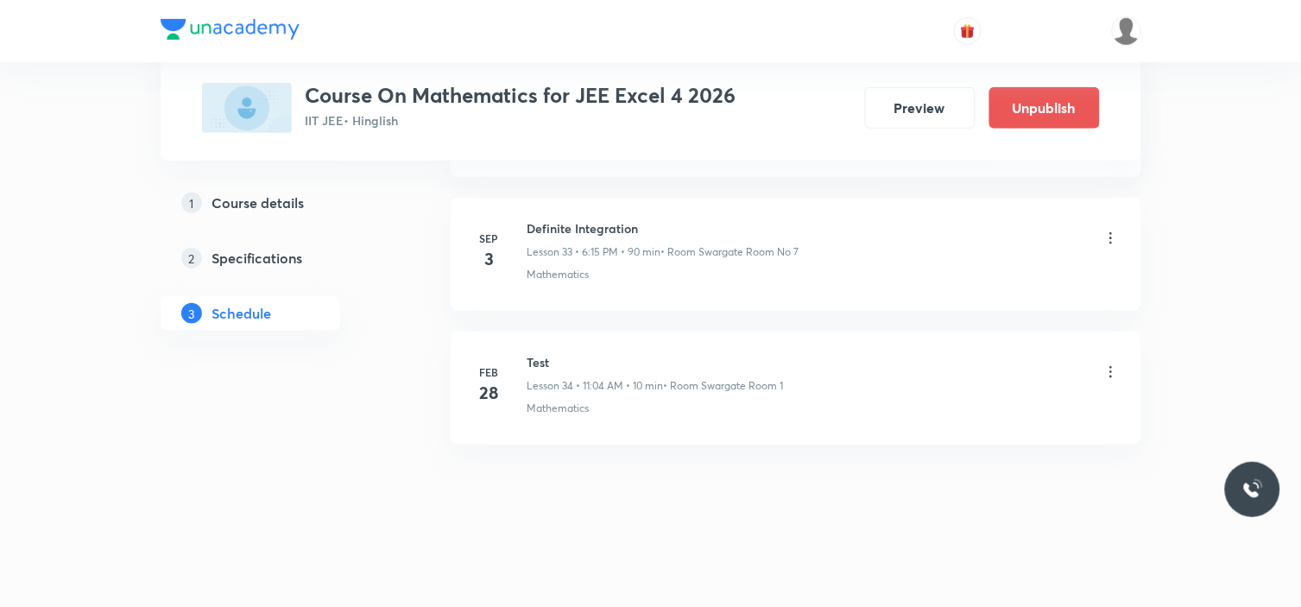
scroll to position [5140, 0]
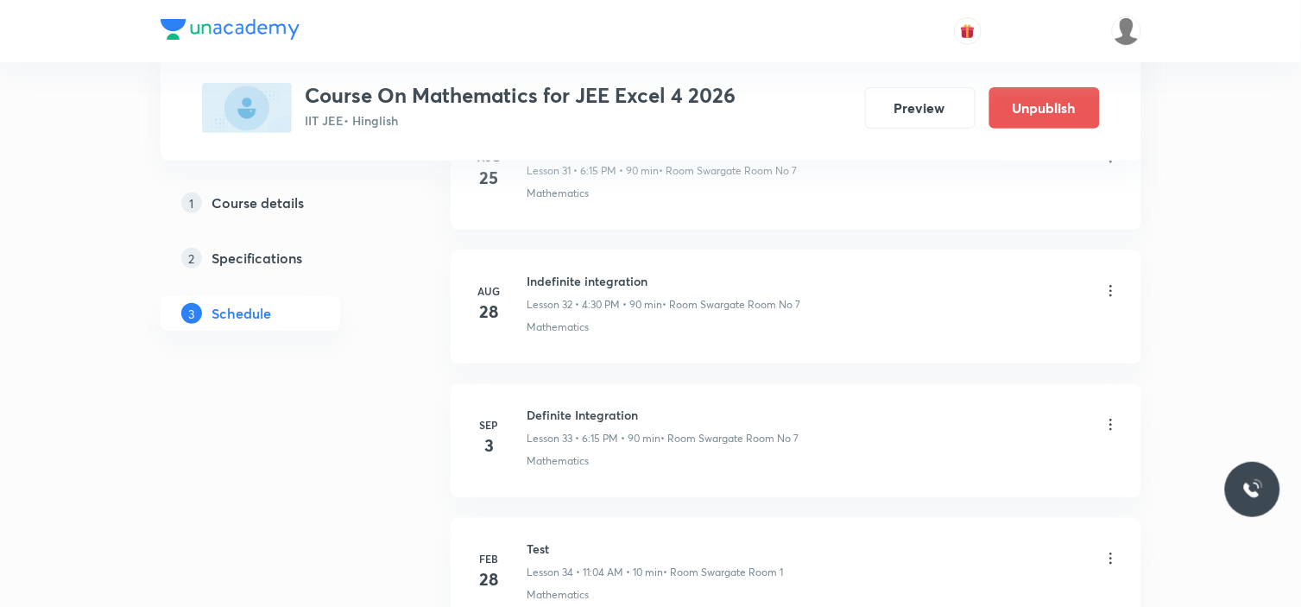
click at [588, 415] on h6 "Definite Integration" at bounding box center [664, 415] width 272 height 18
copy h6 "Definite Integration"
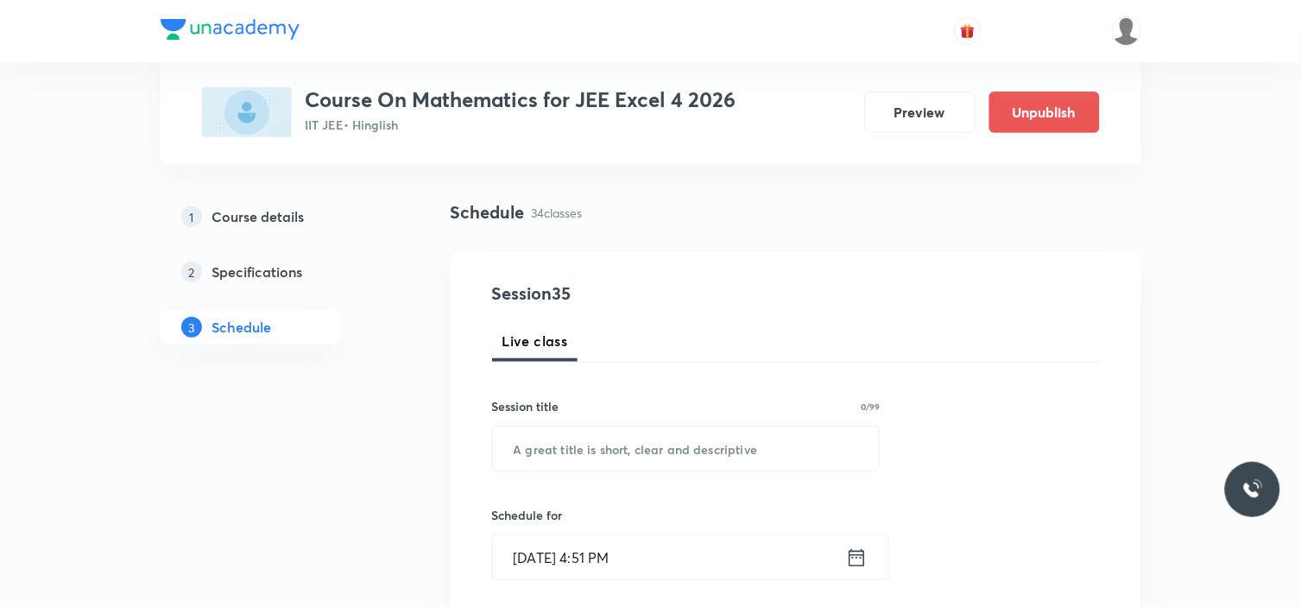
scroll to position [192, 0]
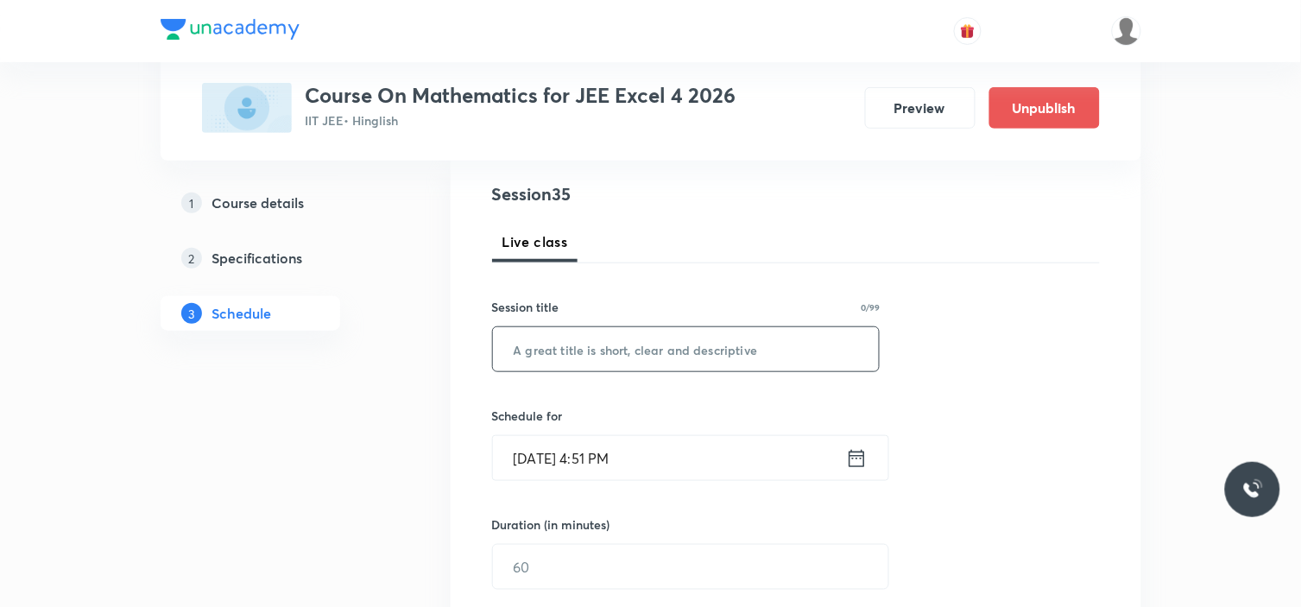
click at [672, 363] on input "text" at bounding box center [686, 349] width 387 height 44
paste input "Definite Integration"
type input "Definite Integration"
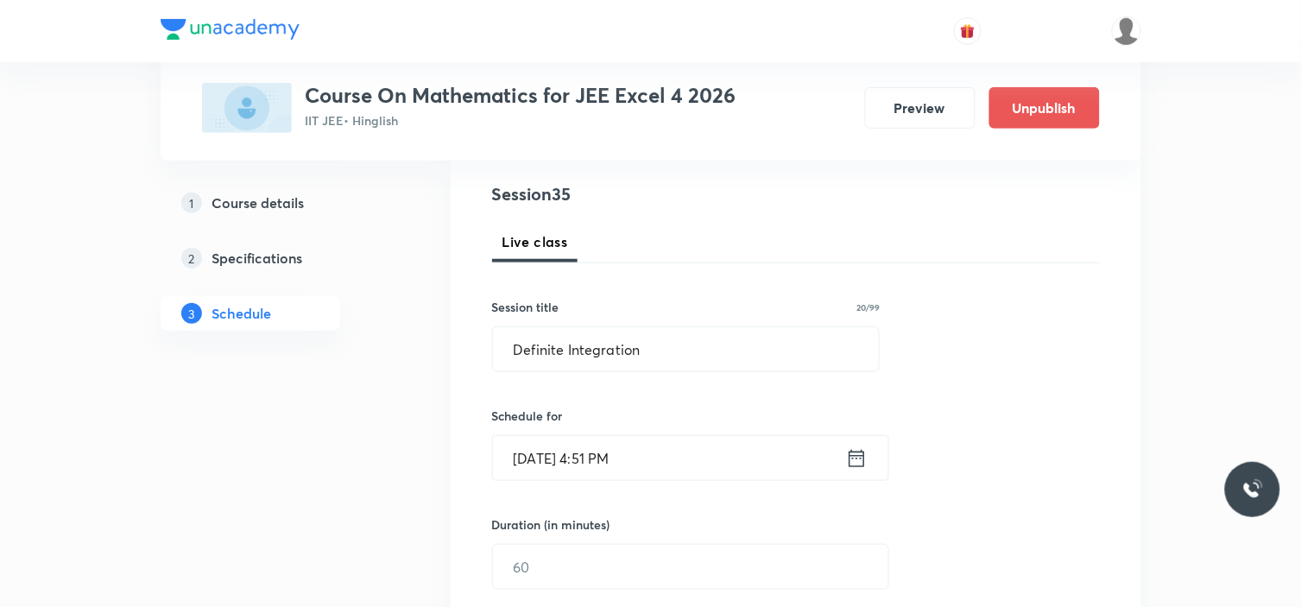
click at [713, 464] on input "[DATE] 4:51 PM" at bounding box center [669, 458] width 353 height 44
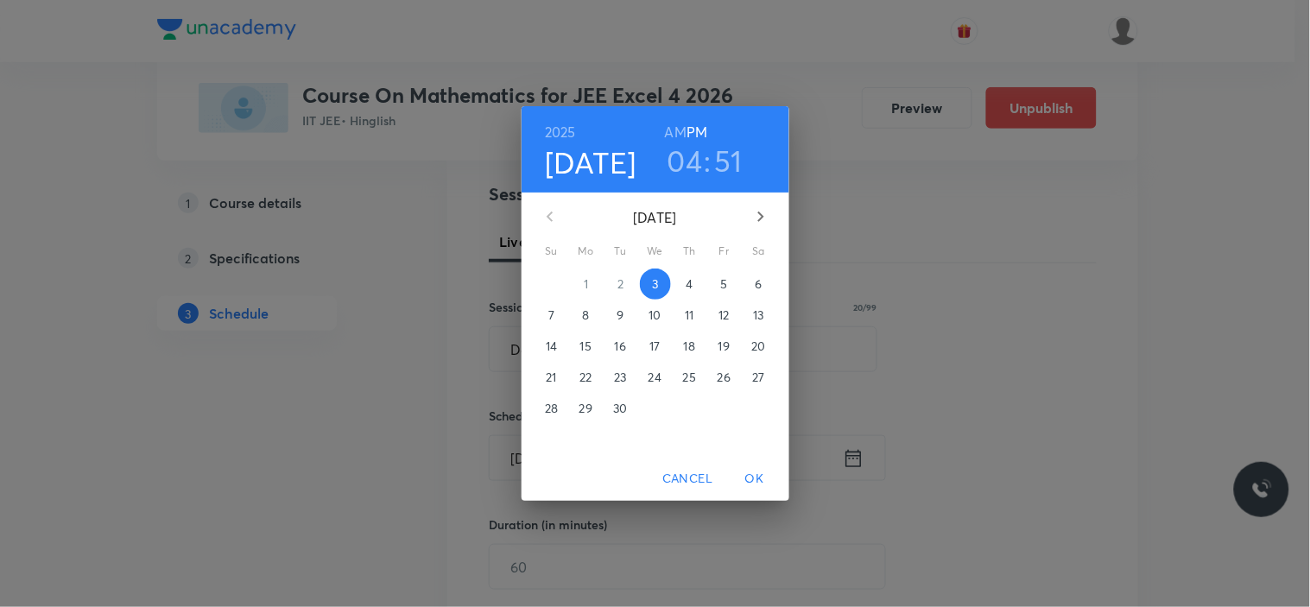
click at [717, 164] on h3 "51" at bounding box center [729, 160] width 28 height 36
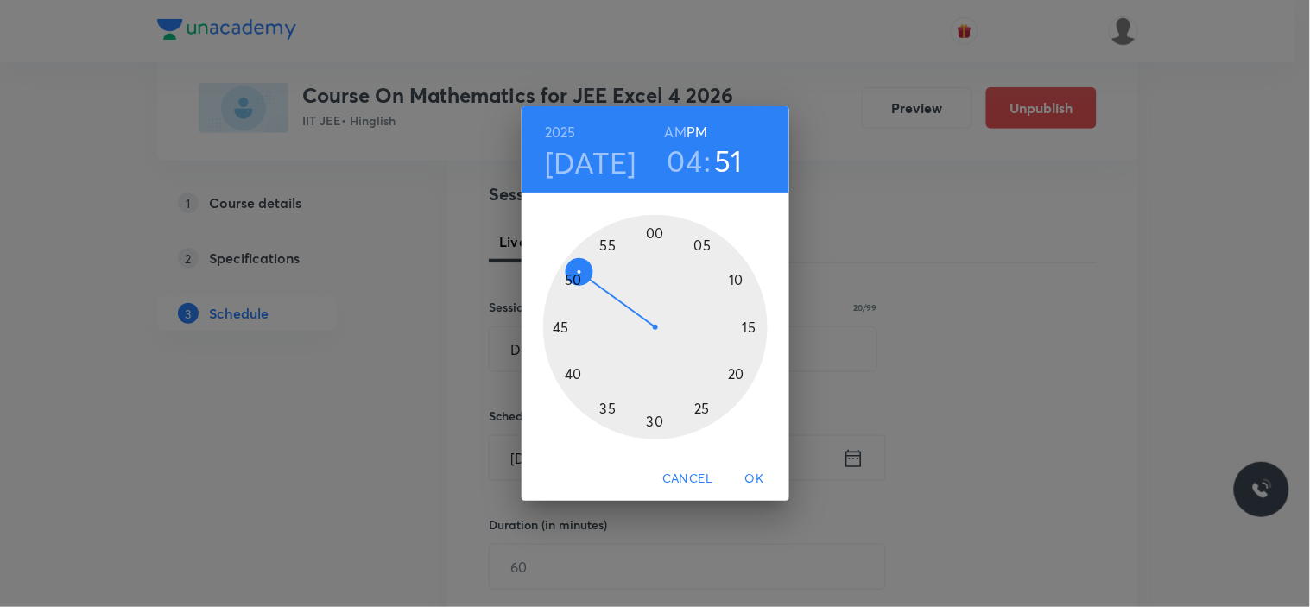
click at [582, 252] on div at bounding box center [655, 327] width 224 height 224
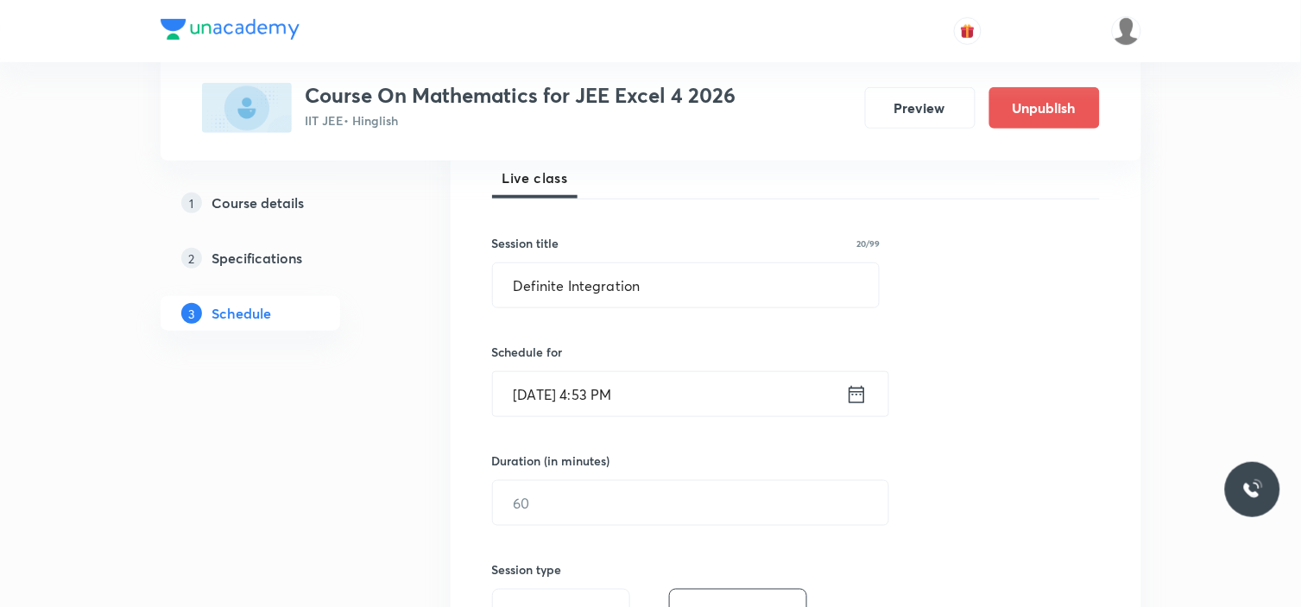
scroll to position [383, 0]
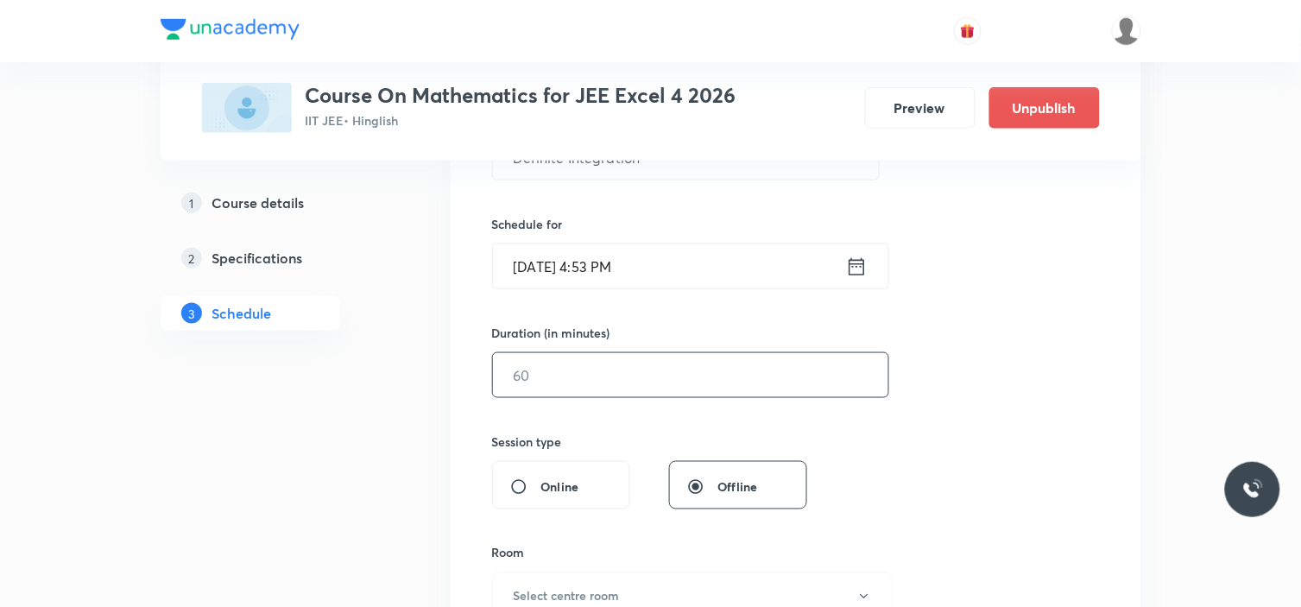
click at [585, 377] on input "text" at bounding box center [690, 375] width 395 height 44
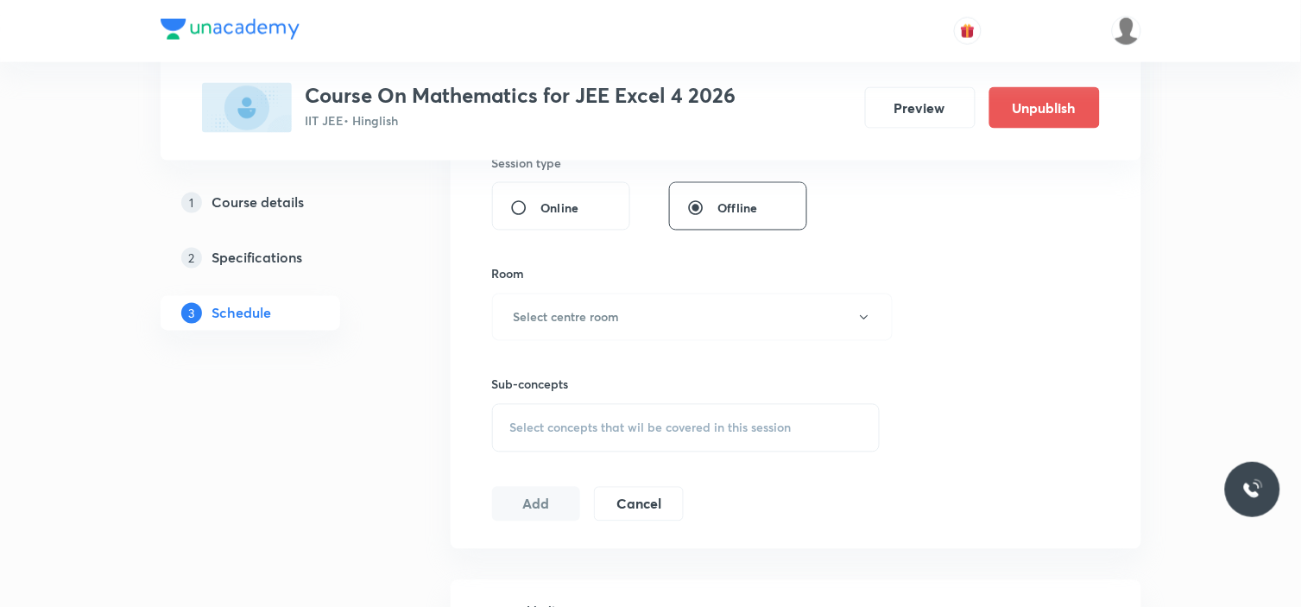
scroll to position [671, 0]
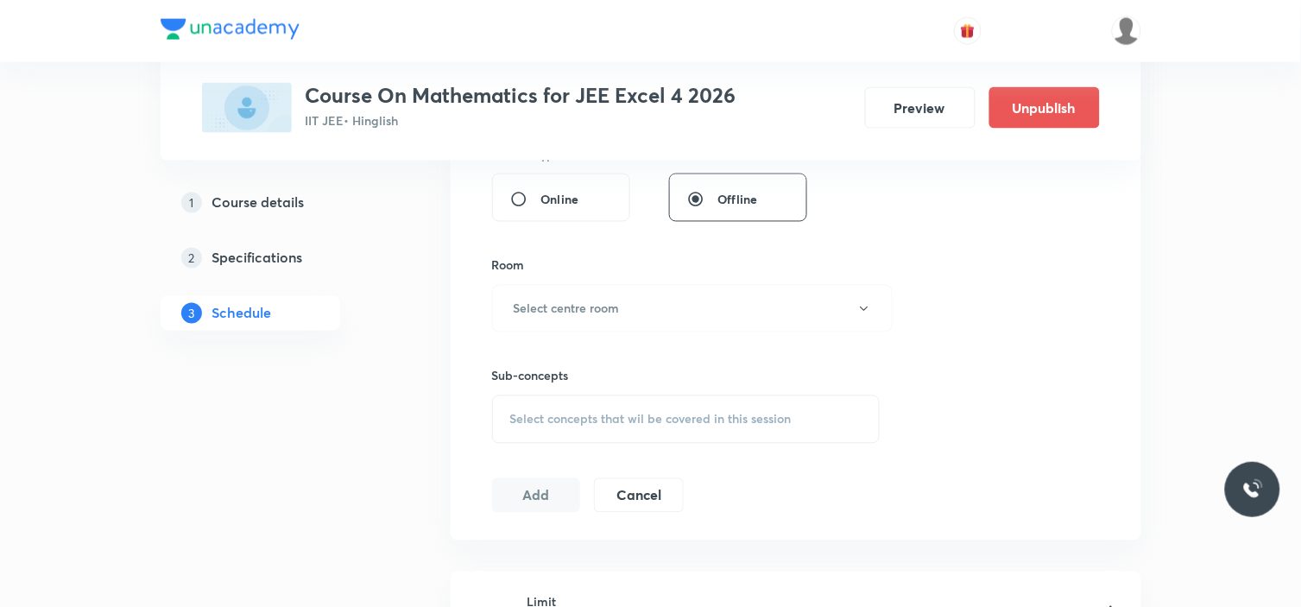
type input "70"
click at [651, 335] on div "Sub-concepts Select concepts that wil be covered in this session" at bounding box center [686, 387] width 389 height 111
click at [648, 309] on button "Select centre room" at bounding box center [692, 308] width 401 height 47
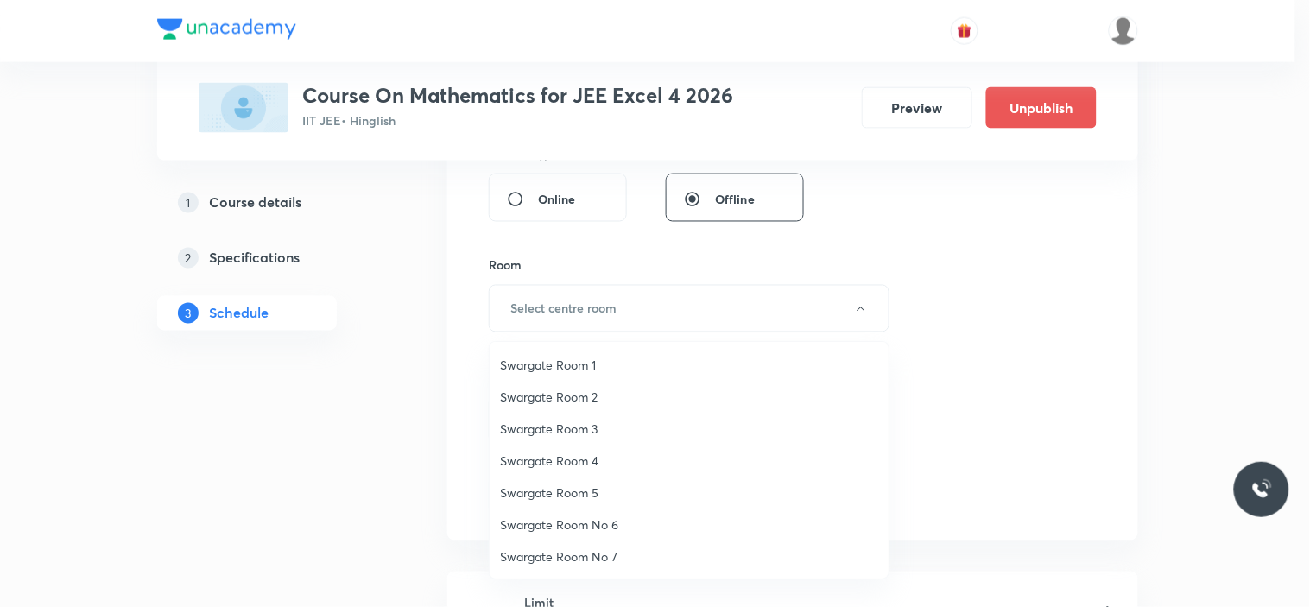
click at [604, 547] on span "Swargate Room No 7" at bounding box center [689, 556] width 378 height 18
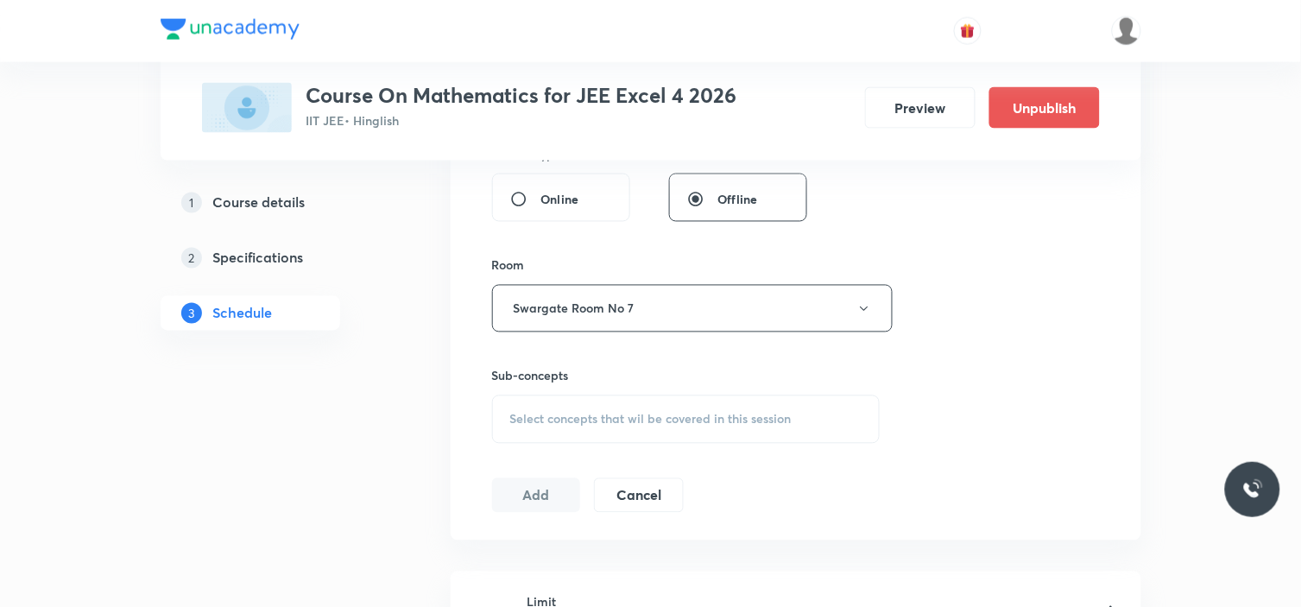
click at [648, 417] on span "Select concepts that wil be covered in this session" at bounding box center [650, 420] width 281 height 14
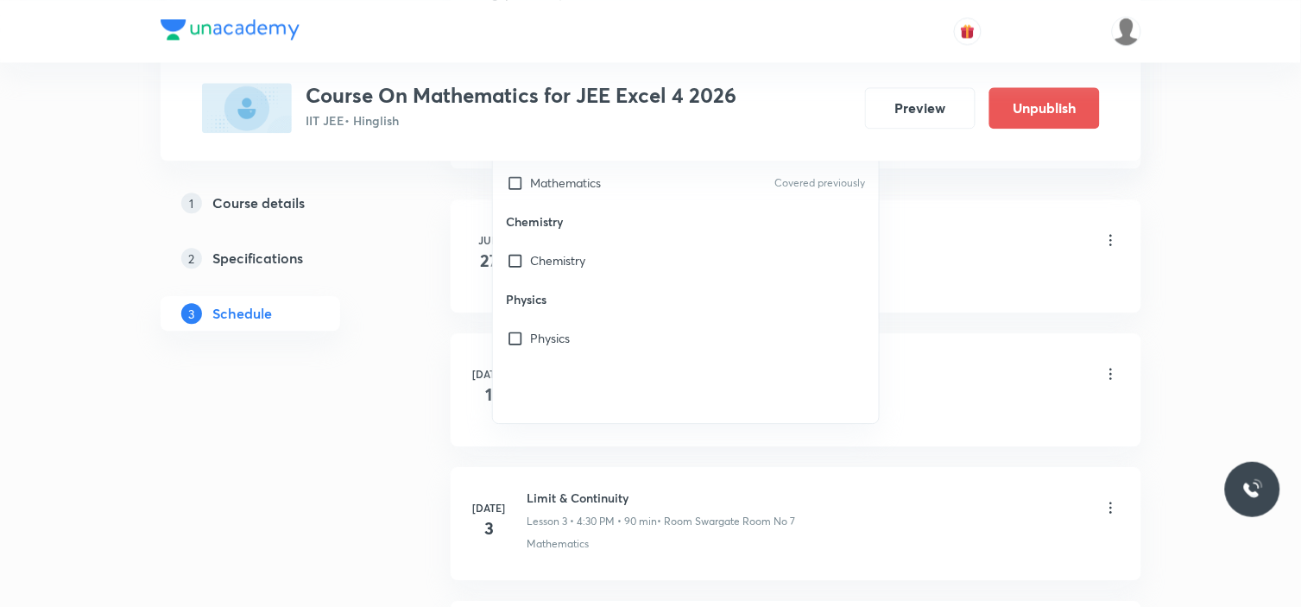
scroll to position [1055, 0]
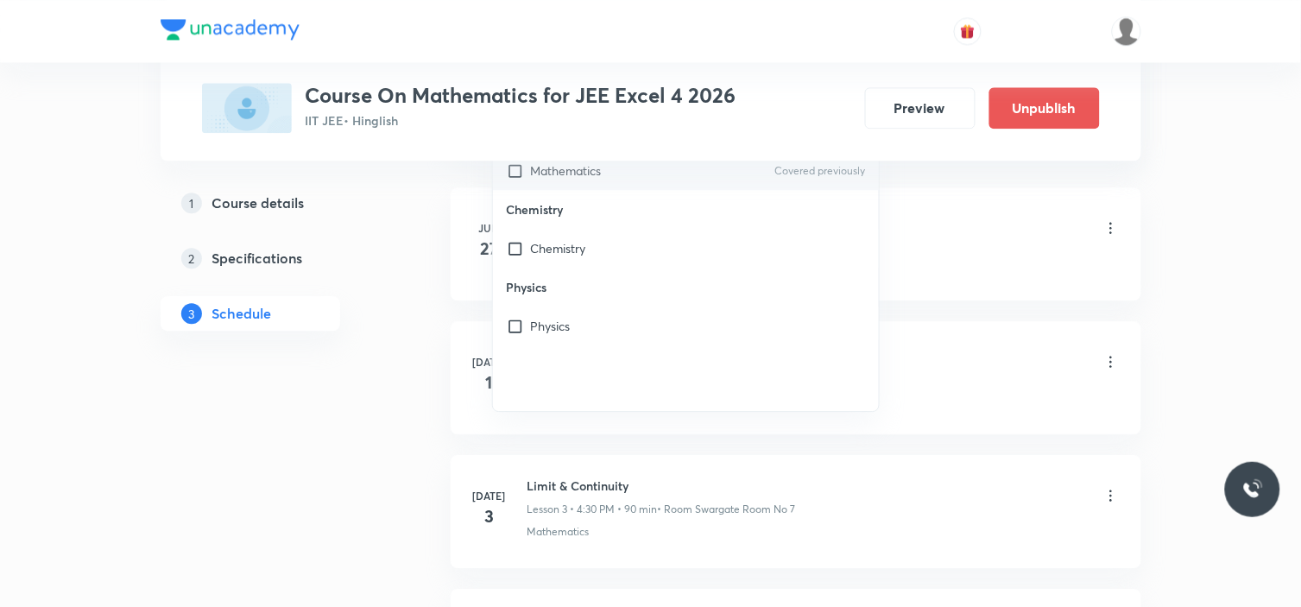
click at [520, 174] on input "checkbox" at bounding box center [519, 170] width 24 height 18
checkbox input "true"
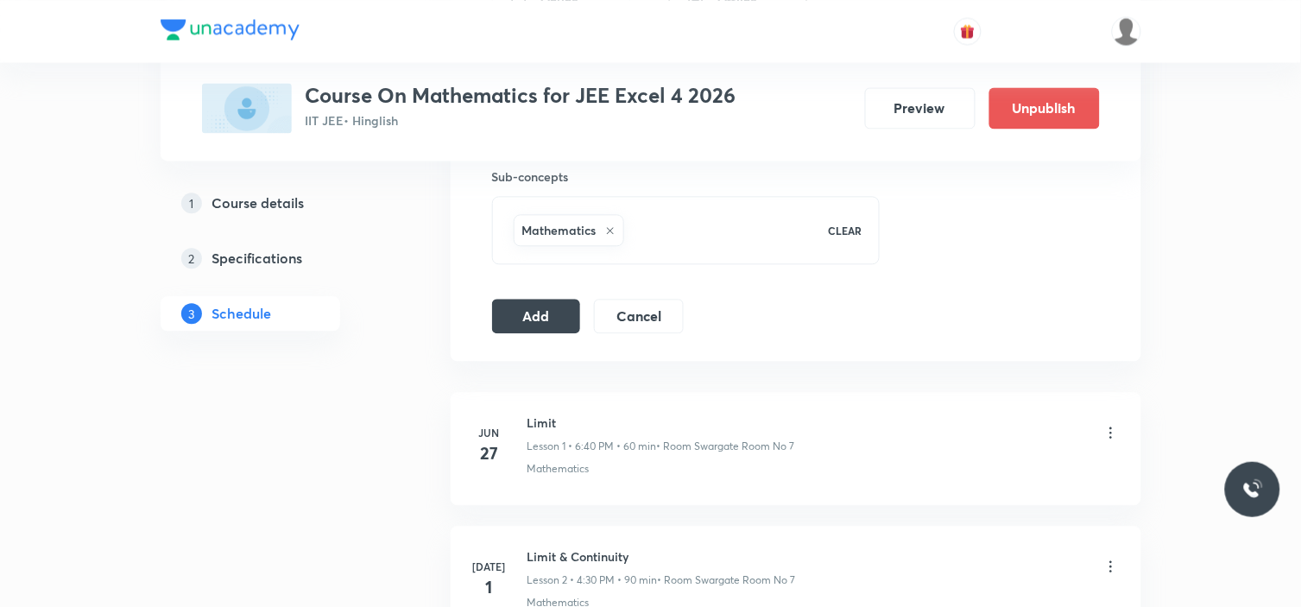
scroll to position [863, 0]
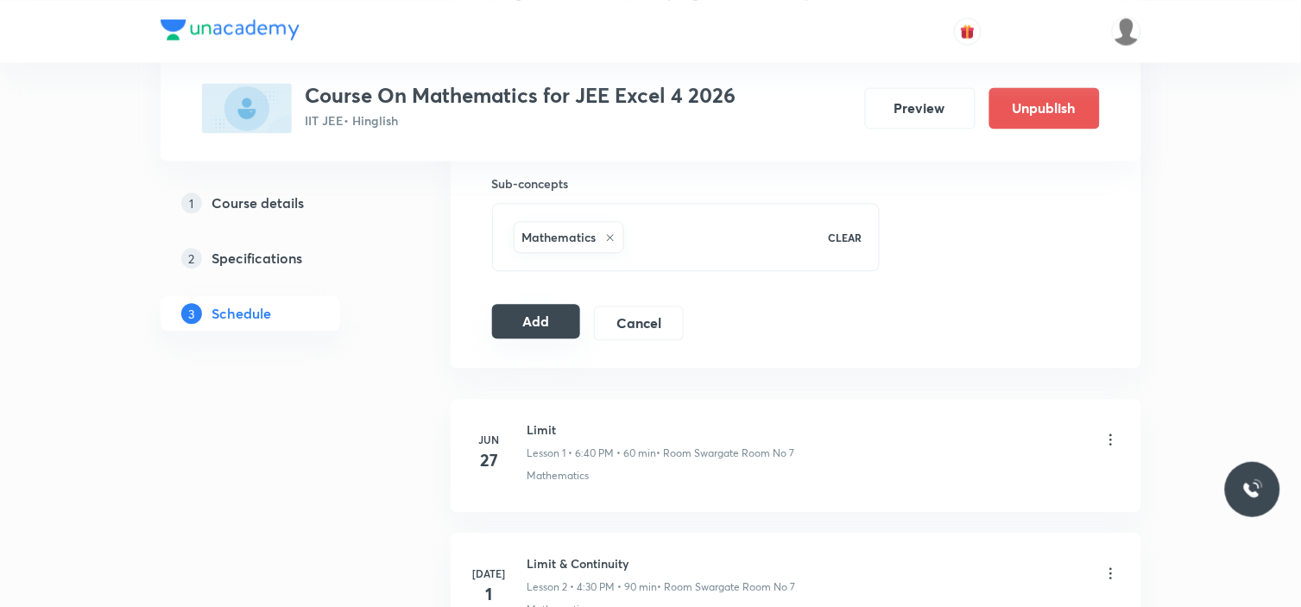
click at [544, 332] on button "Add" at bounding box center [536, 321] width 89 height 35
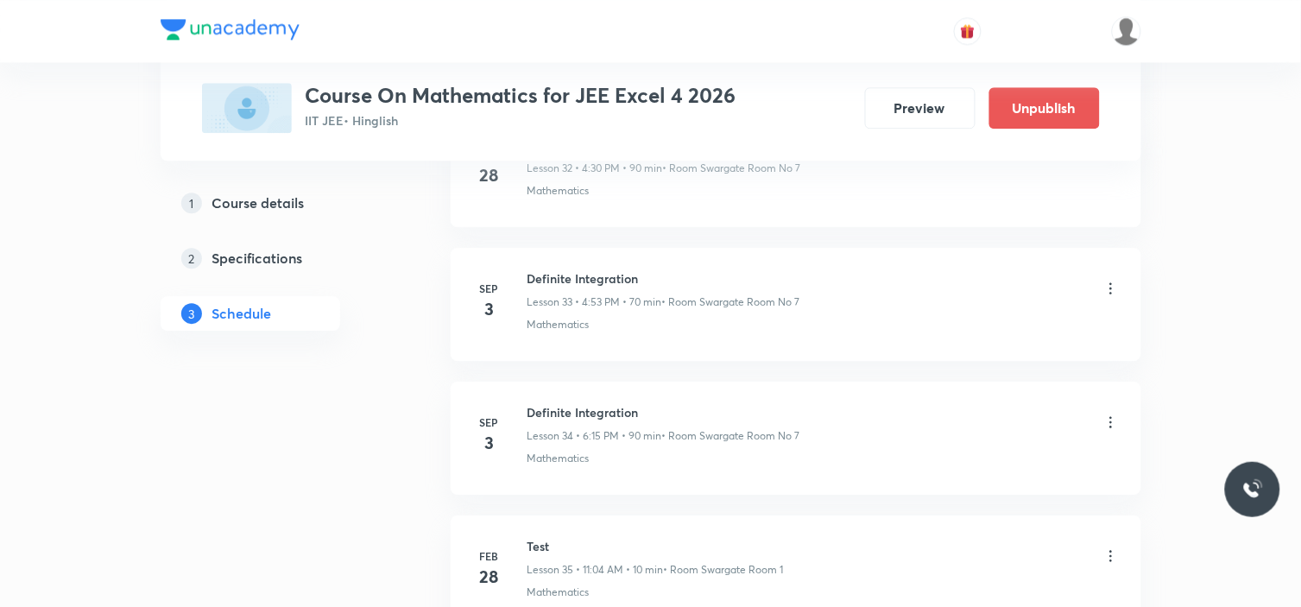
scroll to position [4479, 0]
